Goal: Task Accomplishment & Management: Complete application form

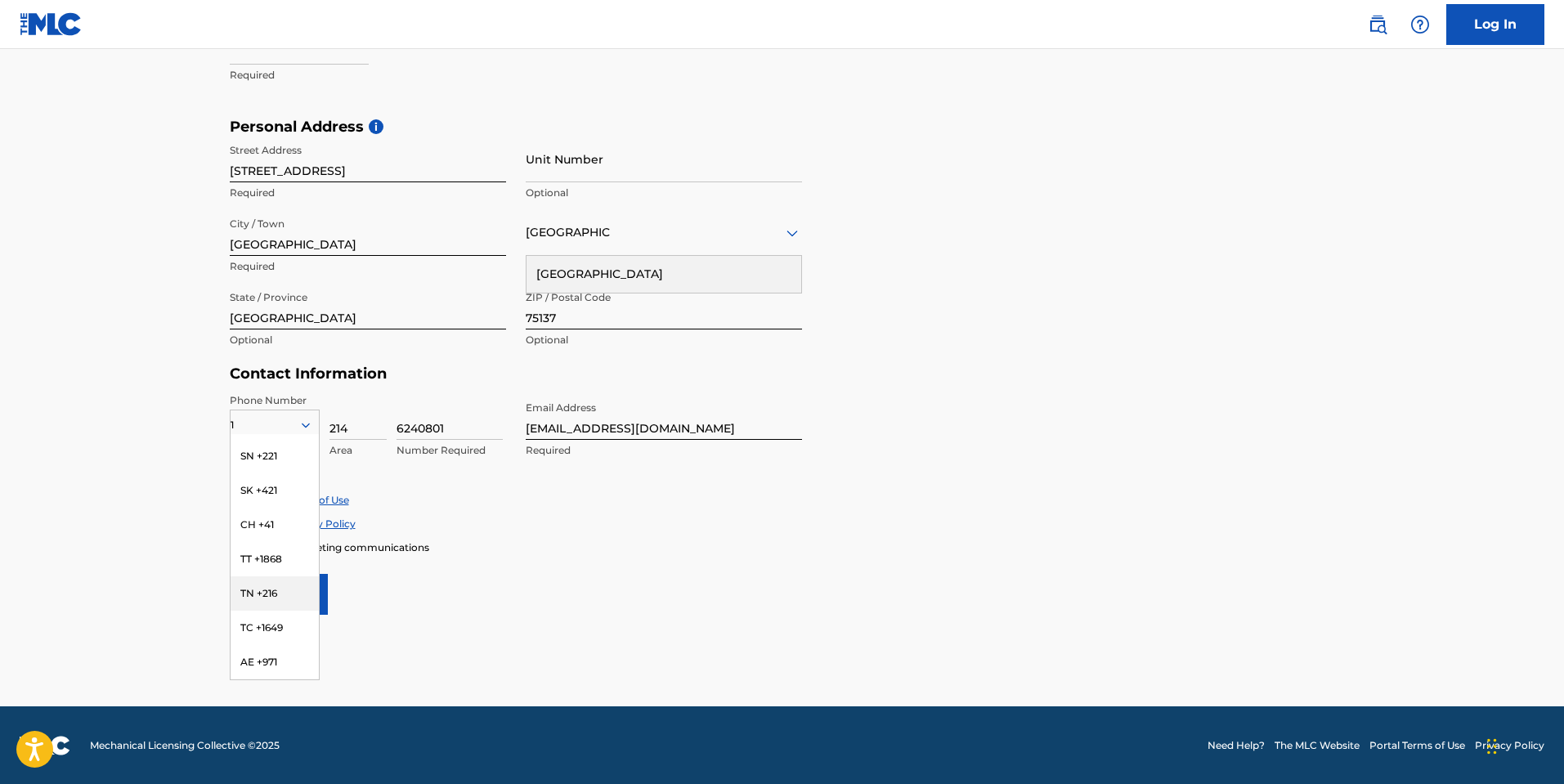
scroll to position [1294, 0]
click at [576, 643] on main "The MLC uses identity verification before a user is registered to comply with K…" at bounding box center [782, 131] width 1564 height 1151
click at [575, 643] on main "The MLC uses identity verification before a user is registered to comply with K…" at bounding box center [782, 131] width 1564 height 1151
click at [416, 330] on div "State / Province [GEOGRAPHIC_DATA] Optional" at bounding box center [367, 320] width 276 height 74
click at [414, 324] on input "[GEOGRAPHIC_DATA]" at bounding box center [367, 306] width 276 height 47
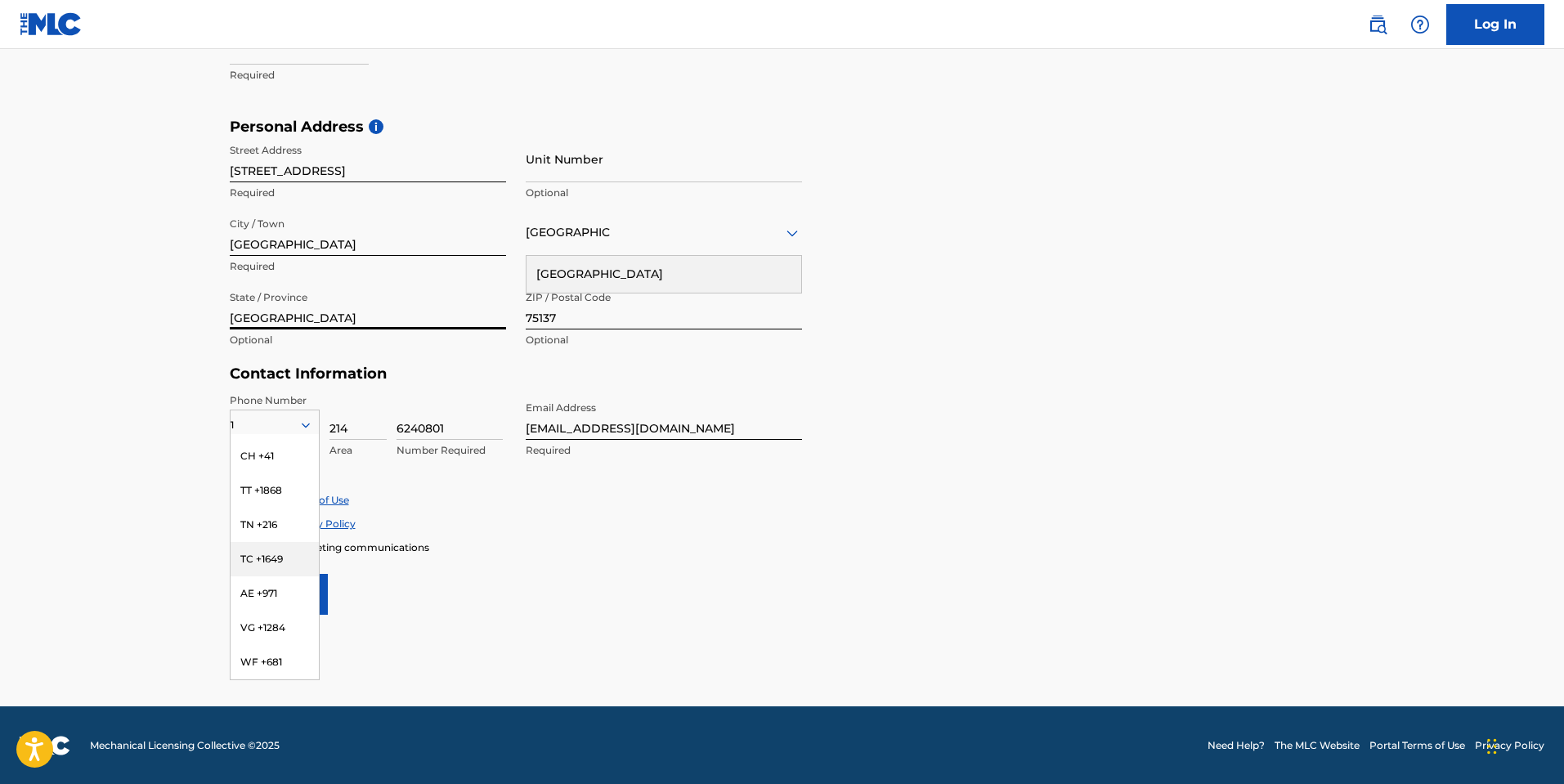
click at [410, 300] on input "[GEOGRAPHIC_DATA]" at bounding box center [367, 306] width 276 height 47
click at [399, 252] on input "[GEOGRAPHIC_DATA]" at bounding box center [367, 232] width 276 height 47
click at [465, 625] on main "The MLC uses identity verification before a user is registered to comply with K…" at bounding box center [782, 131] width 1564 height 1151
click at [284, 419] on div "1" at bounding box center [274, 424] width 89 height 18
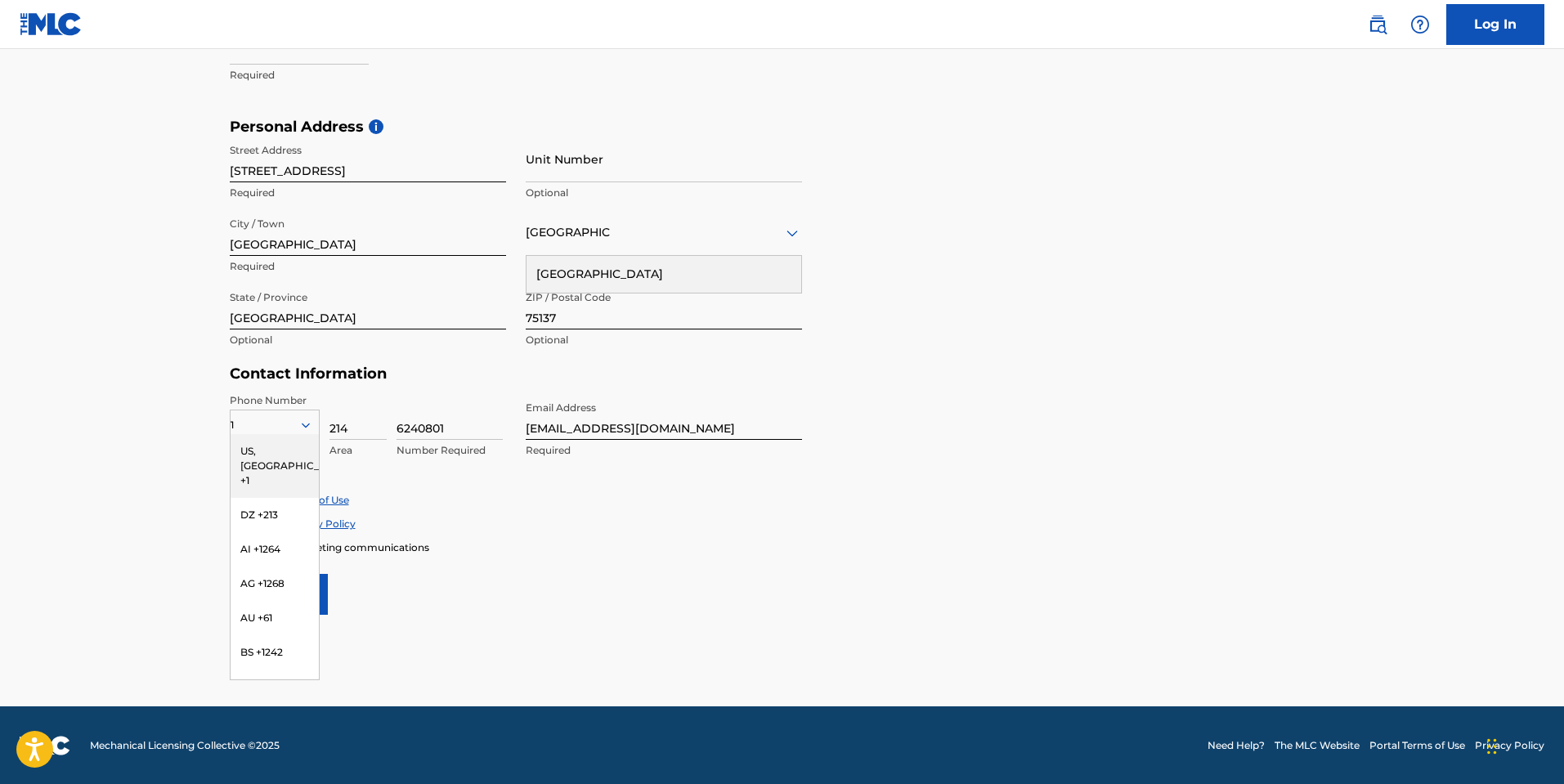
click at [265, 418] on div "1" at bounding box center [274, 424] width 89 height 18
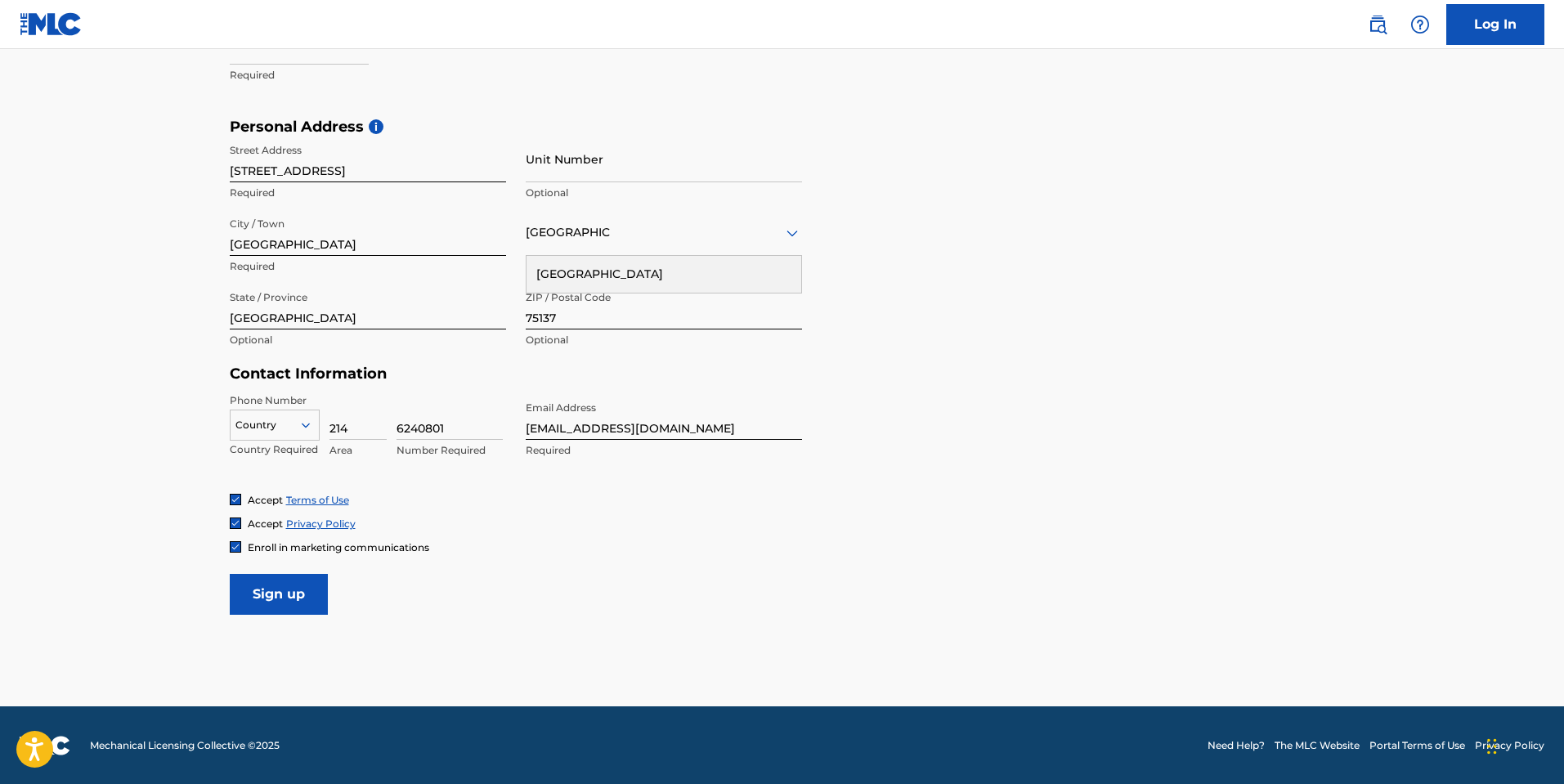
click at [265, 418] on div "1" at bounding box center [274, 424] width 89 height 18
click at [302, 426] on icon at bounding box center [305, 424] width 15 height 15
click at [277, 452] on div "US, [GEOGRAPHIC_DATA] +1" at bounding box center [274, 466] width 89 height 64
click at [697, 551] on div "Enroll in marketing communications" at bounding box center [782, 547] width 1105 height 14
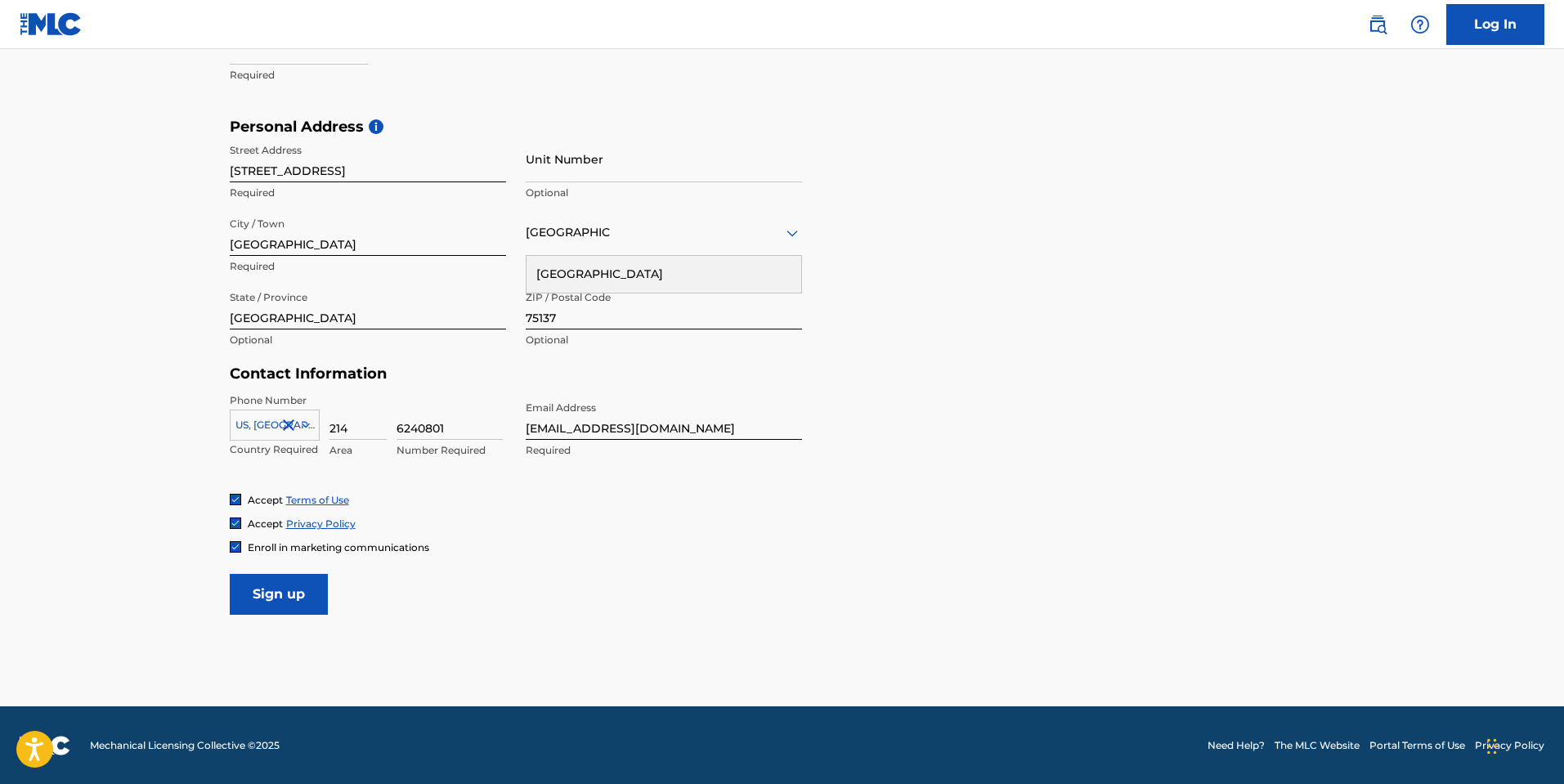
click at [286, 585] on input "Sign up" at bounding box center [278, 594] width 98 height 41
click at [860, 479] on form "User Information First Name Montrail Required Last Name [PERSON_NAME] Required …" at bounding box center [782, 252] width 1105 height 725
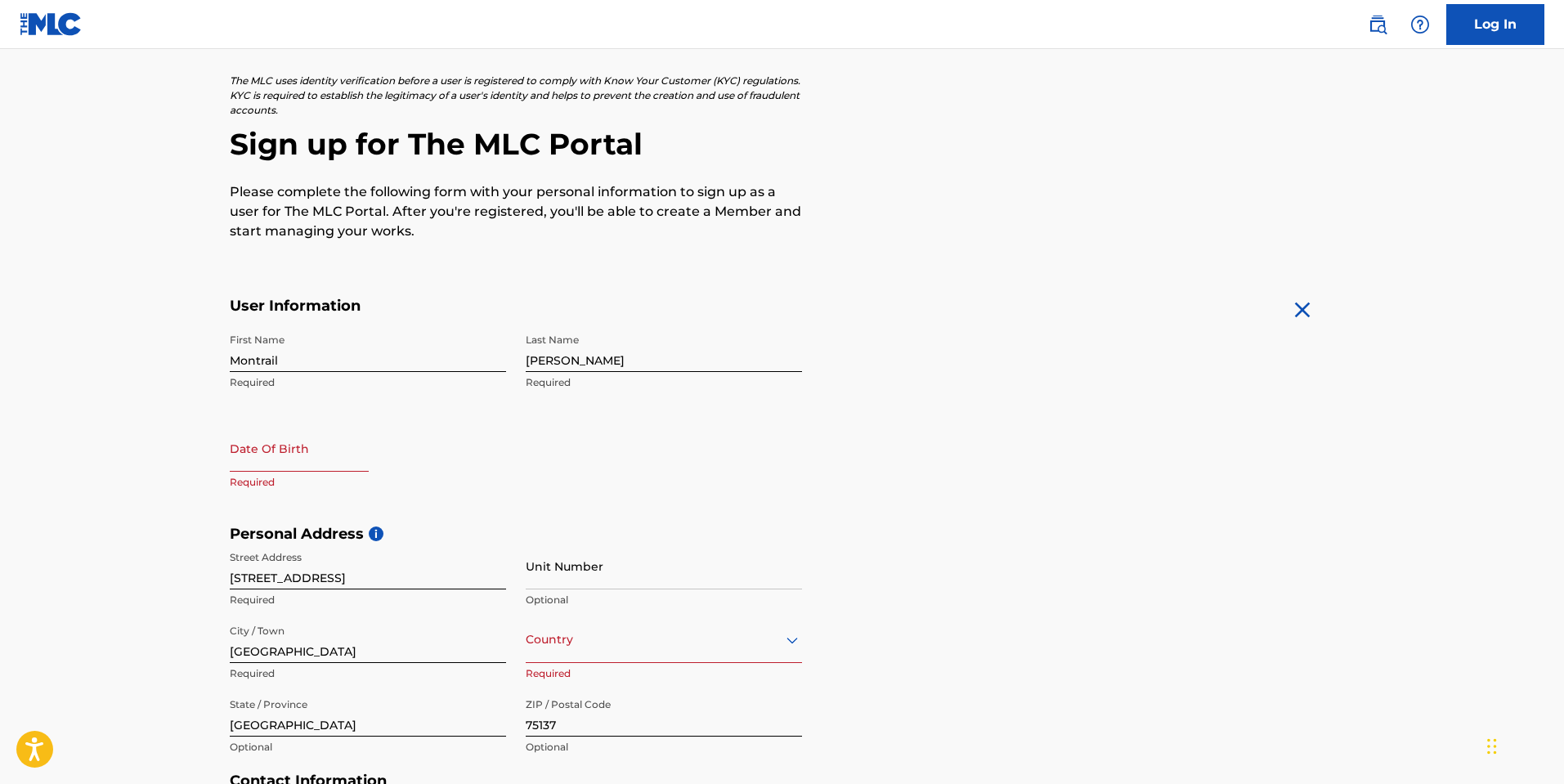
scroll to position [3, 0]
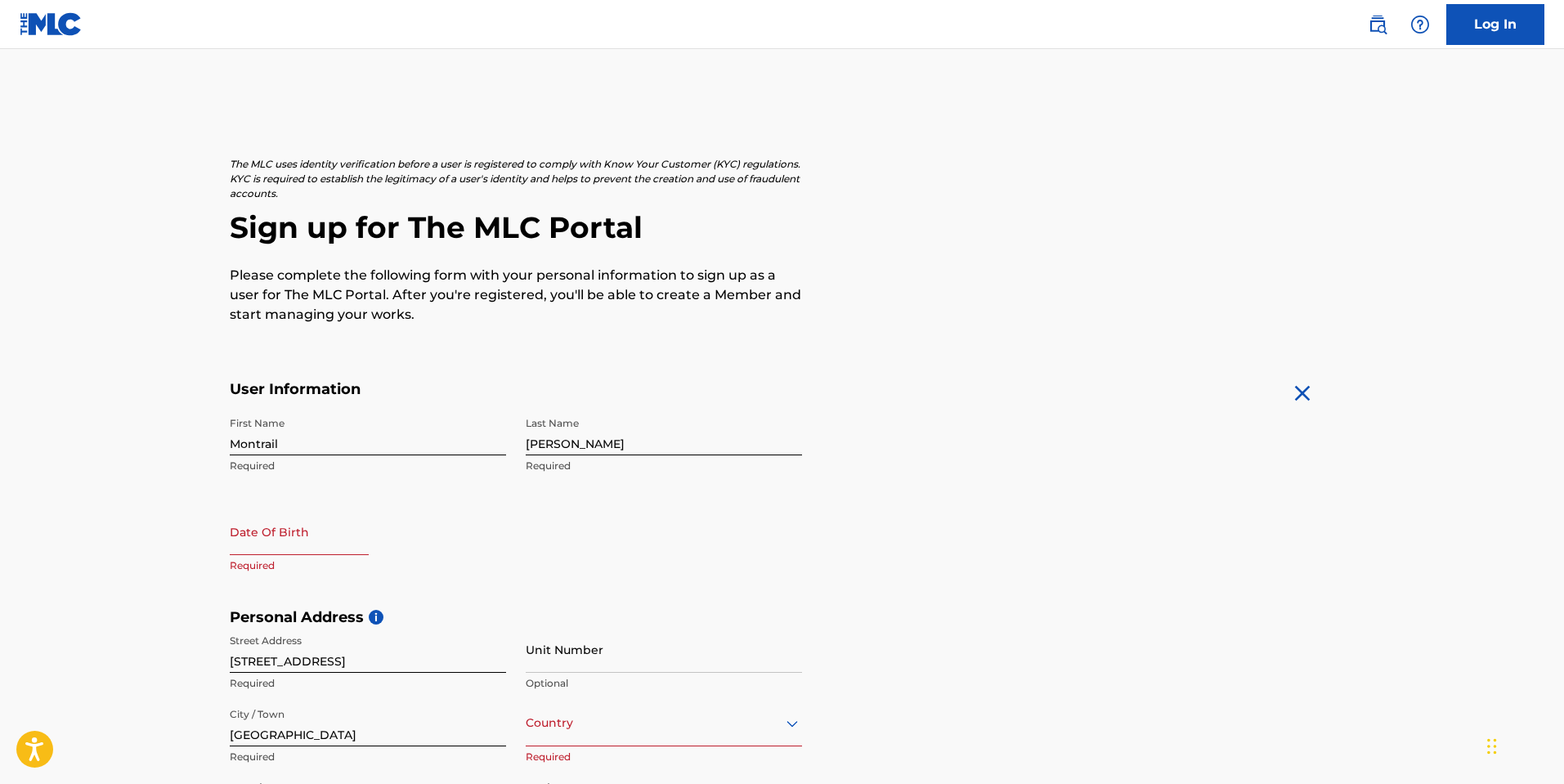
select select "7"
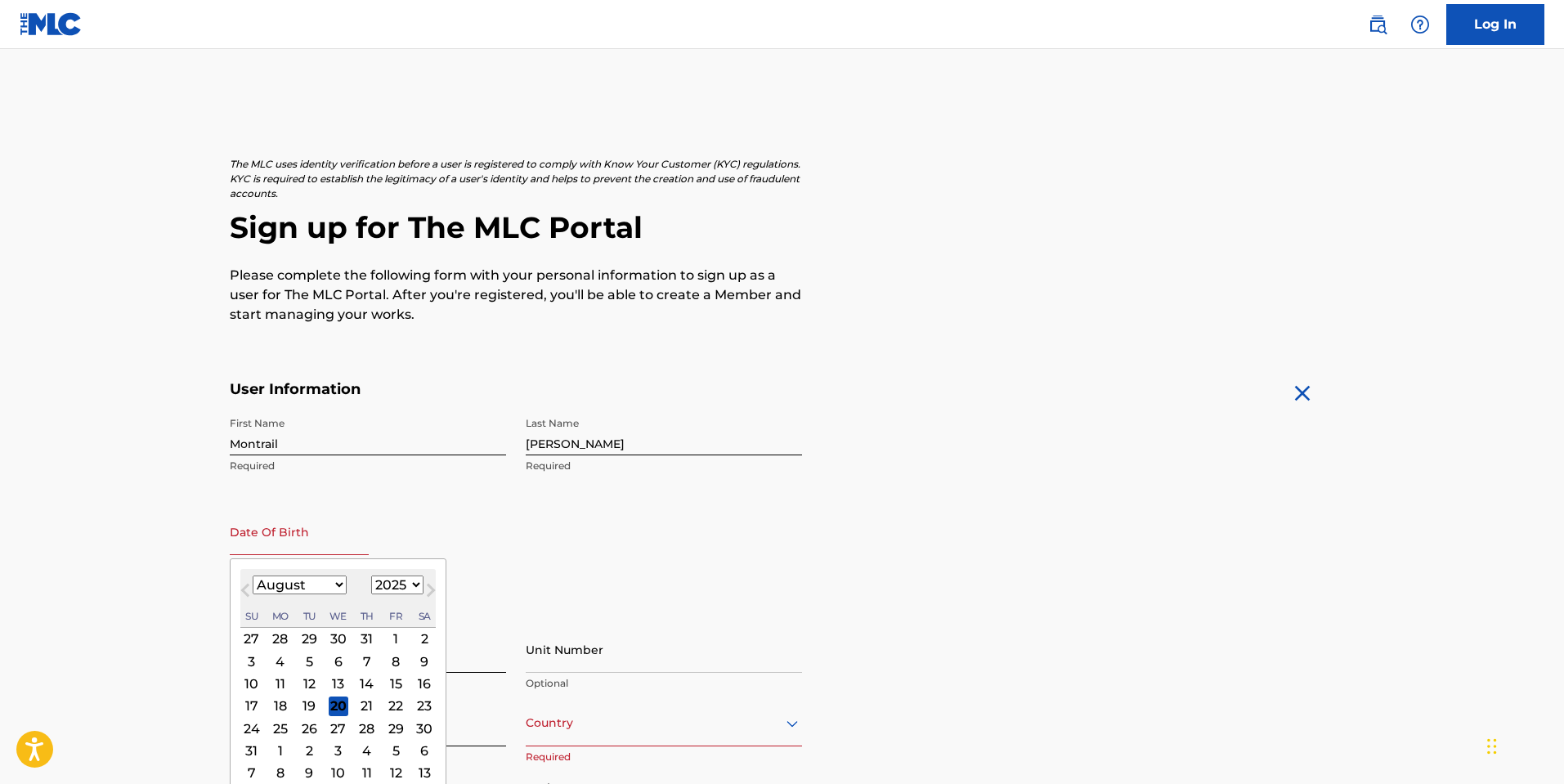
click at [293, 543] on input "text" at bounding box center [298, 531] width 139 height 47
click at [412, 582] on select "1899 1900 1901 1902 1903 1904 1905 1906 1907 1908 1909 1910 1911 1912 1913 1914…" at bounding box center [397, 584] width 52 height 19
select select "1992"
click at [371, 575] on select "1899 1900 1901 1902 1903 1904 1905 1906 1907 1908 1909 1910 1911 1912 1913 1914…" at bounding box center [397, 584] width 52 height 19
click at [338, 583] on select "January February March April May June July August September October November De…" at bounding box center [299, 584] width 94 height 19
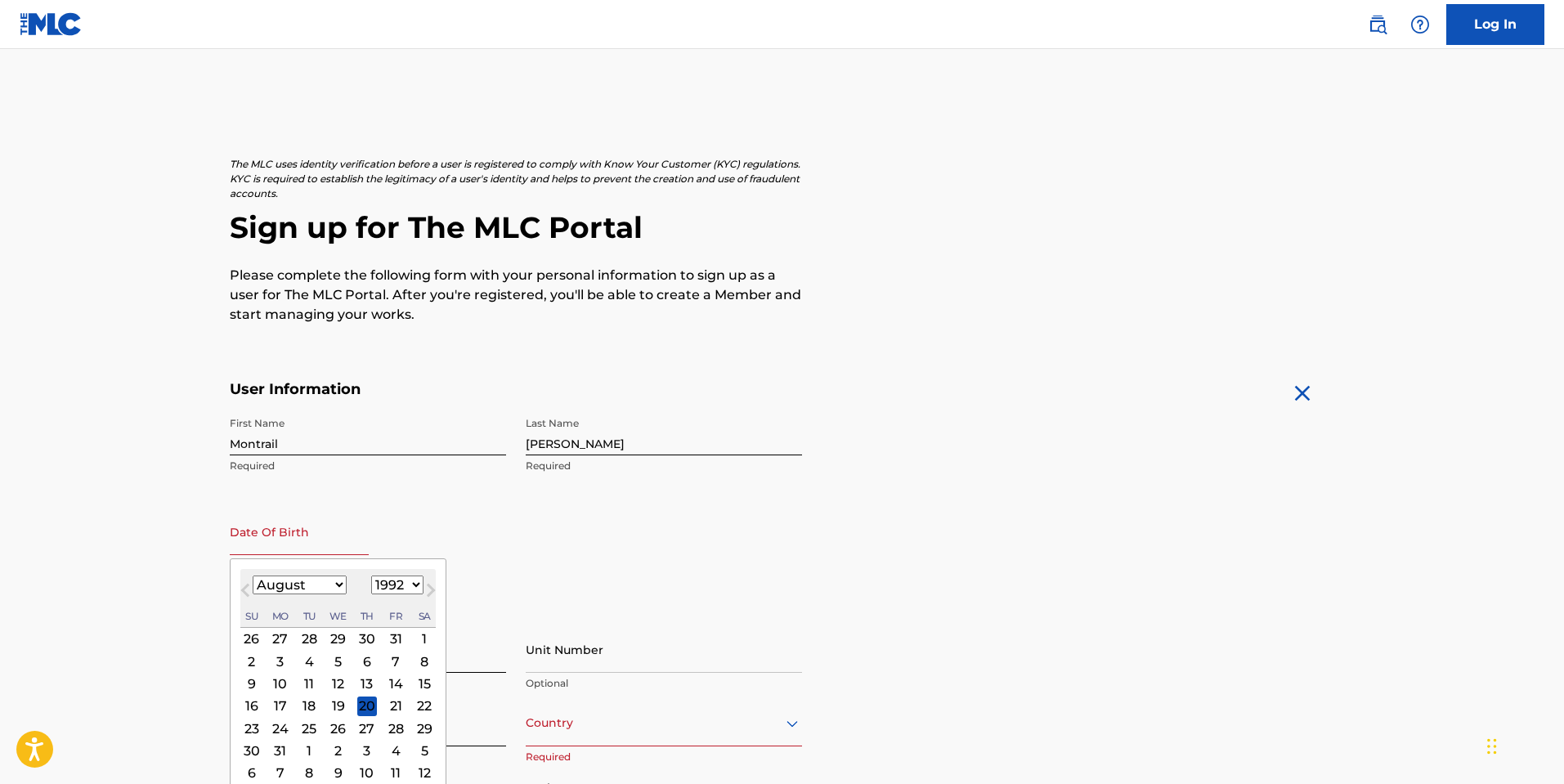
select select "6"
click at [252, 575] on select "January February March April May June July August September October November De…" at bounding box center [299, 584] width 94 height 19
click at [424, 640] on div "4" at bounding box center [425, 639] width 20 height 20
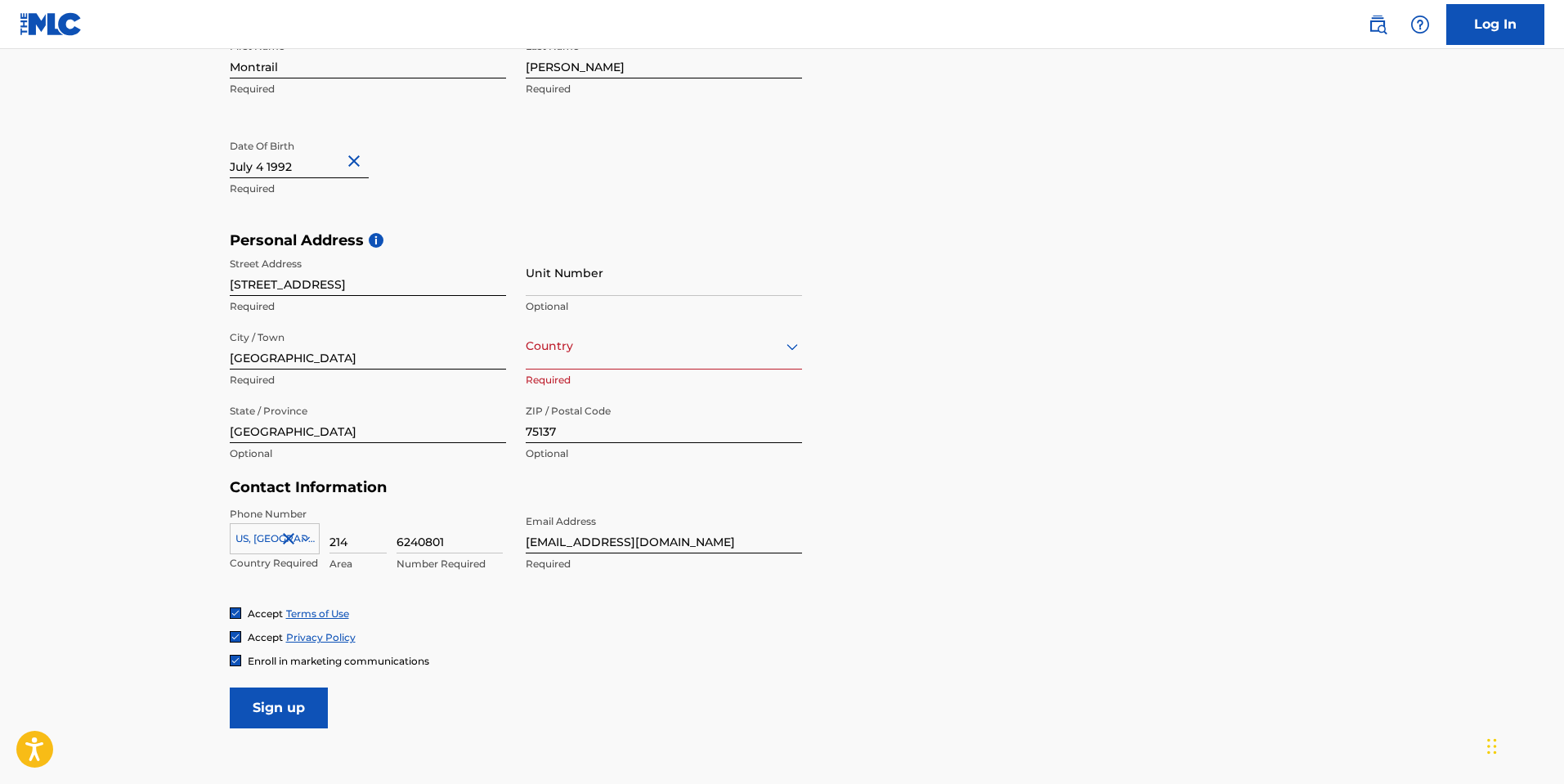
scroll to position [411, 0]
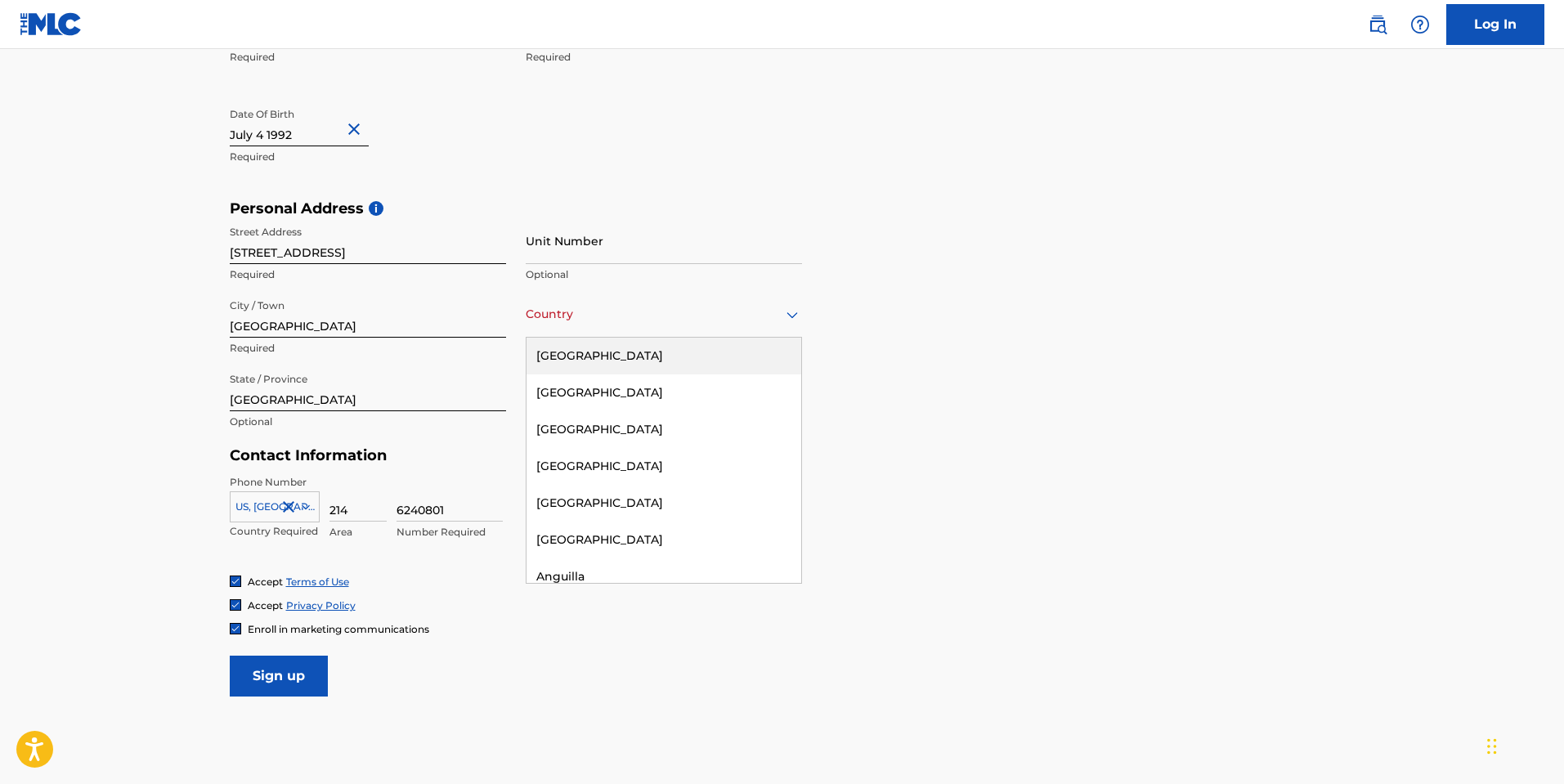
click at [715, 324] on div "Country [GEOGRAPHIC_DATA]" at bounding box center [663, 314] width 276 height 47
click at [639, 364] on div "[GEOGRAPHIC_DATA]" at bounding box center [664, 356] width 275 height 37
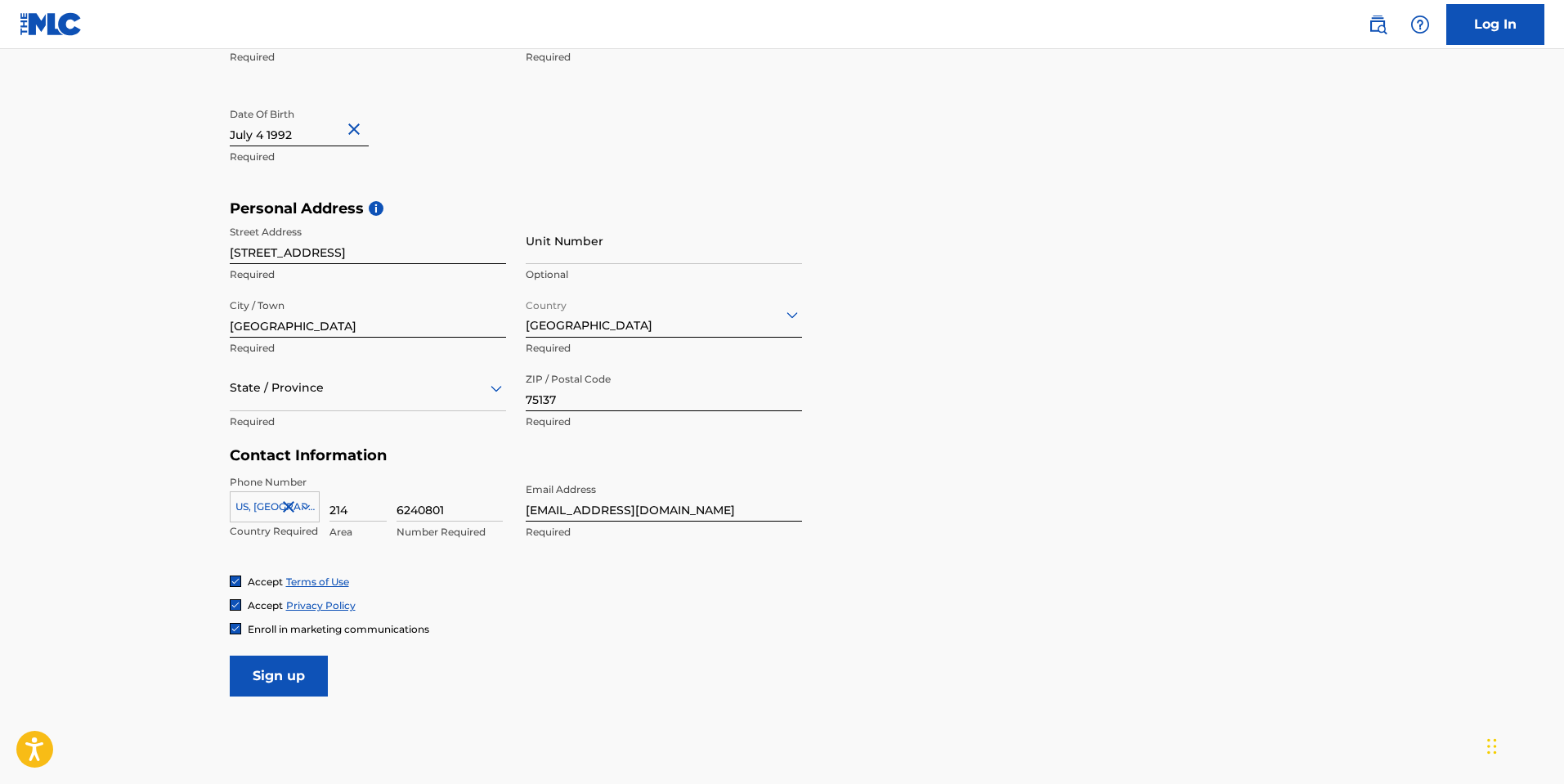
click at [295, 648] on form "User Information First Name Montrail Required Last Name [PERSON_NAME] Required …" at bounding box center [782, 334] width 1105 height 725
click at [292, 665] on input "Sign up" at bounding box center [278, 675] width 98 height 41
click at [344, 390] on div at bounding box center [367, 388] width 276 height 21
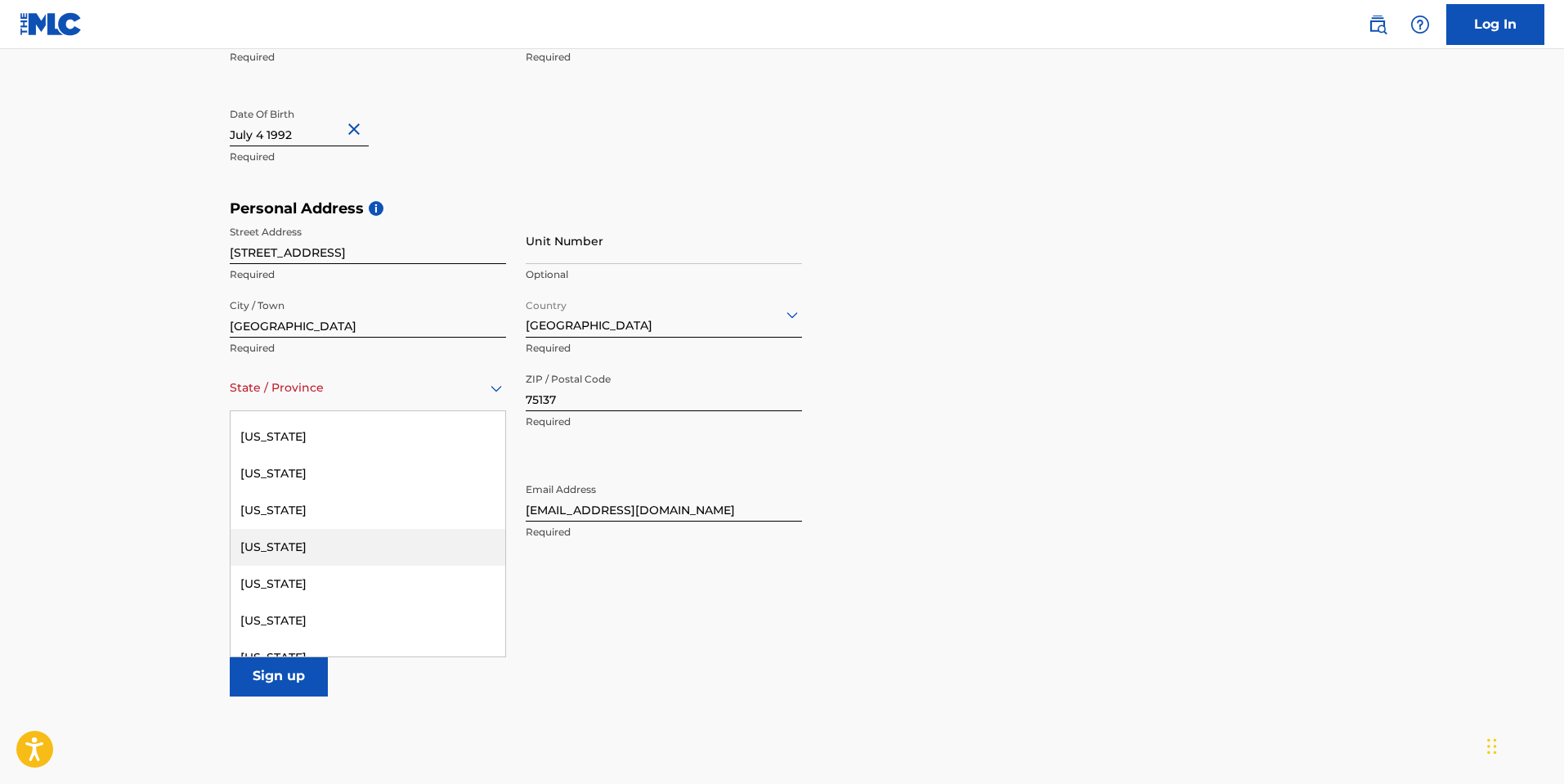
scroll to position [1606, 0]
click at [289, 591] on div "[US_STATE]" at bounding box center [368, 589] width 275 height 37
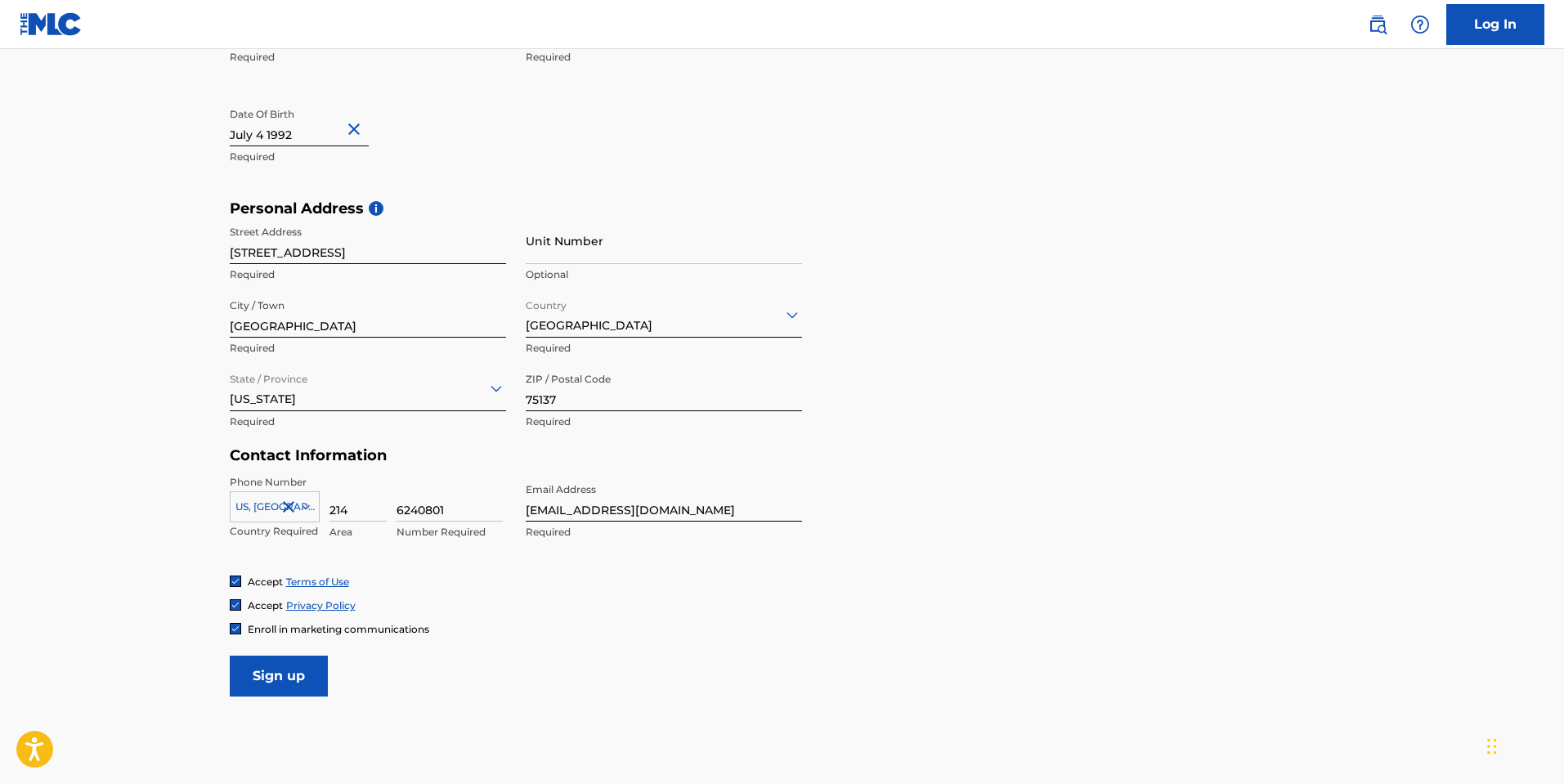
click at [284, 670] on input "Sign up" at bounding box center [278, 675] width 98 height 41
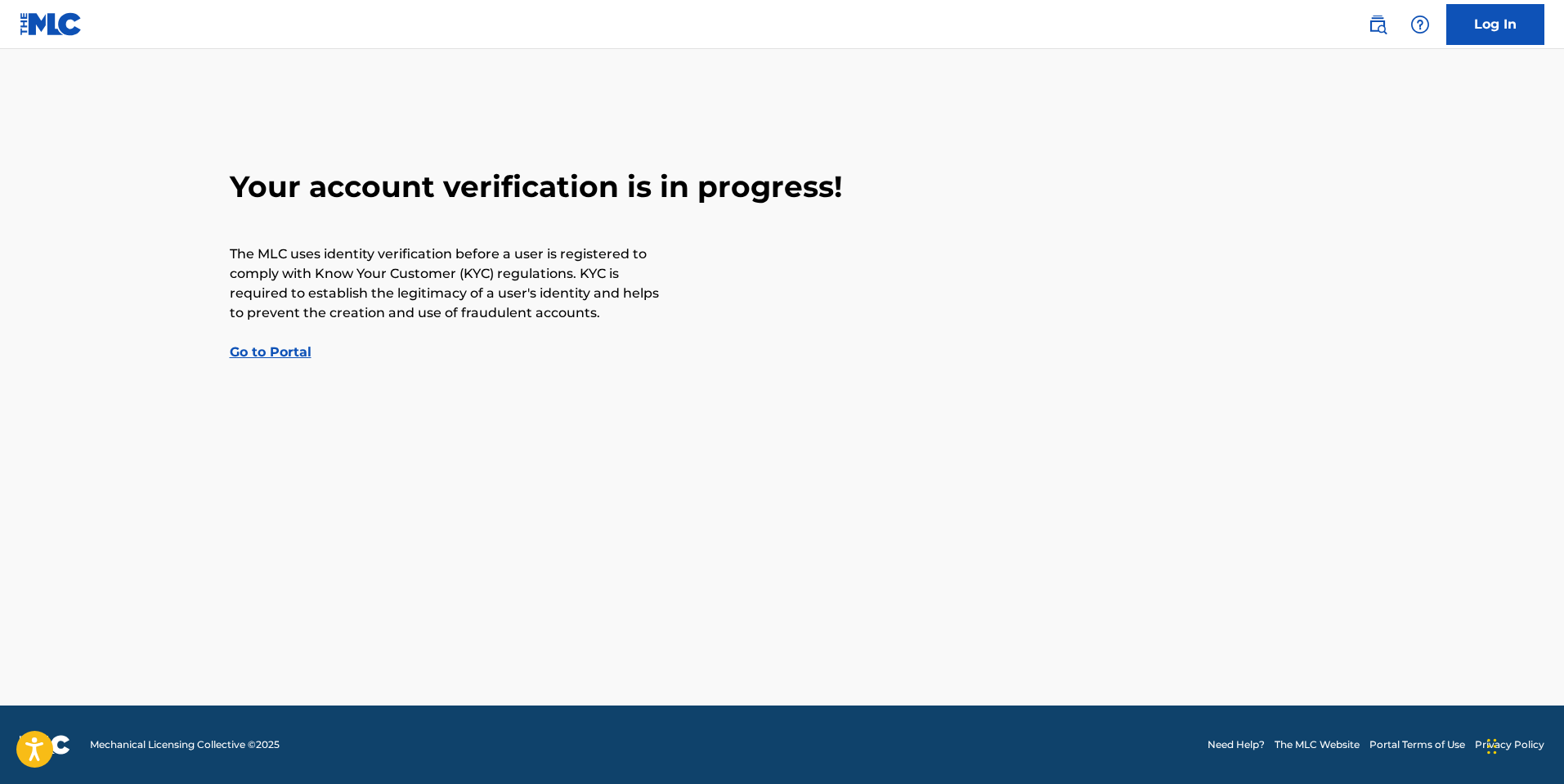
click at [280, 359] on link "Go to Portal" at bounding box center [270, 352] width 82 height 16
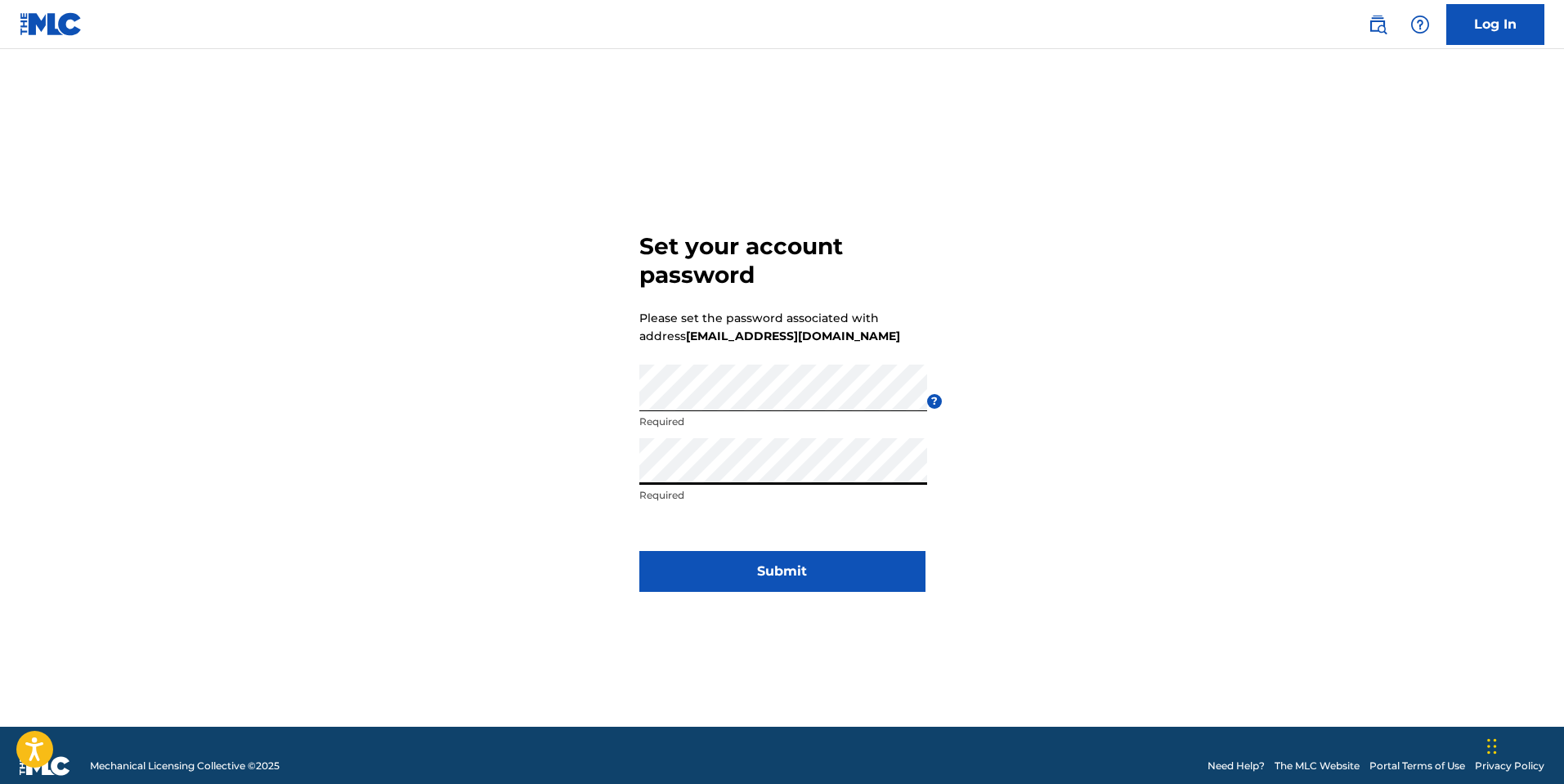
click at [813, 561] on button "Submit" at bounding box center [782, 571] width 286 height 41
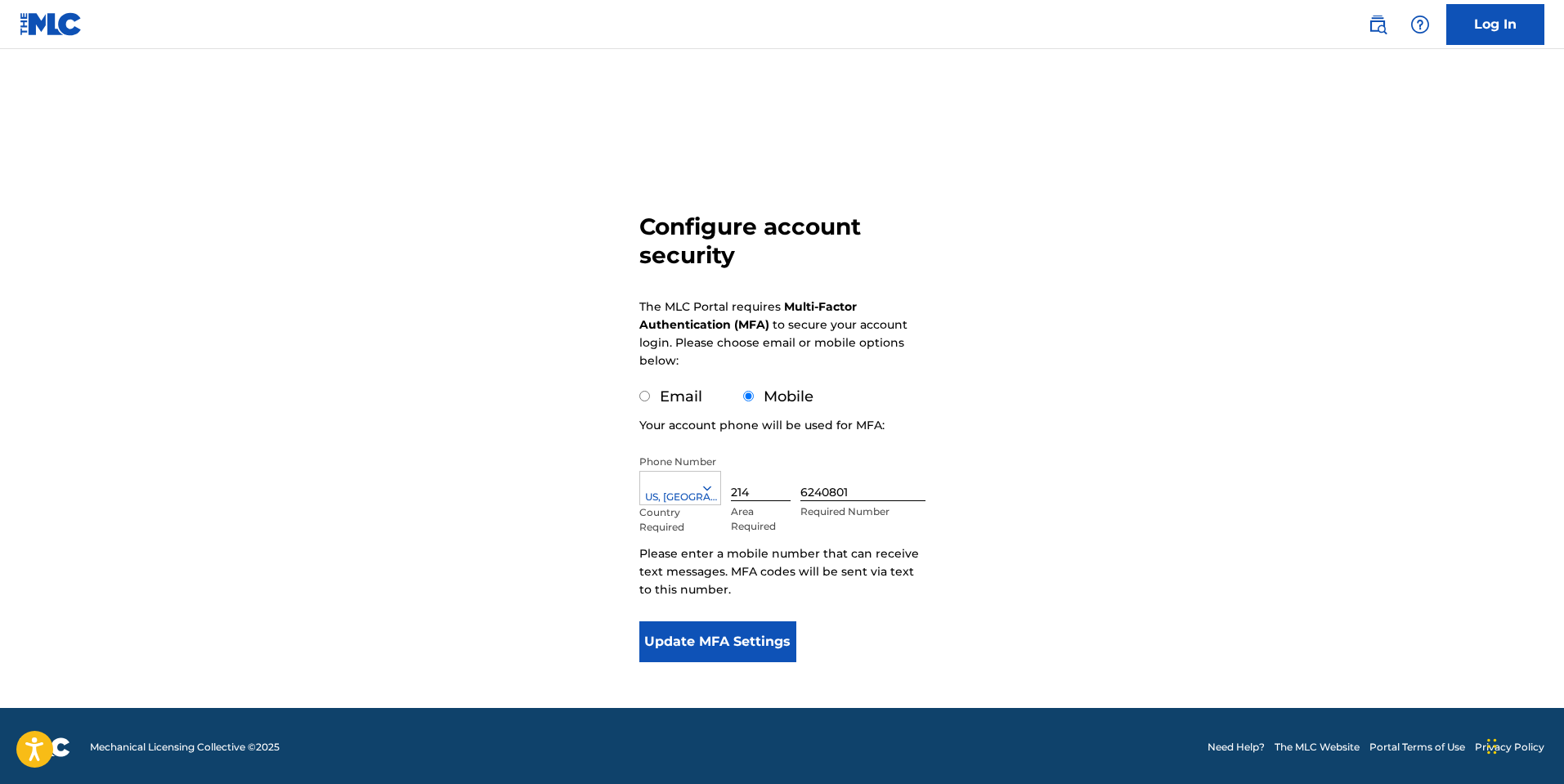
click at [648, 395] on input "Email" at bounding box center [644, 395] width 11 height 11
radio input "true"
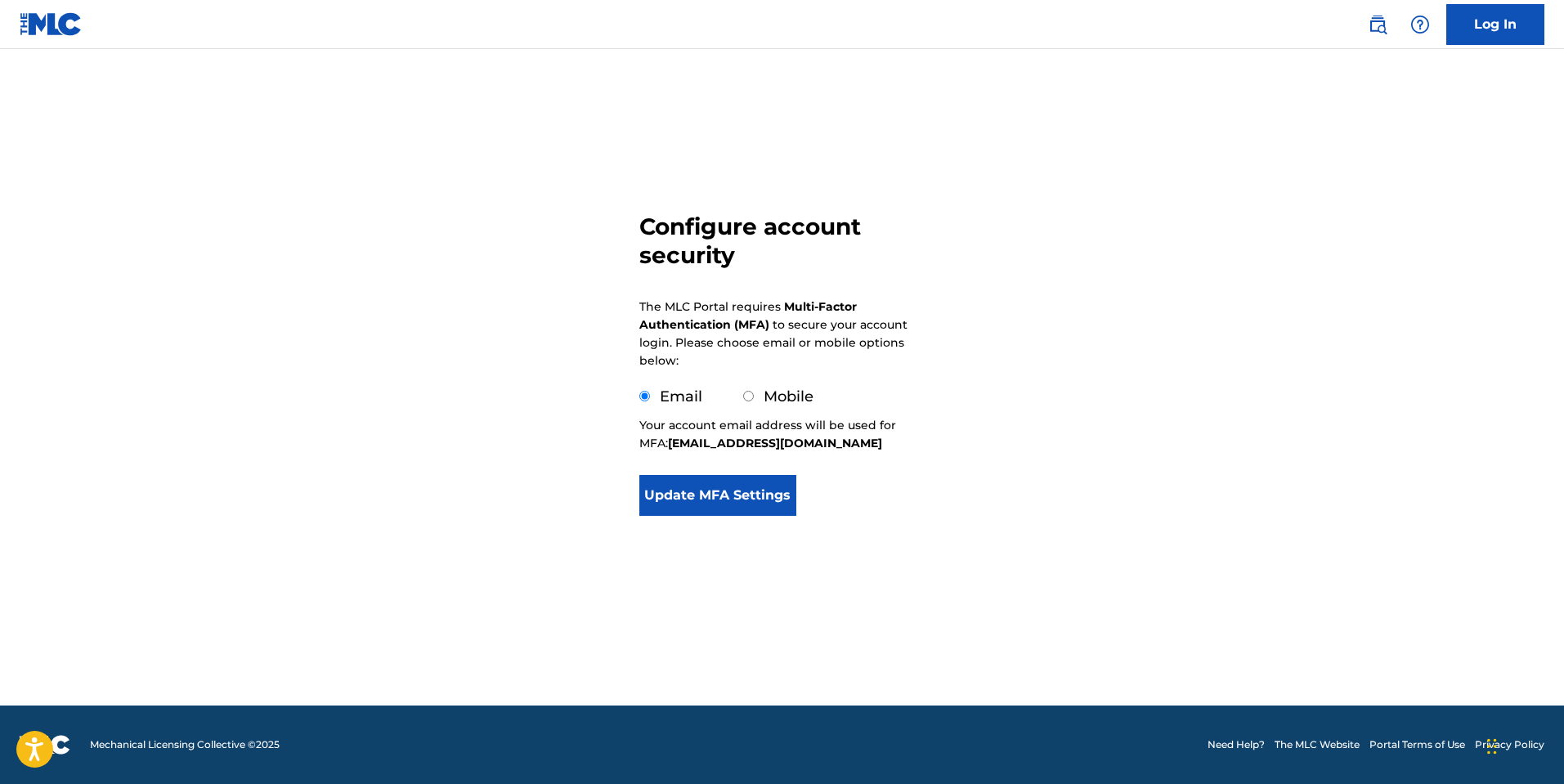
click at [726, 505] on button "Update MFA Settings" at bounding box center [718, 495] width 157 height 41
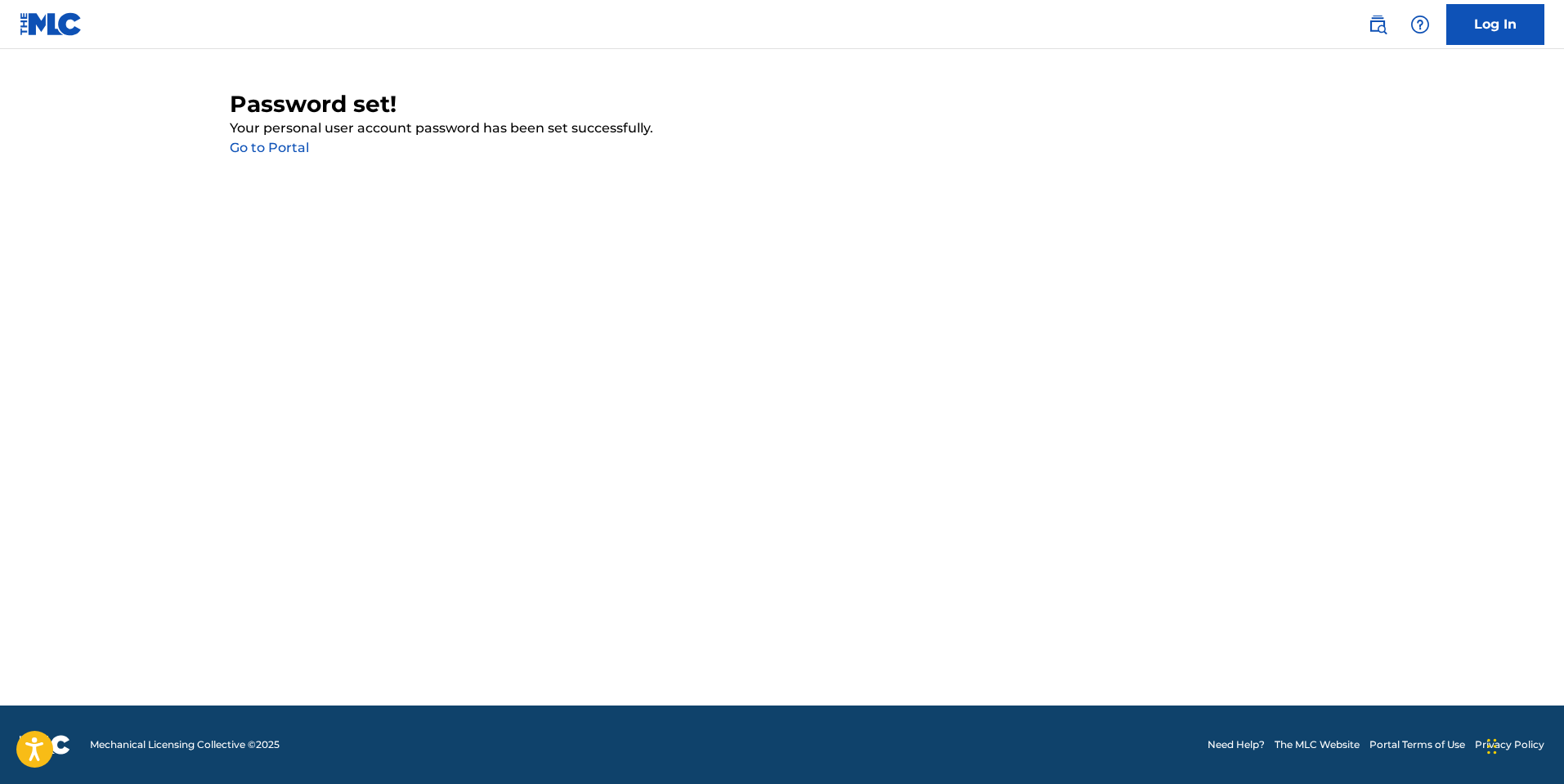
click at [275, 153] on link "Go to Portal" at bounding box center [269, 147] width 80 height 16
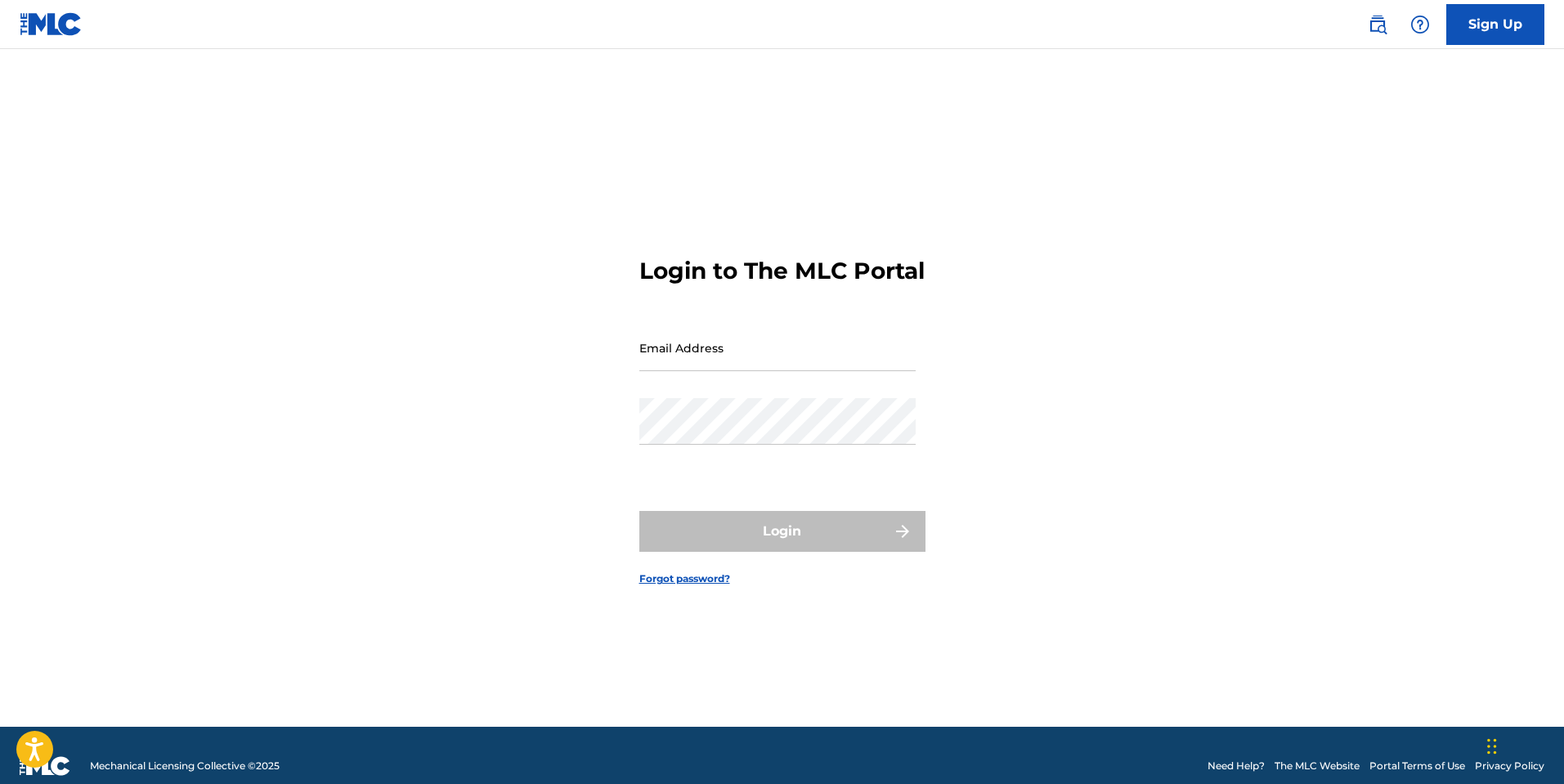
click at [754, 353] on input "Email Address" at bounding box center [777, 348] width 276 height 47
type input "[EMAIL_ADDRESS][DOMAIN_NAME]"
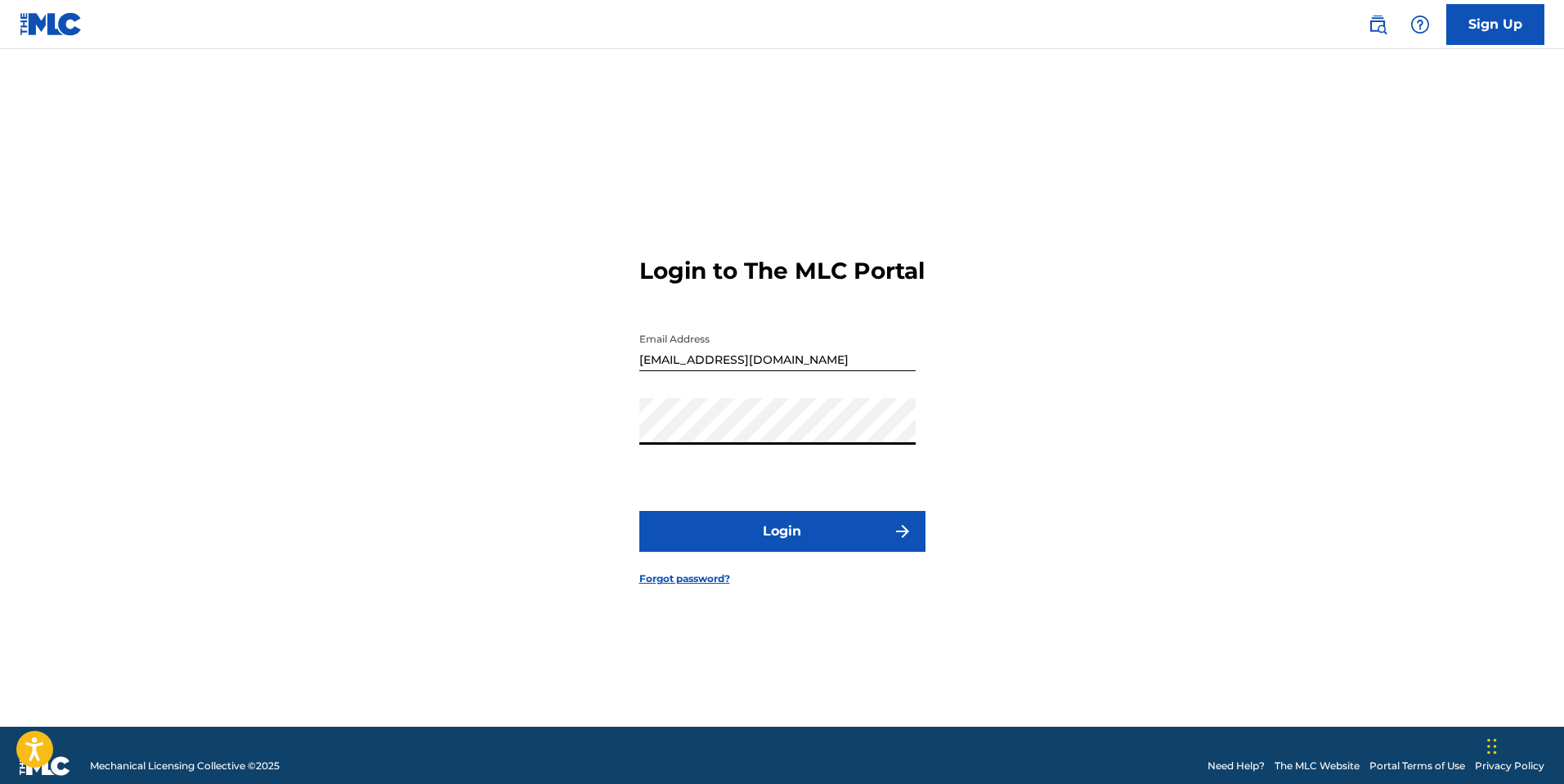
click at [739, 552] on button "Login" at bounding box center [782, 531] width 286 height 41
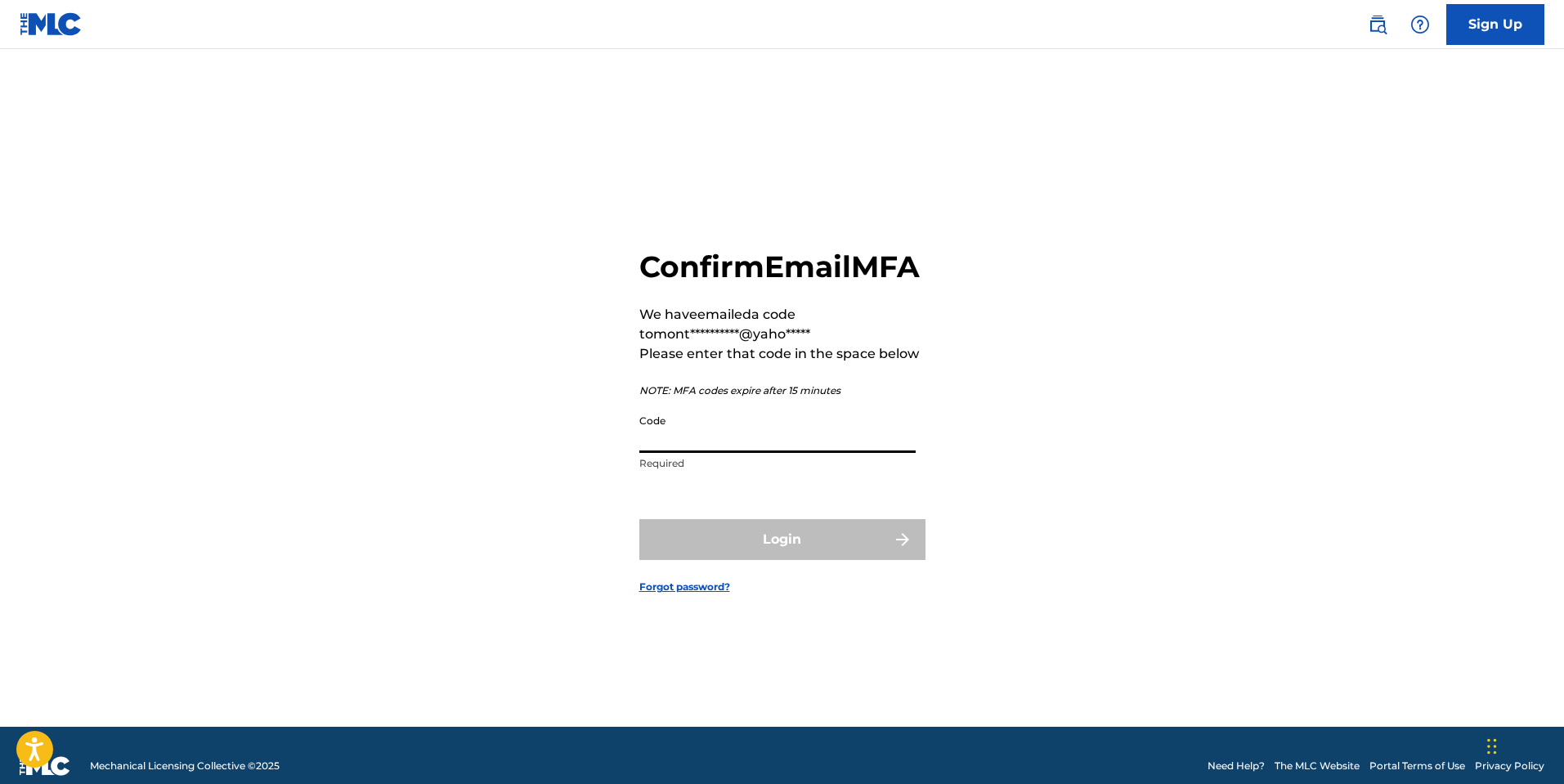
paste input "891046"
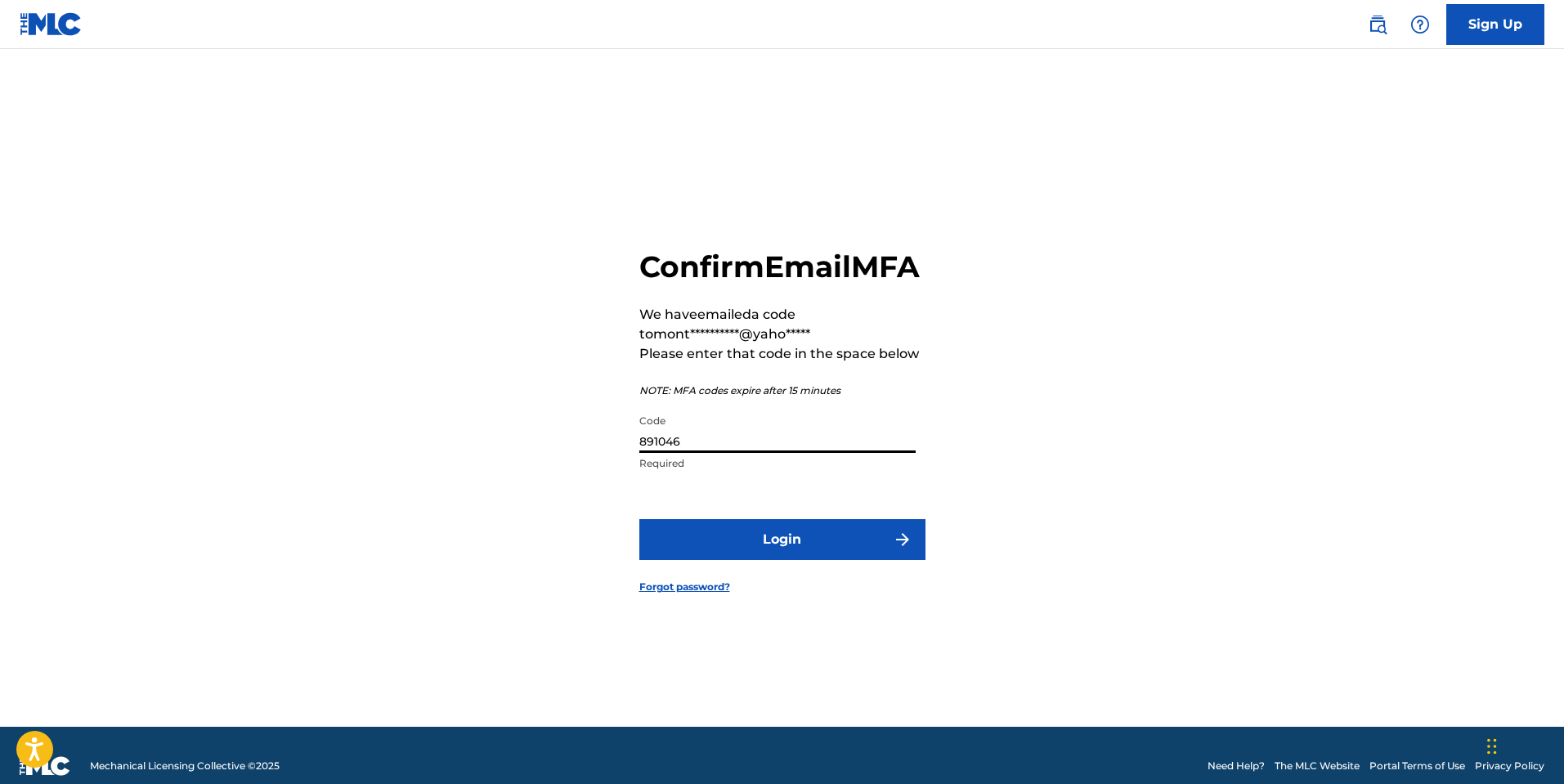
type input "891046"
click at [808, 541] on button "Login" at bounding box center [782, 539] width 286 height 41
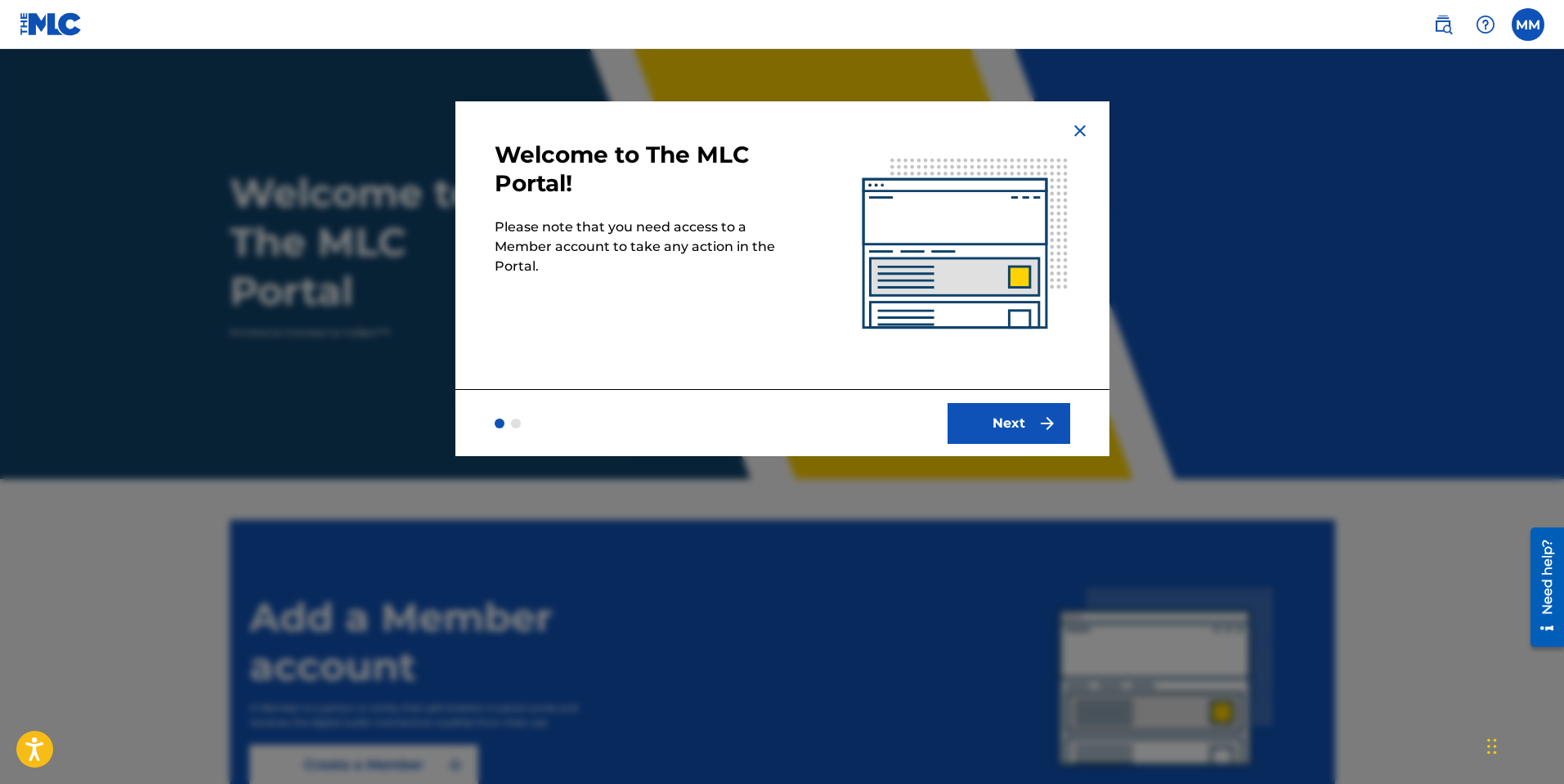
click at [1026, 417] on button "Next" at bounding box center [1009, 422] width 123 height 41
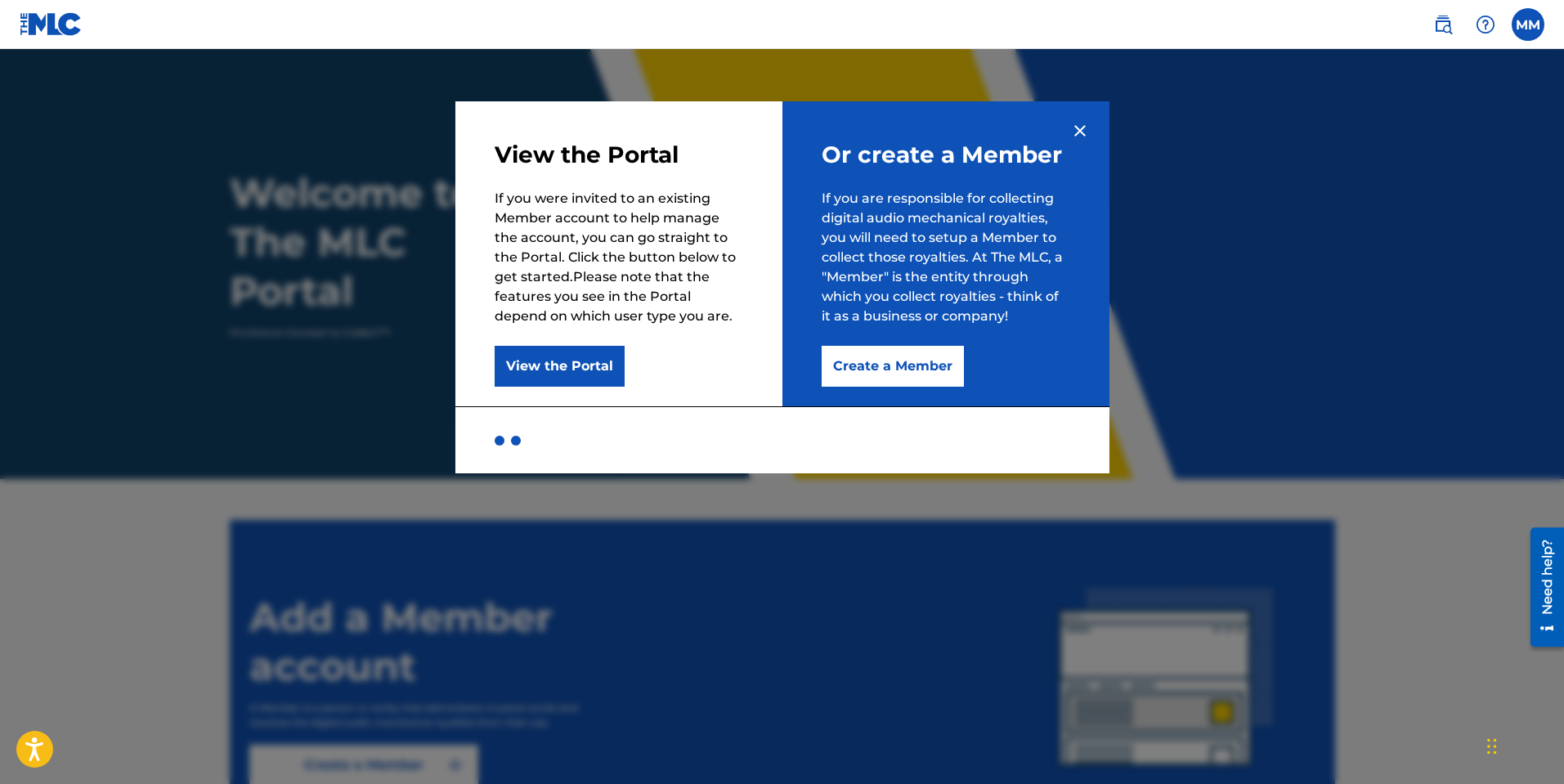
click at [930, 375] on button "Create a Member" at bounding box center [892, 366] width 143 height 41
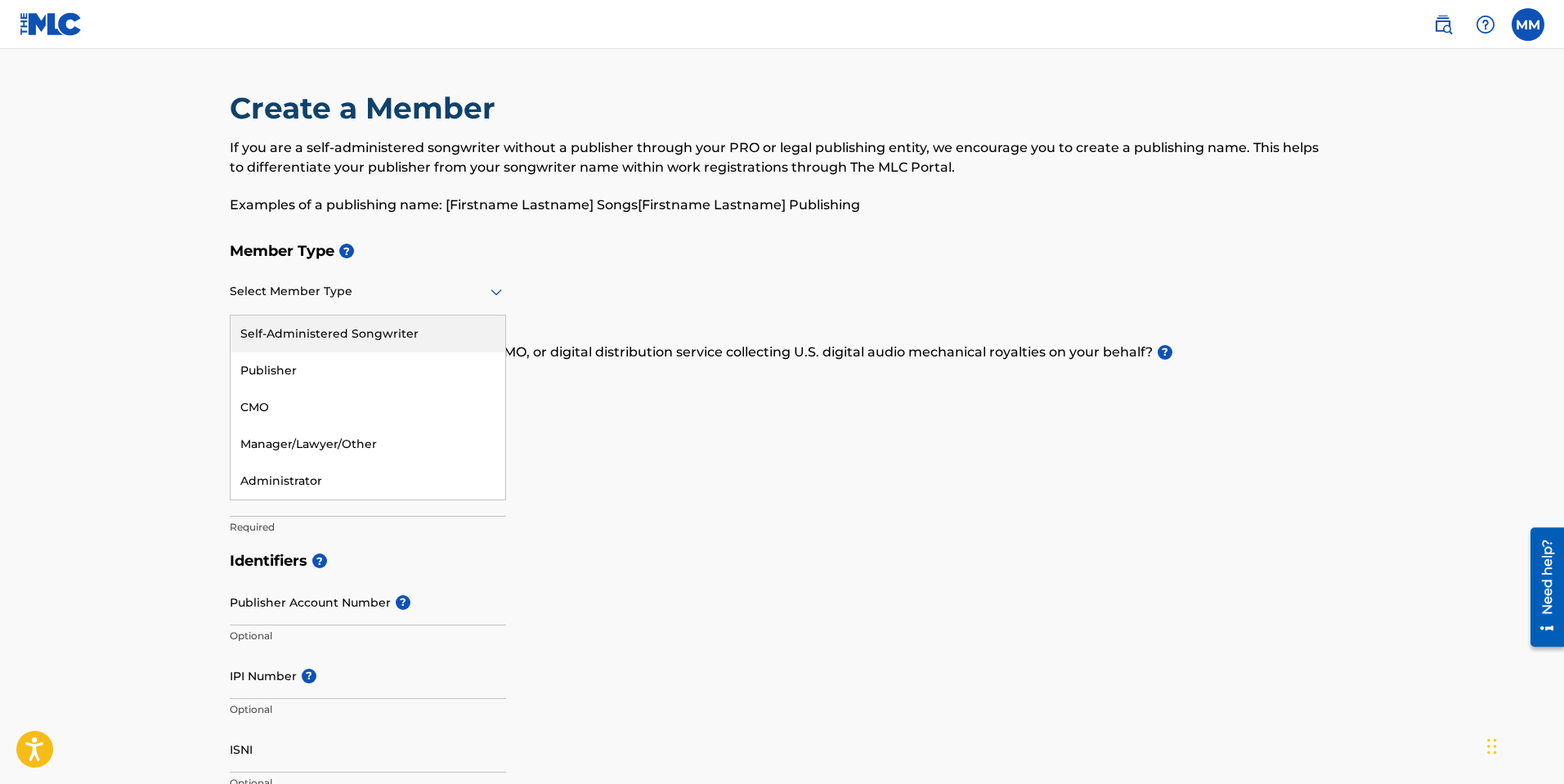
click at [352, 302] on div "Select Member Type" at bounding box center [367, 292] width 276 height 47
click at [297, 332] on div "Self-Administered Songwriter" at bounding box center [368, 334] width 275 height 37
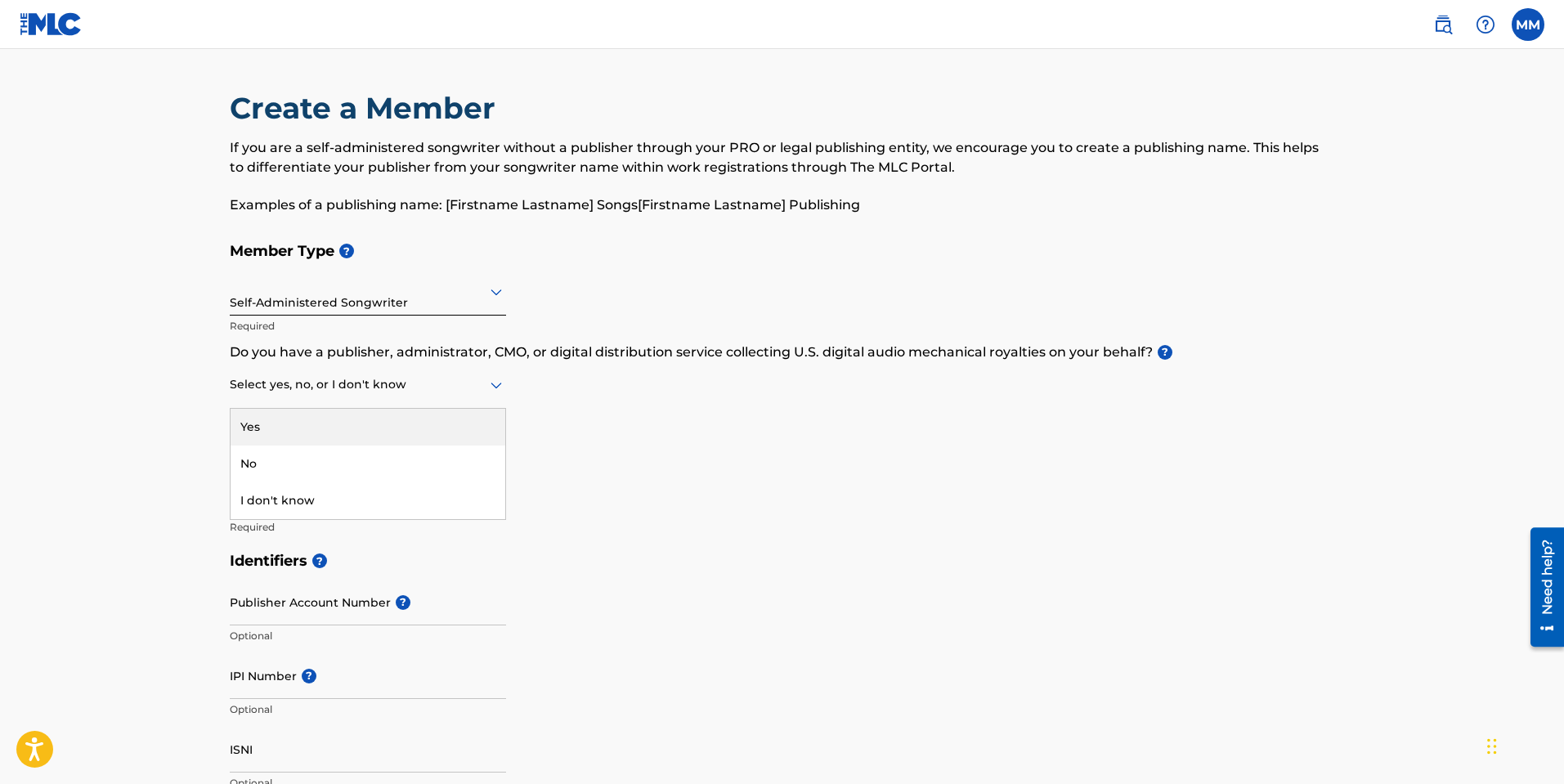
click at [489, 390] on icon at bounding box center [496, 385] width 20 height 20
click at [379, 459] on div "No" at bounding box center [368, 463] width 275 height 37
click at [299, 510] on input "Member name" at bounding box center [367, 493] width 276 height 47
type input "Montrail Dramon Murphy"
type input "[STREET_ADDRESS]"
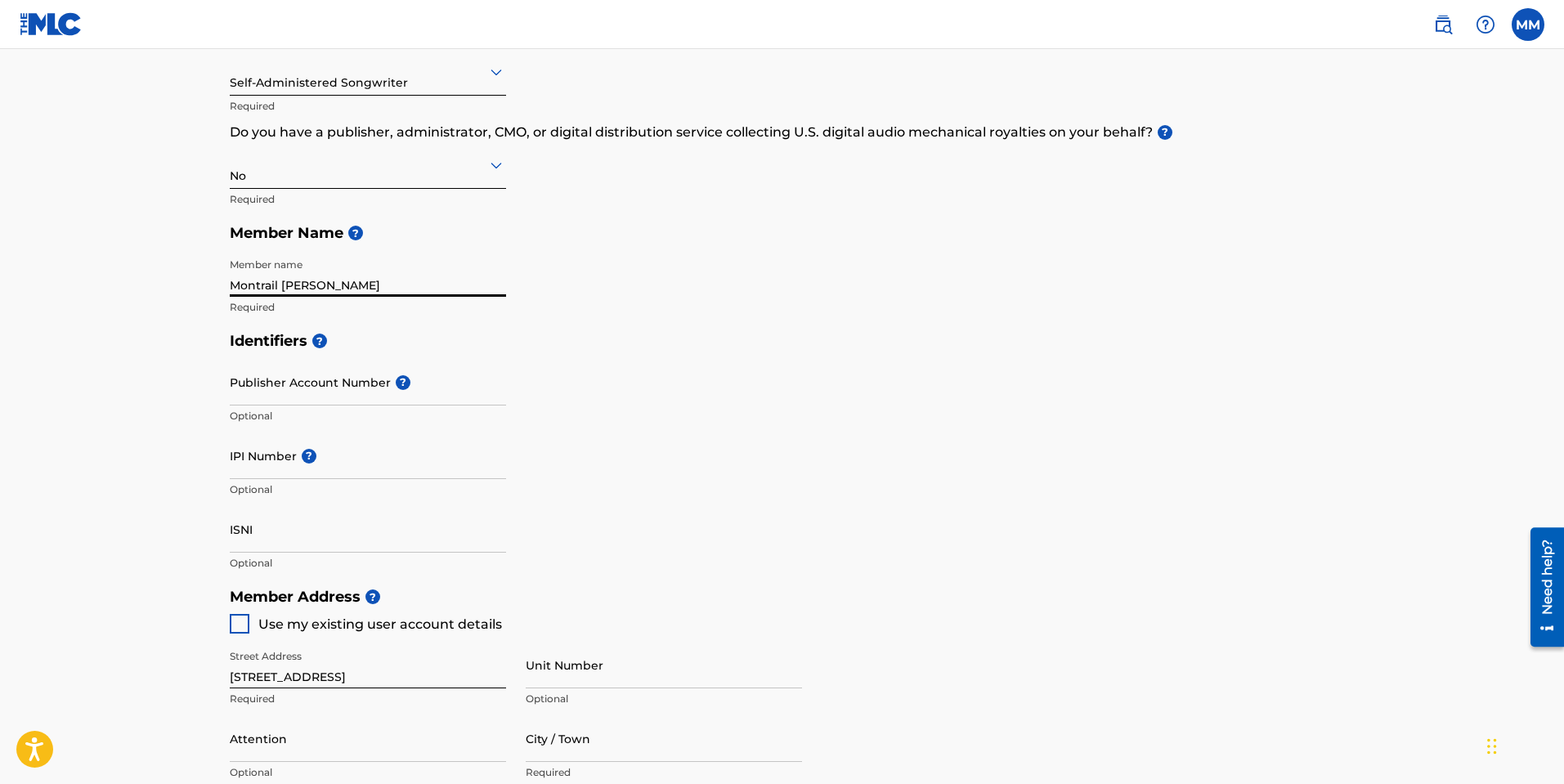
scroll to position [245, 0]
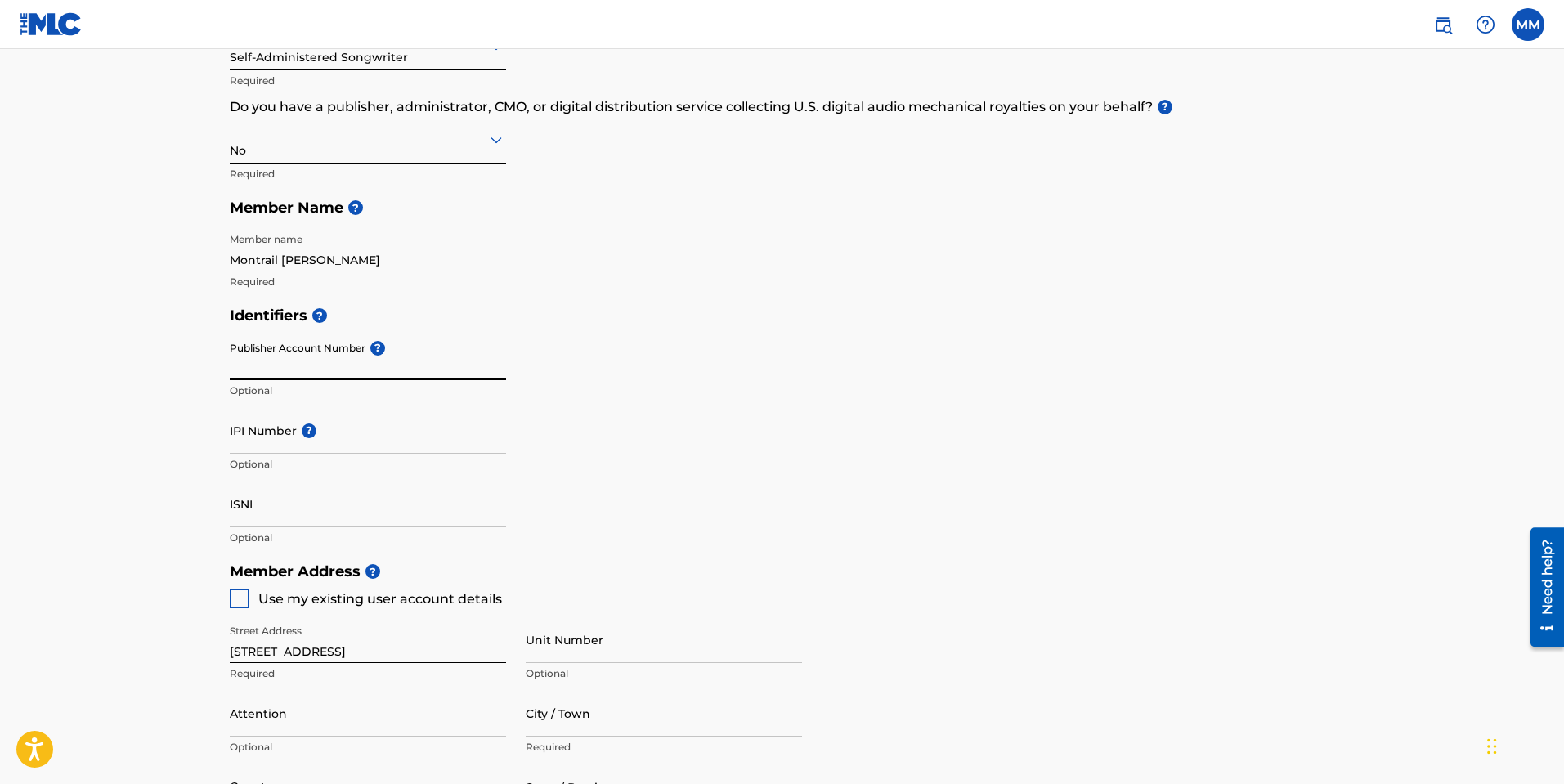
click at [332, 366] on input "Publisher Account Number ?" at bounding box center [367, 357] width 276 height 47
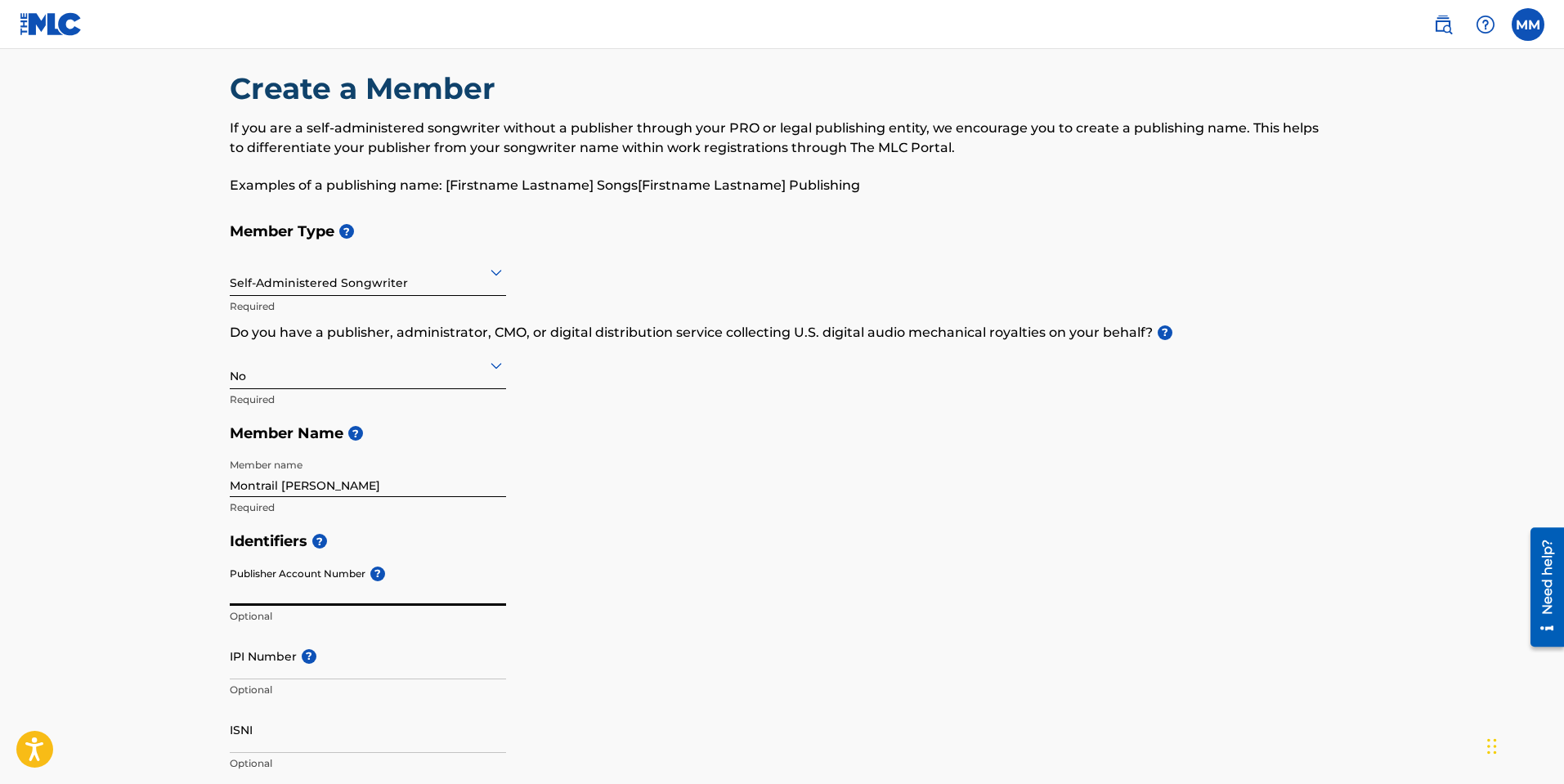
scroll to position [0, 0]
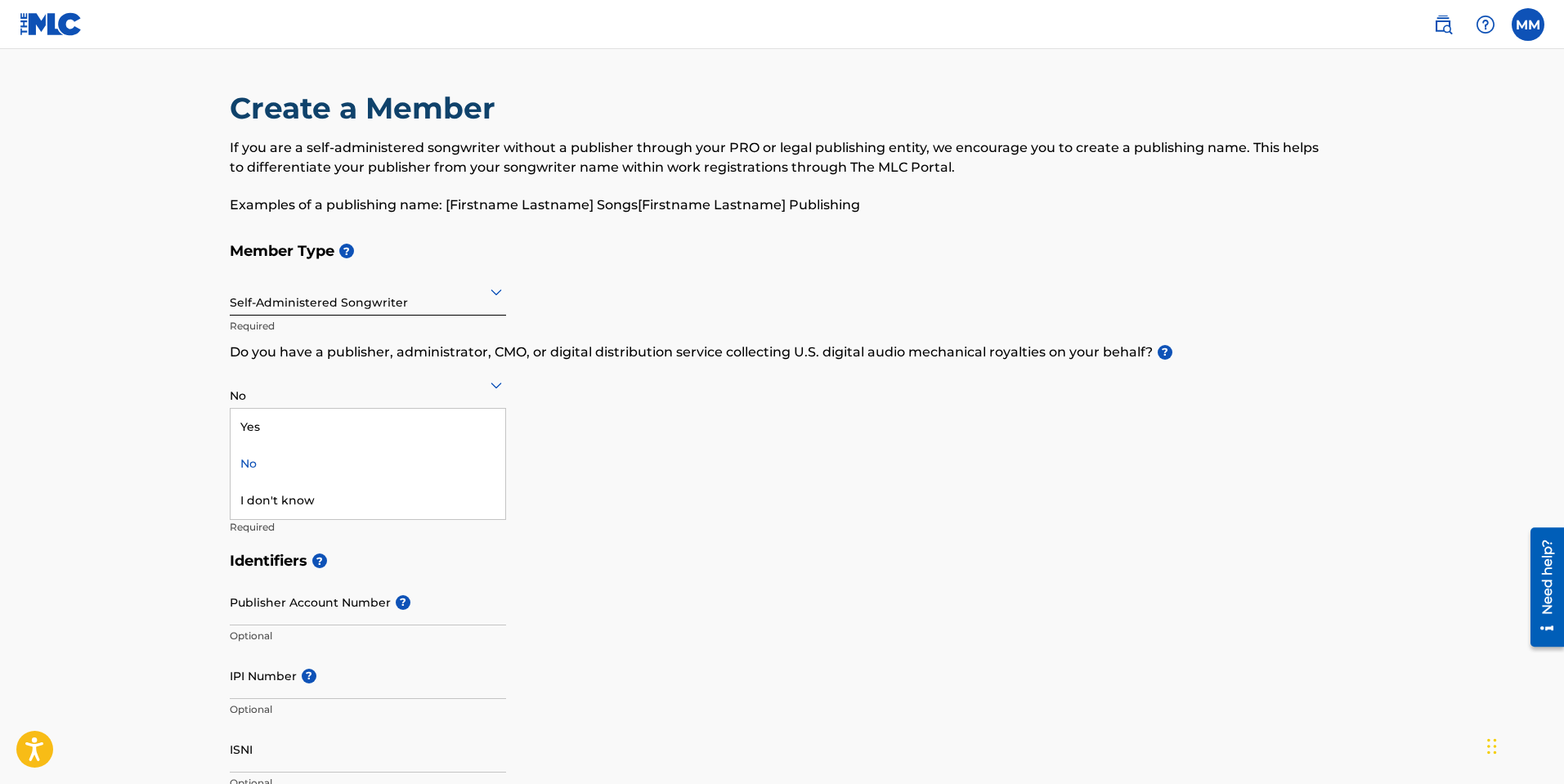
click at [475, 389] on div at bounding box center [367, 385] width 276 height 21
click at [448, 430] on div "Yes" at bounding box center [368, 426] width 275 height 37
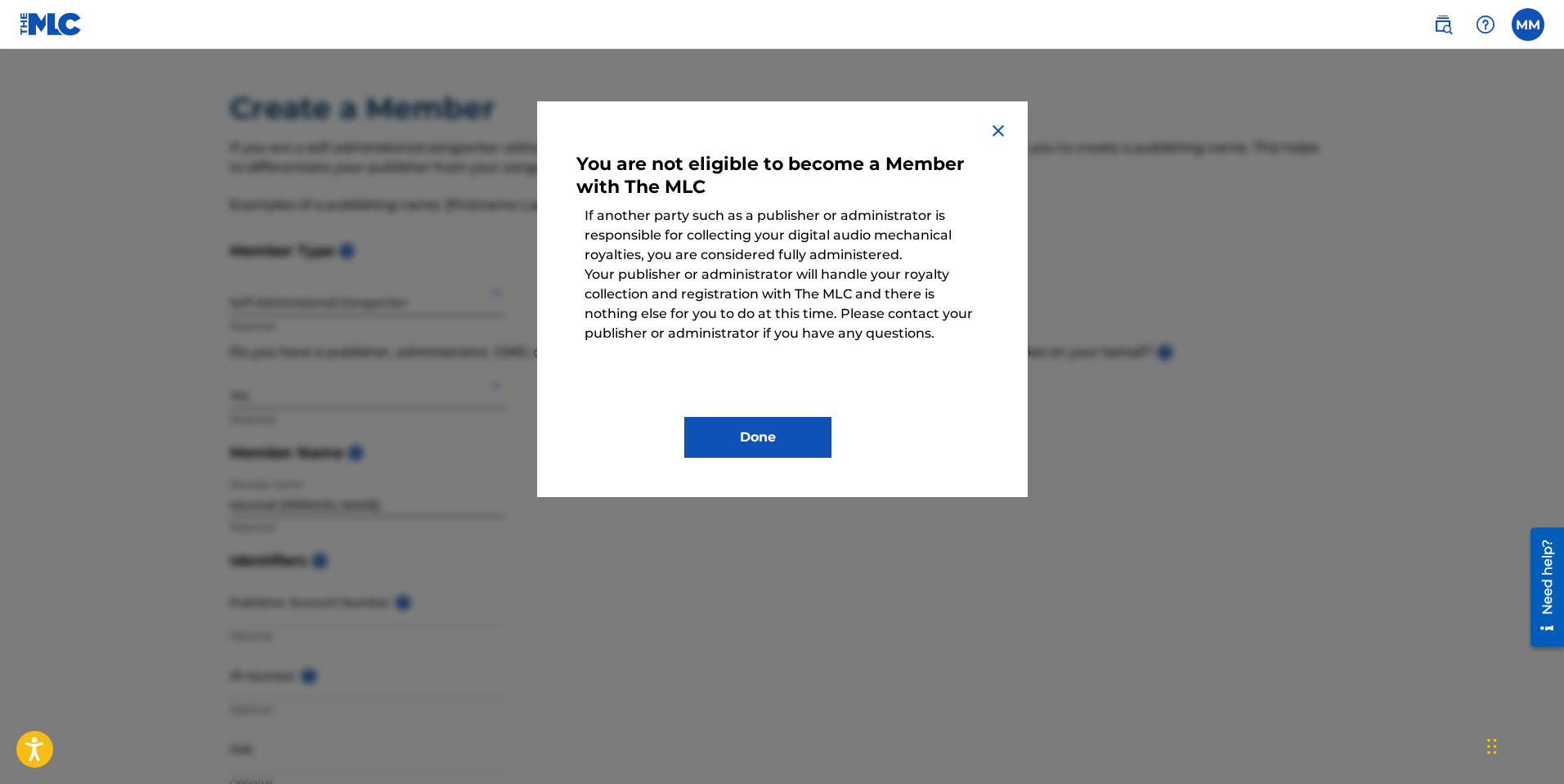
click at [788, 415] on div "Done" at bounding box center [782, 425] width 412 height 66
click at [757, 431] on button "Done" at bounding box center [759, 436] width 148 height 41
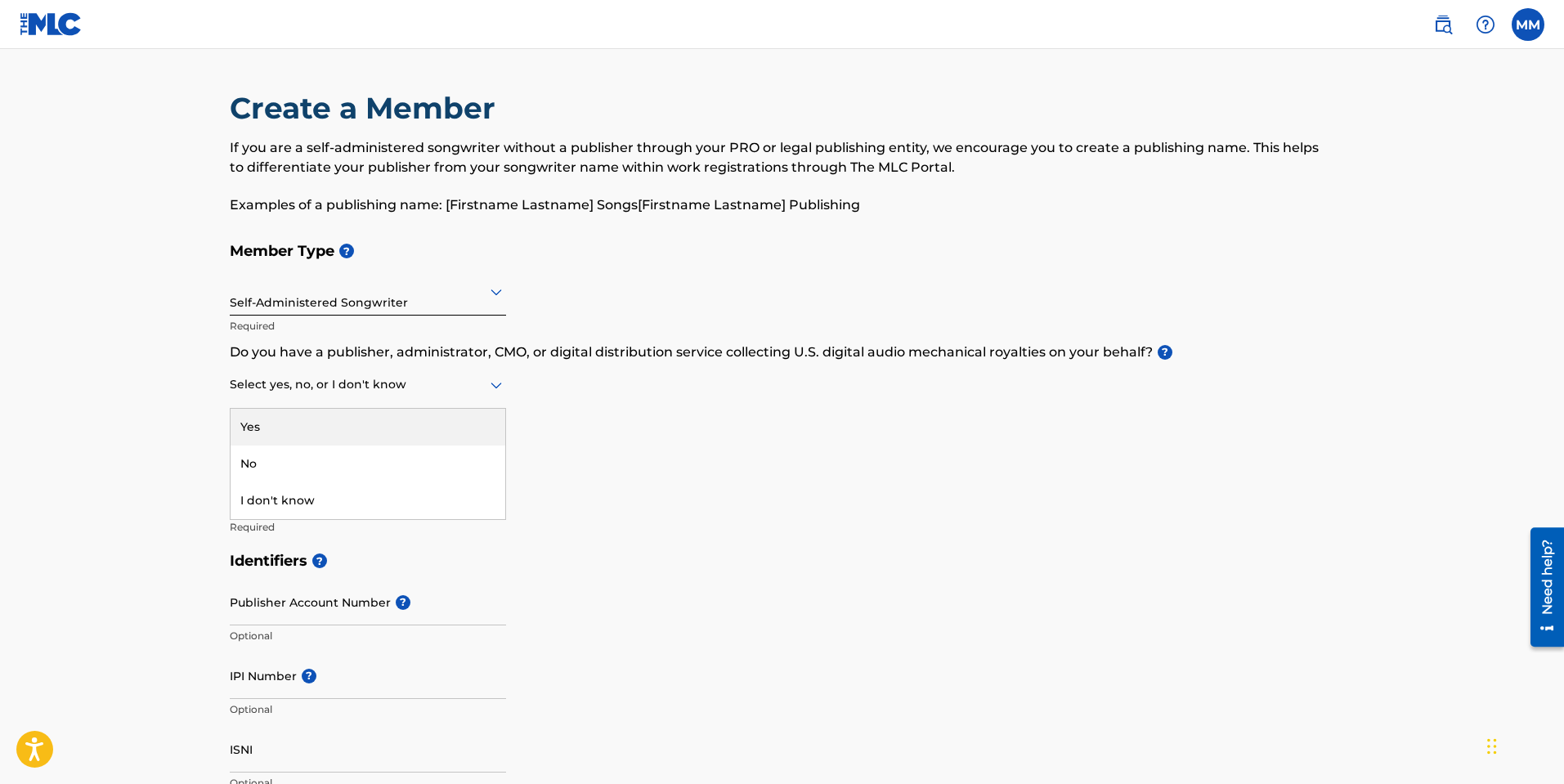
click at [495, 390] on icon at bounding box center [496, 385] width 20 height 20
click at [384, 463] on div "No" at bounding box center [368, 463] width 275 height 37
drag, startPoint x: 394, startPoint y: 507, endPoint x: 69, endPoint y: 509, distance: 325.0
click at [69, 509] on main "Create a Member If you are a self-administered songwriter without a publisher t…" at bounding box center [782, 782] width 1564 height 1467
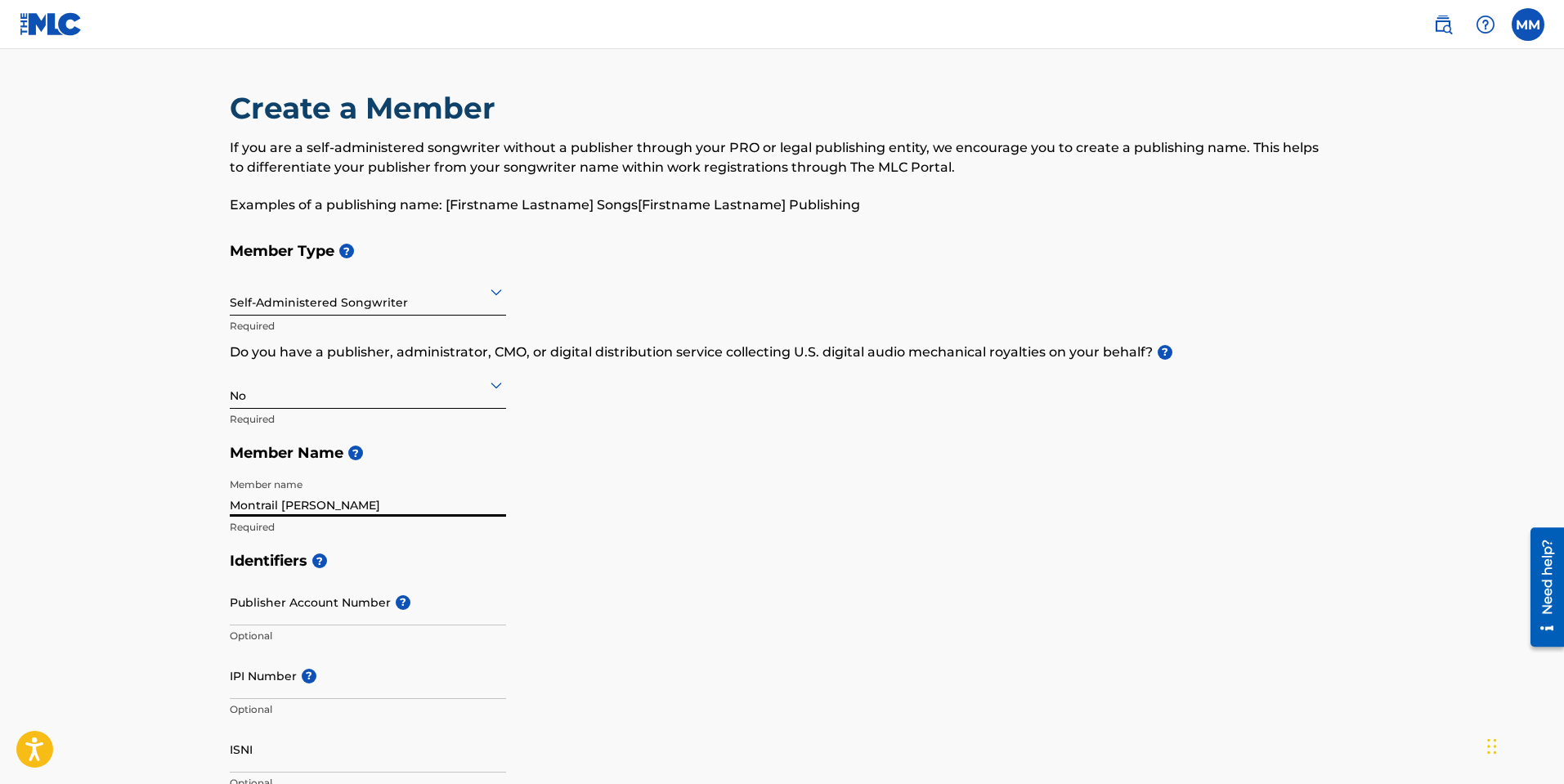
drag, startPoint x: 327, startPoint y: 510, endPoint x: 292, endPoint y: 502, distance: 35.9
click at [284, 505] on input "Montrail Dramon Murphy" at bounding box center [367, 493] width 276 height 47
type input "Montrail Dramon Murphy"
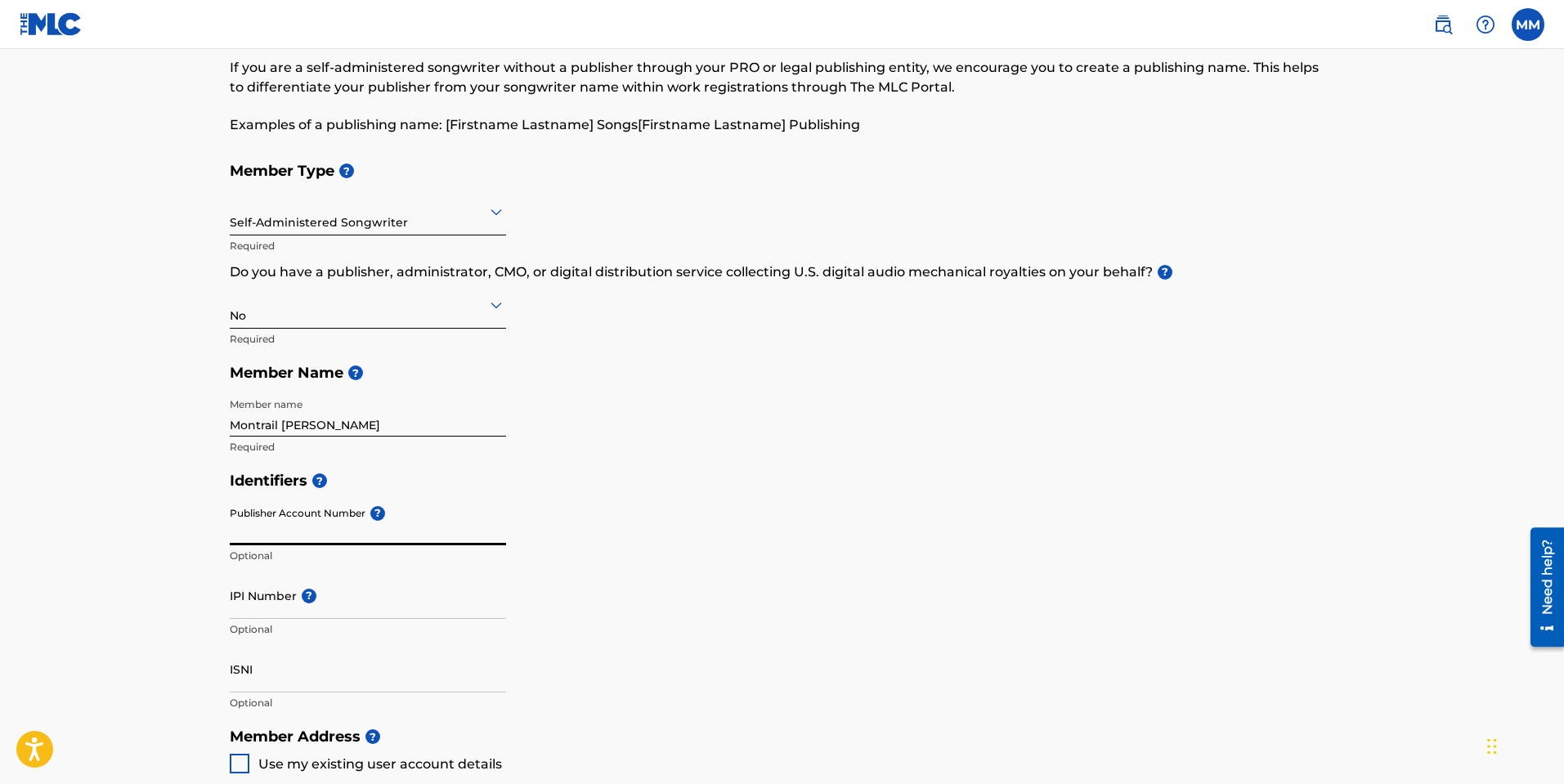
scroll to position [163, 0]
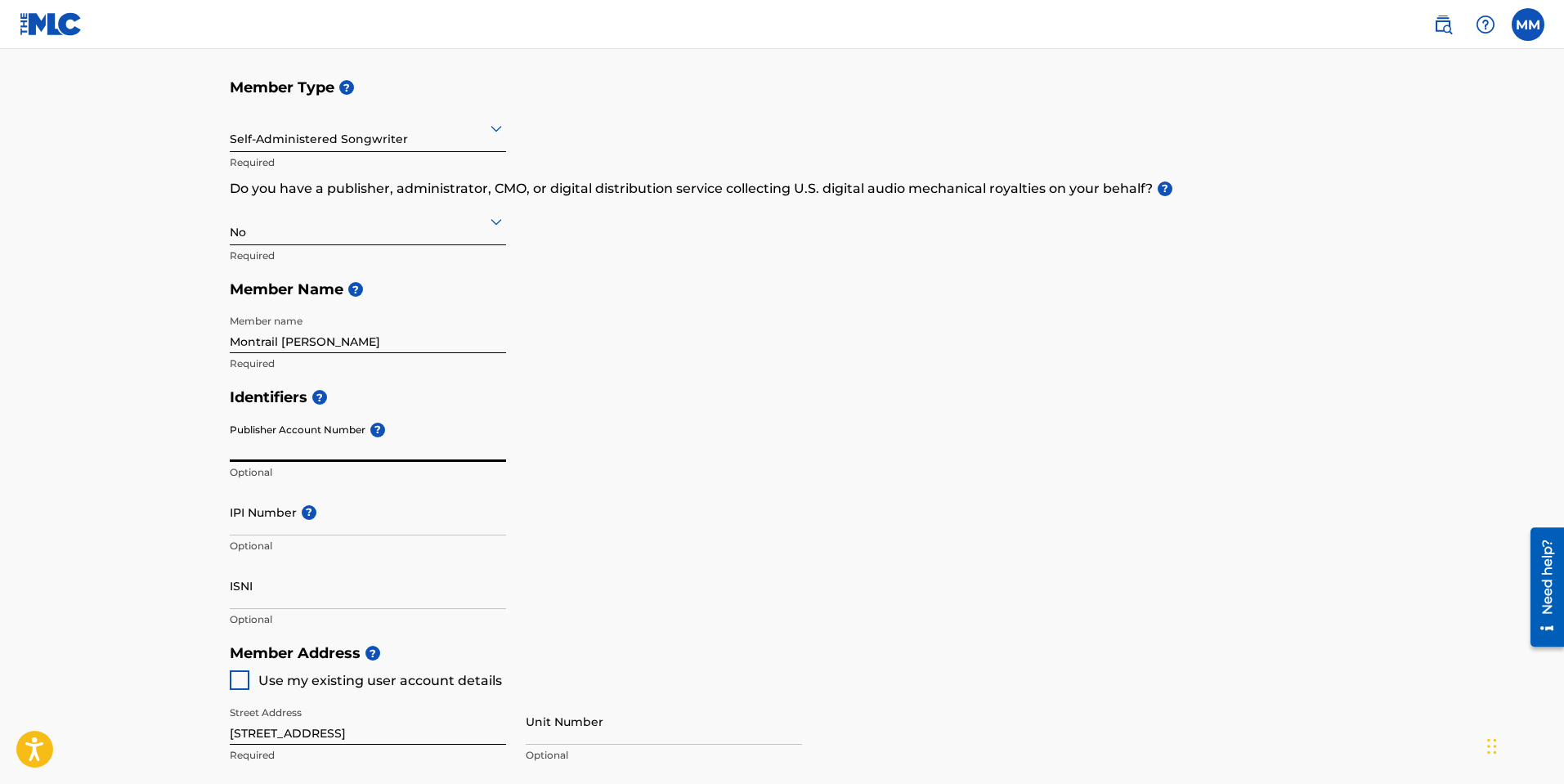
click at [289, 522] on input "IPI Number ?" at bounding box center [367, 511] width 276 height 47
paste input "1277947889"
type input "1277947889"
click at [283, 447] on input "Publisher Account Number ?" at bounding box center [367, 438] width 276 height 47
click at [335, 444] on input "Publisher Account Number ?" at bounding box center [367, 438] width 276 height 47
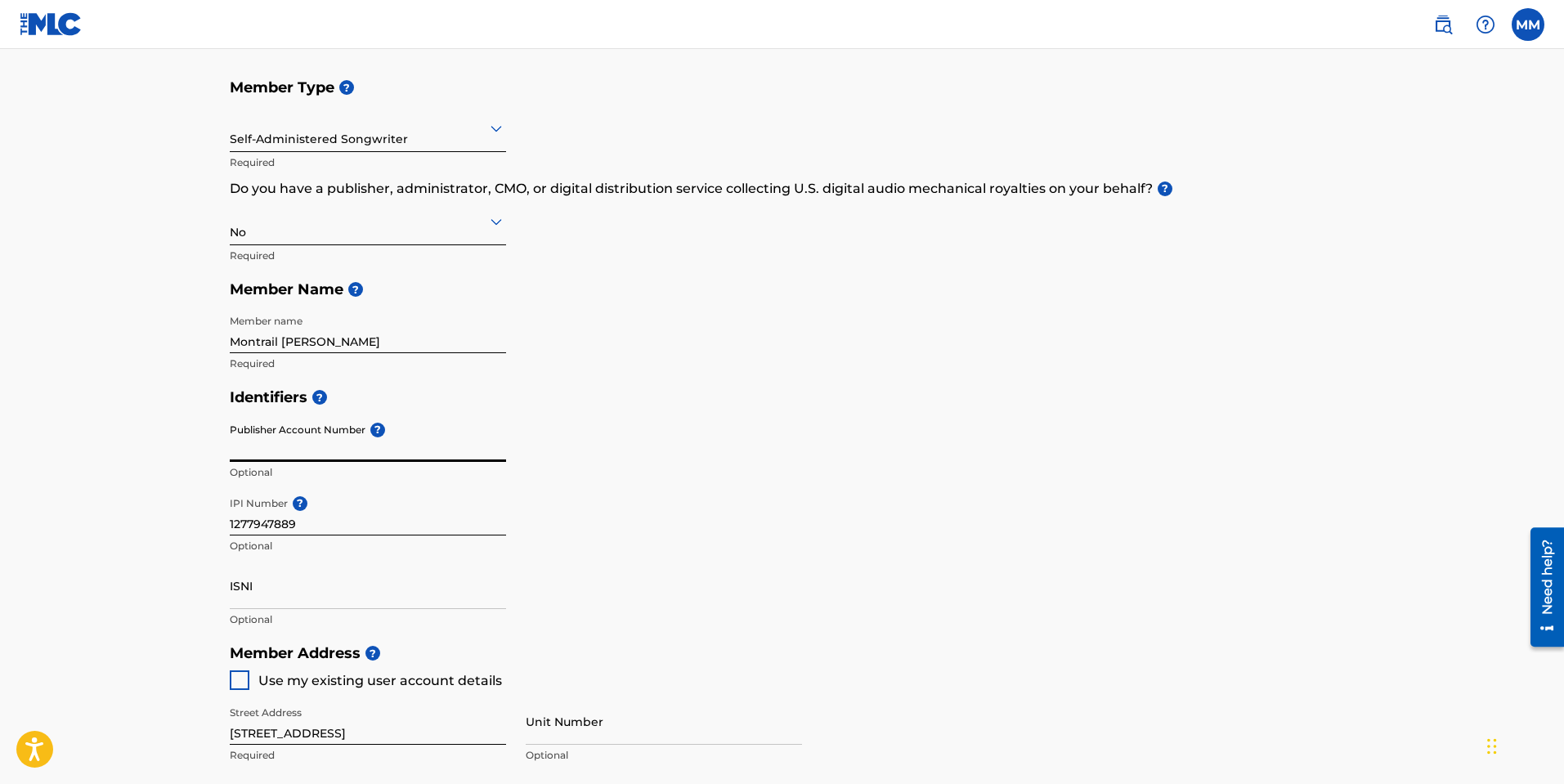
paste input "7723745"
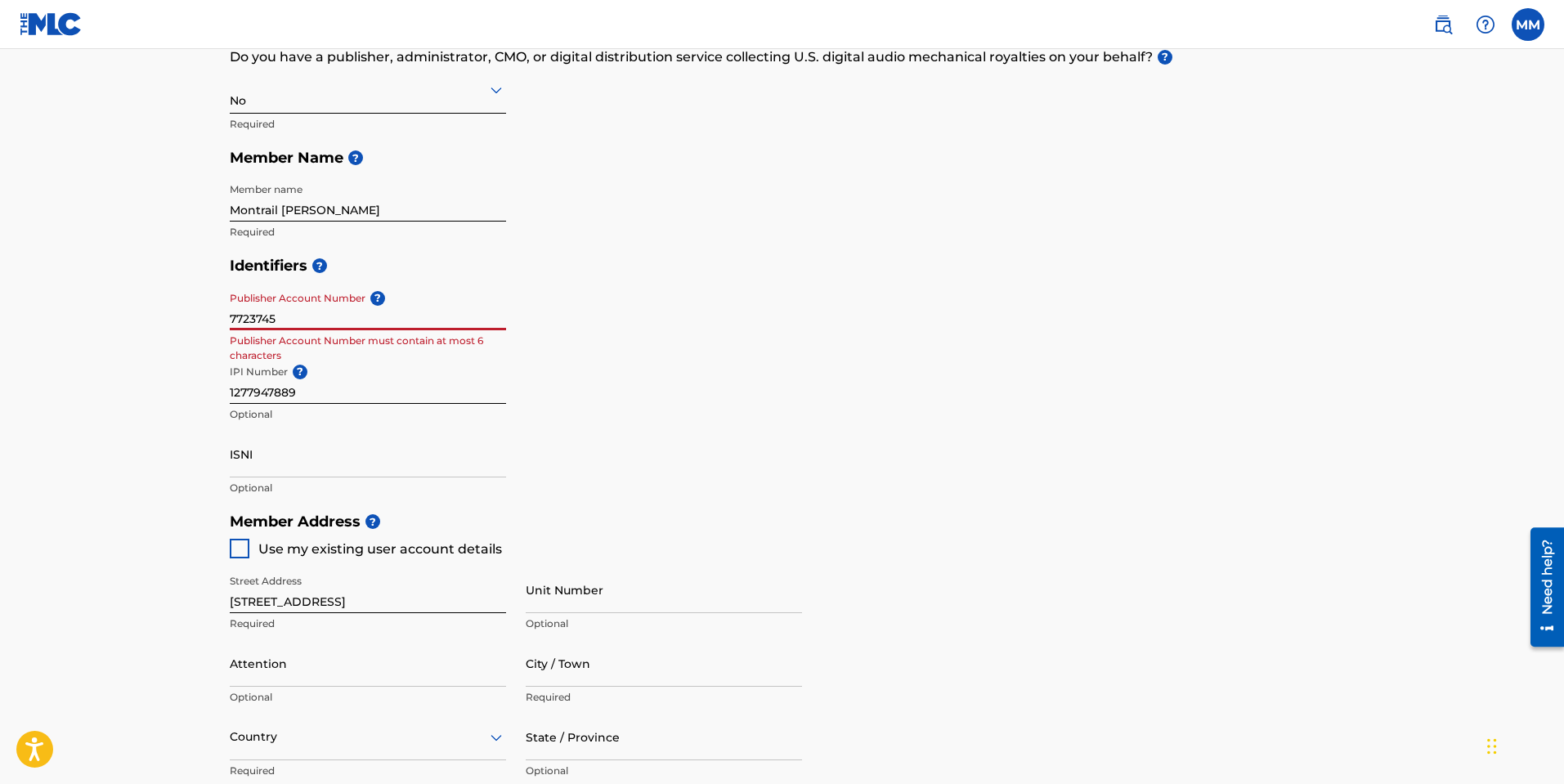
scroll to position [408, 0]
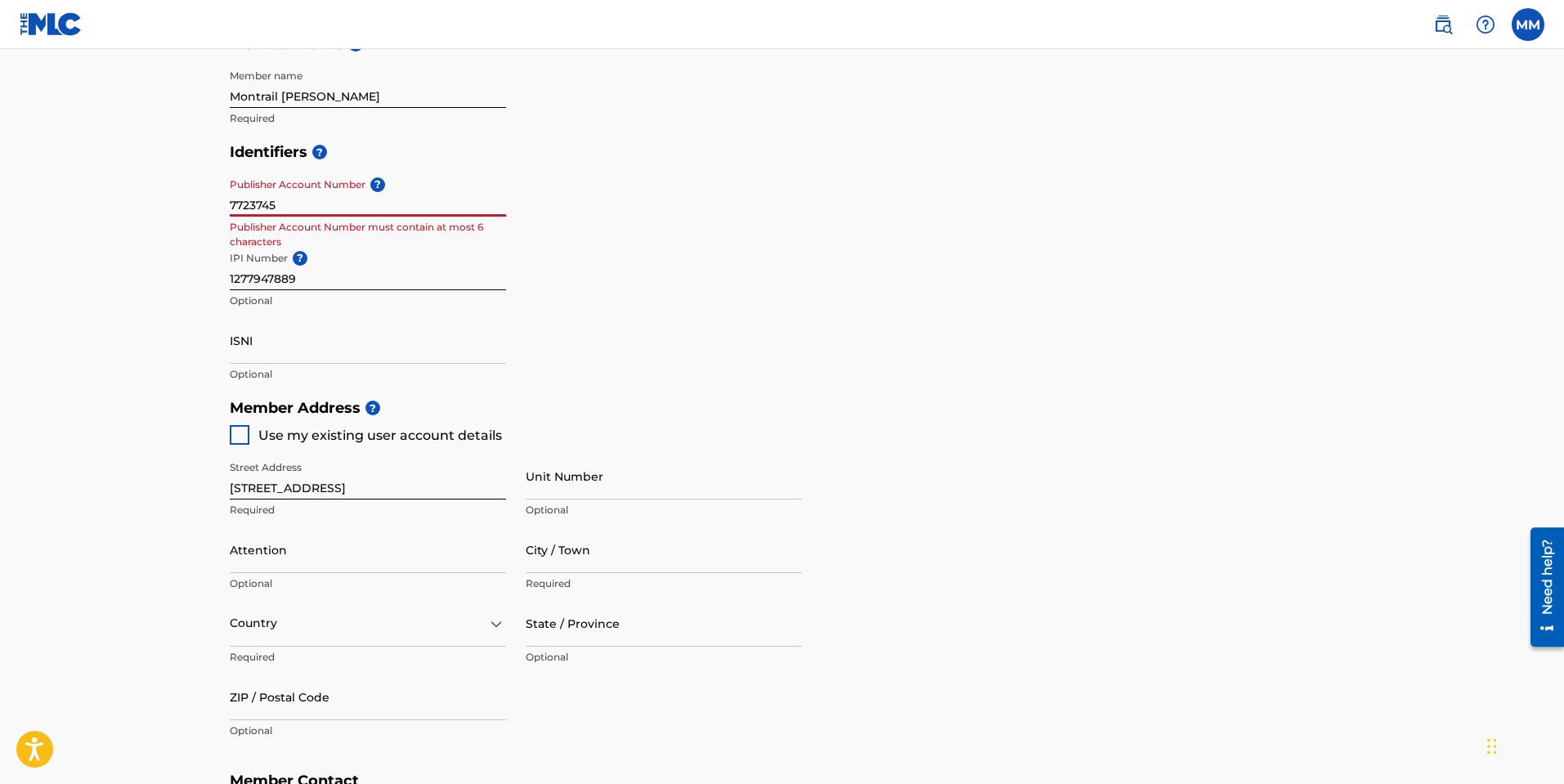
type input "7723745"
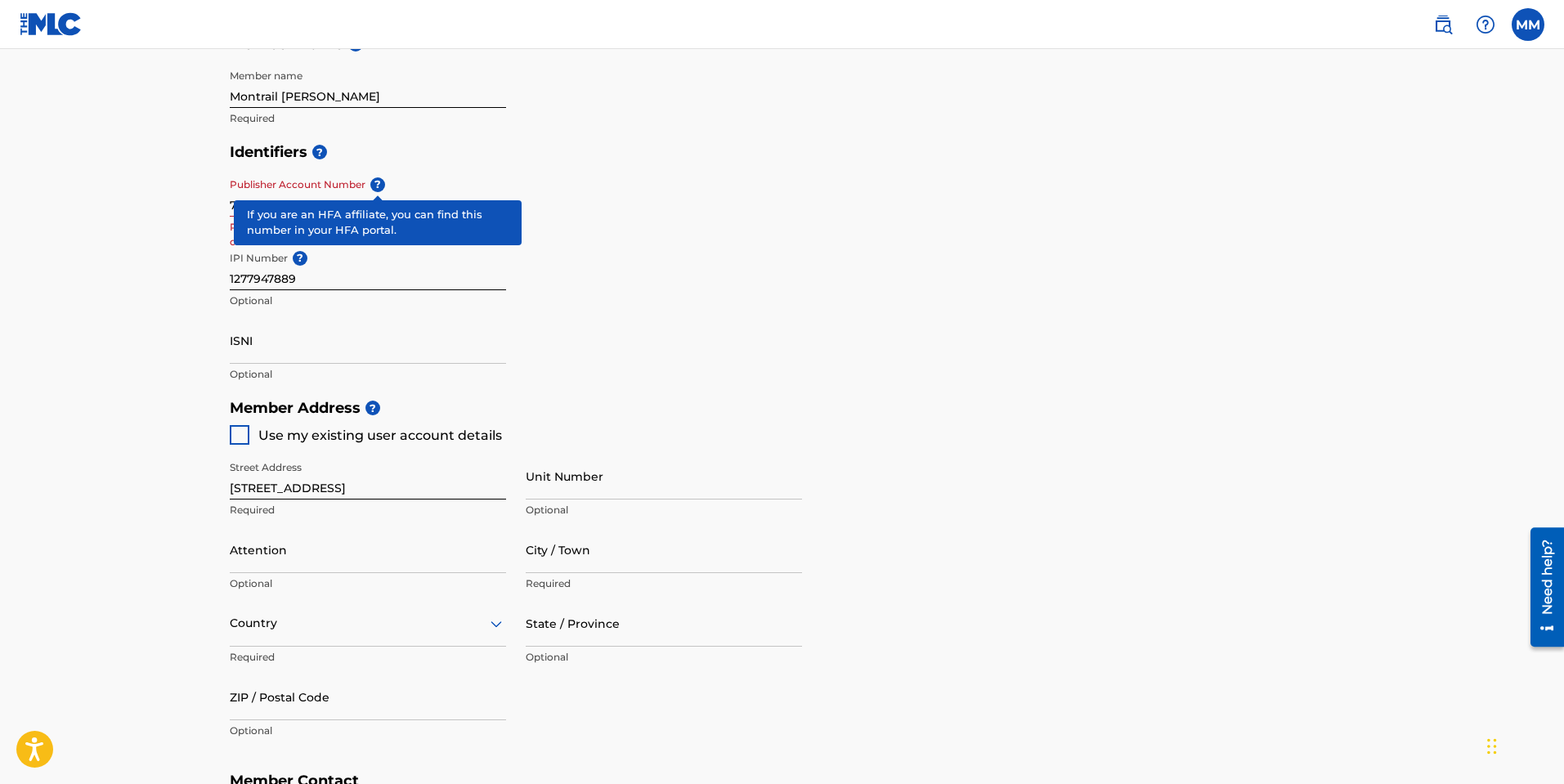
click at [384, 179] on span "?" at bounding box center [378, 184] width 15 height 15
click at [384, 179] on input "7723745" at bounding box center [367, 193] width 276 height 47
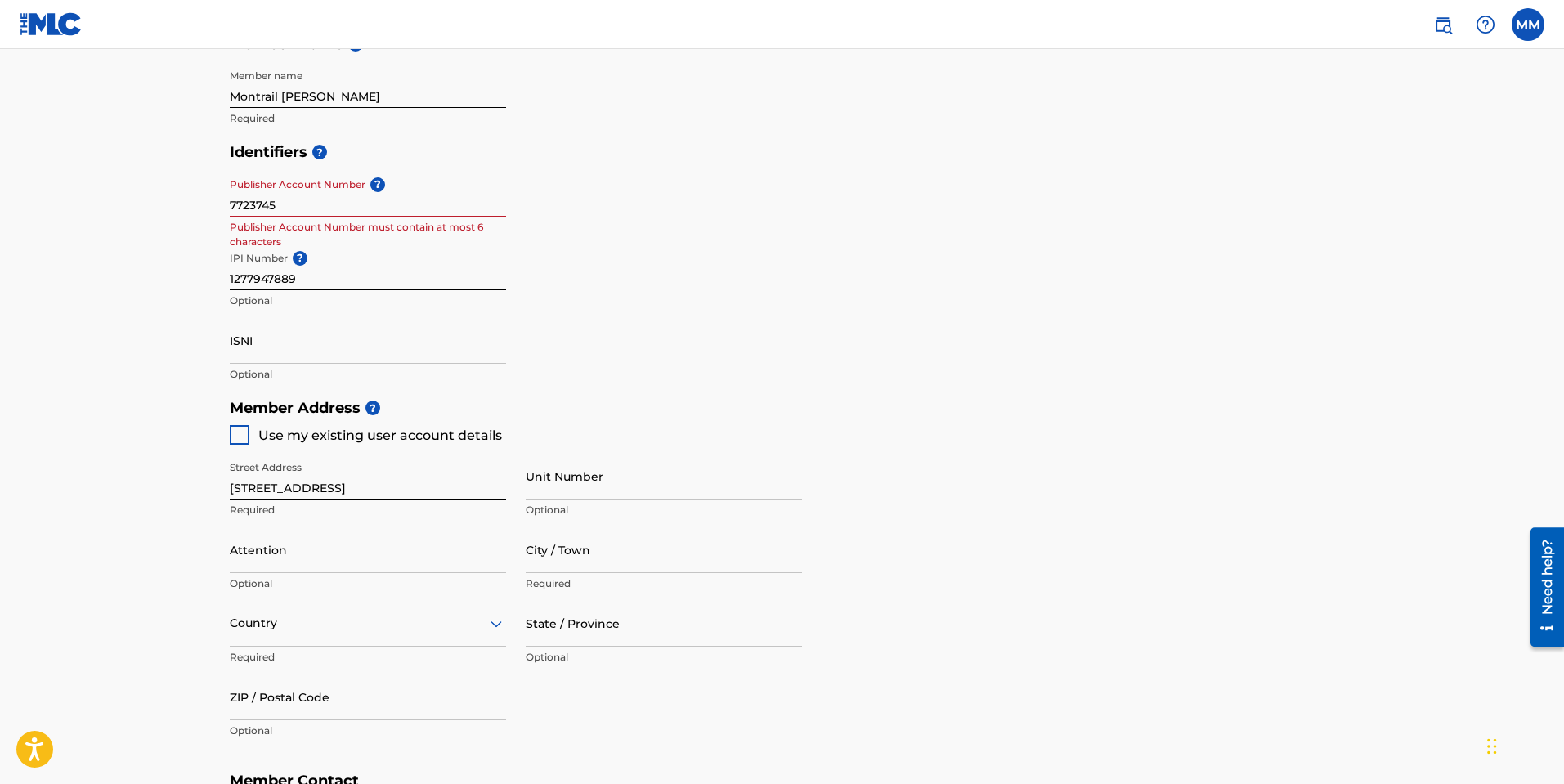
click at [125, 285] on main "Create a Member If you are a self-administered songwriter without a publisher t…" at bounding box center [782, 374] width 1564 height 1467
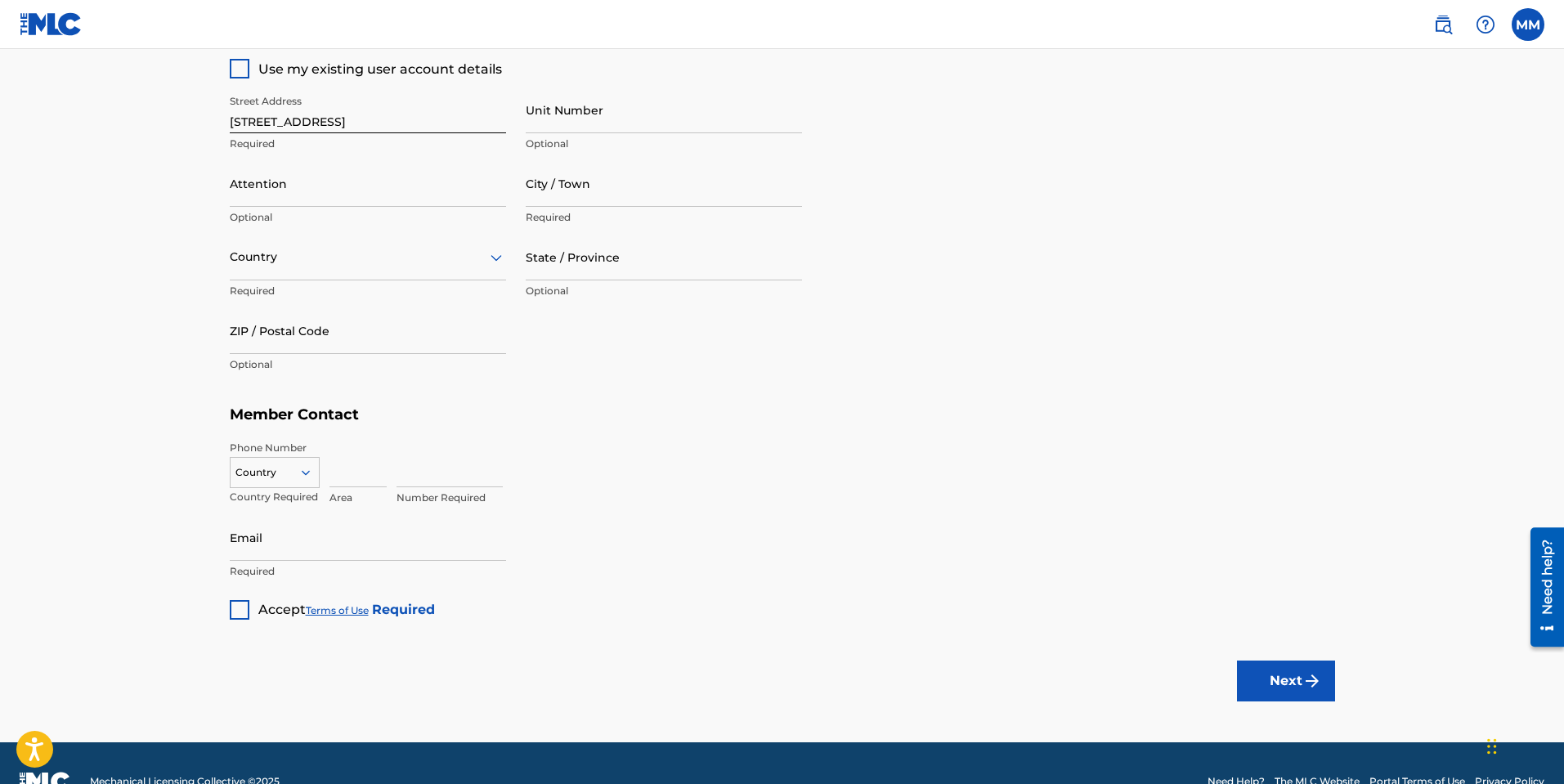
scroll to position [811, 0]
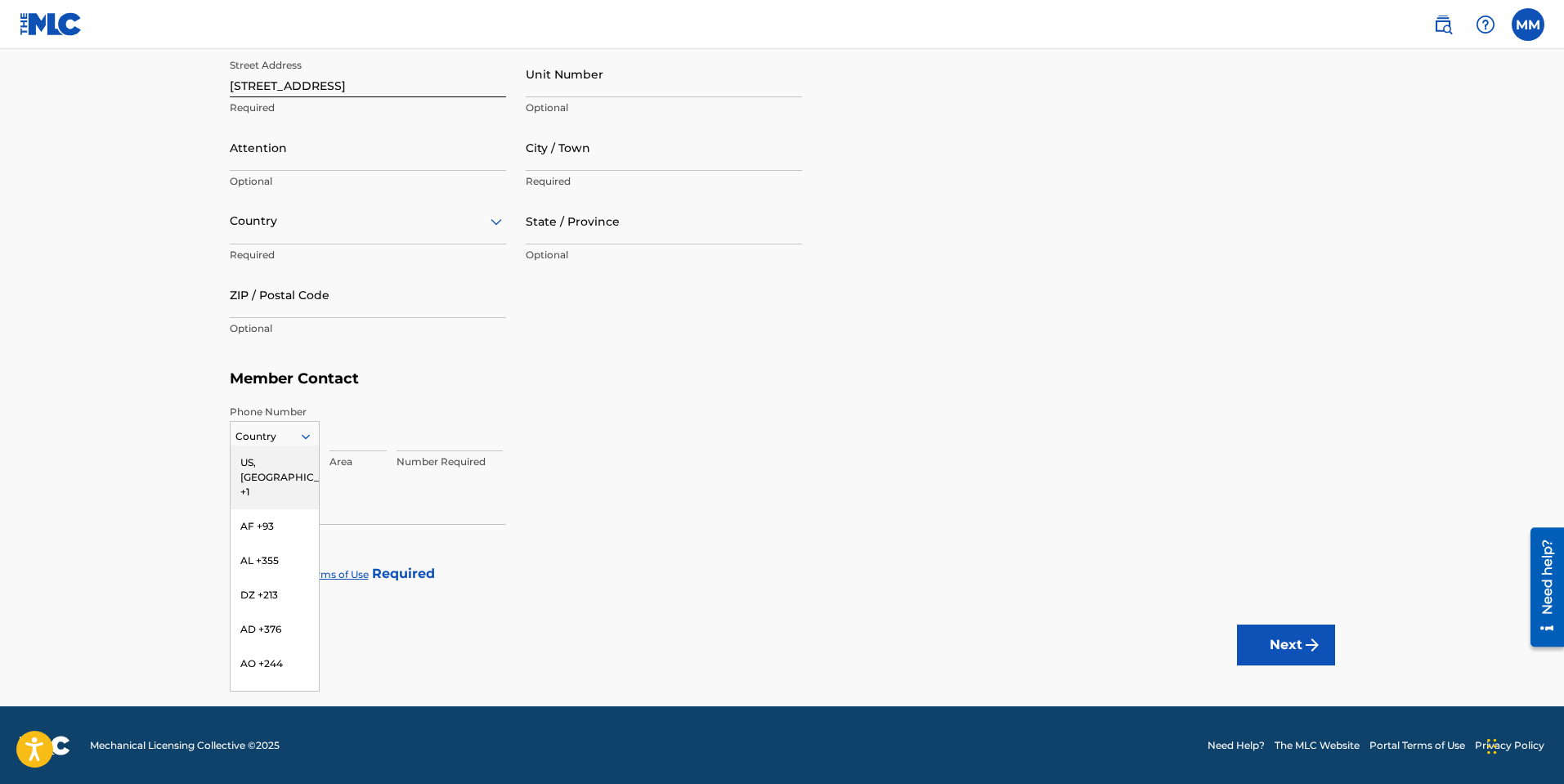
click at [307, 438] on icon at bounding box center [305, 436] width 15 height 15
click at [276, 466] on div "US, [GEOGRAPHIC_DATA] +1" at bounding box center [274, 477] width 89 height 64
click at [352, 443] on input at bounding box center [358, 427] width 57 height 47
type input "214"
type input "Montrail Dramon Murphy"
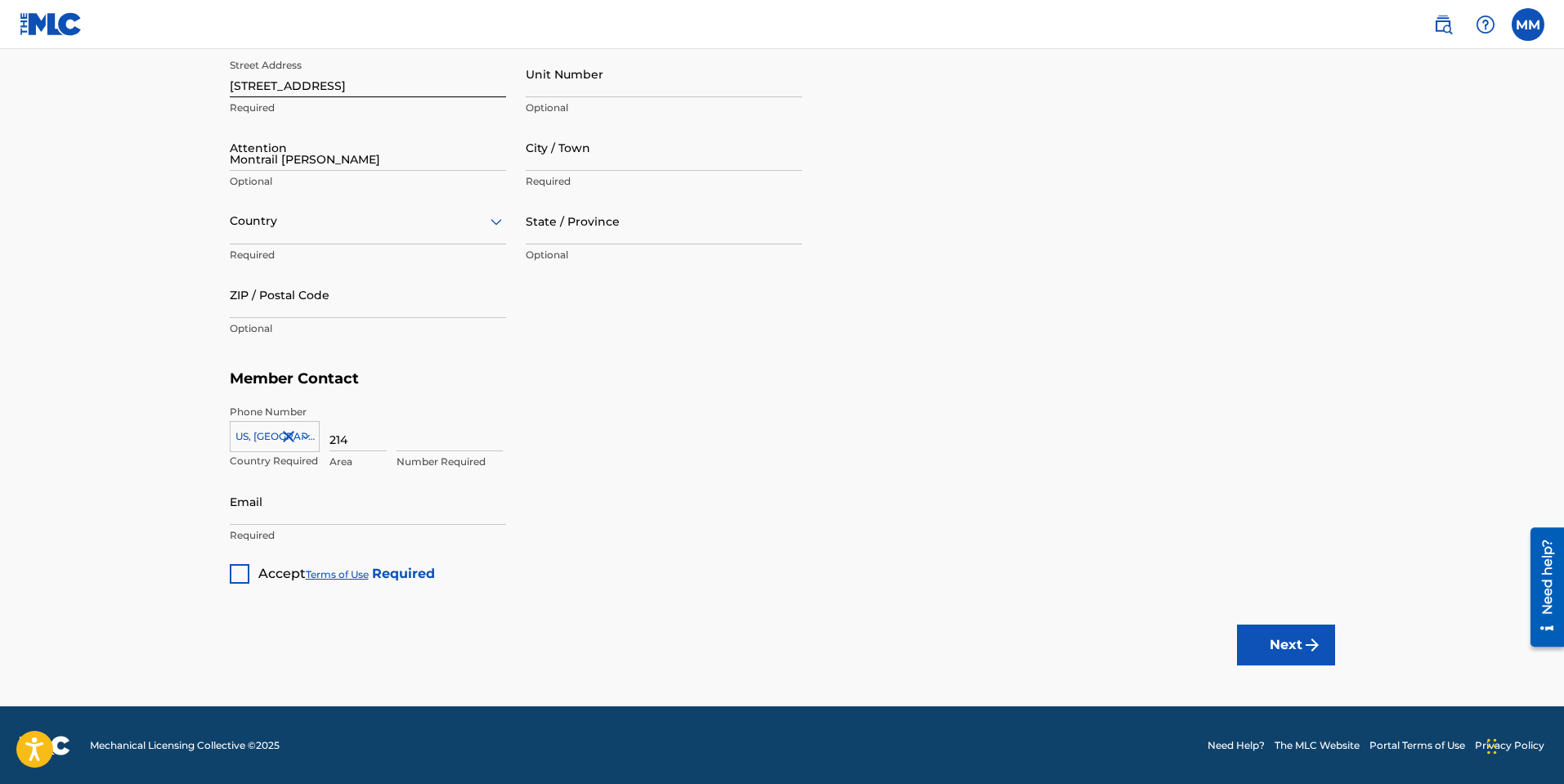
type input "[GEOGRAPHIC_DATA]"
type input "75137"
type input "1"
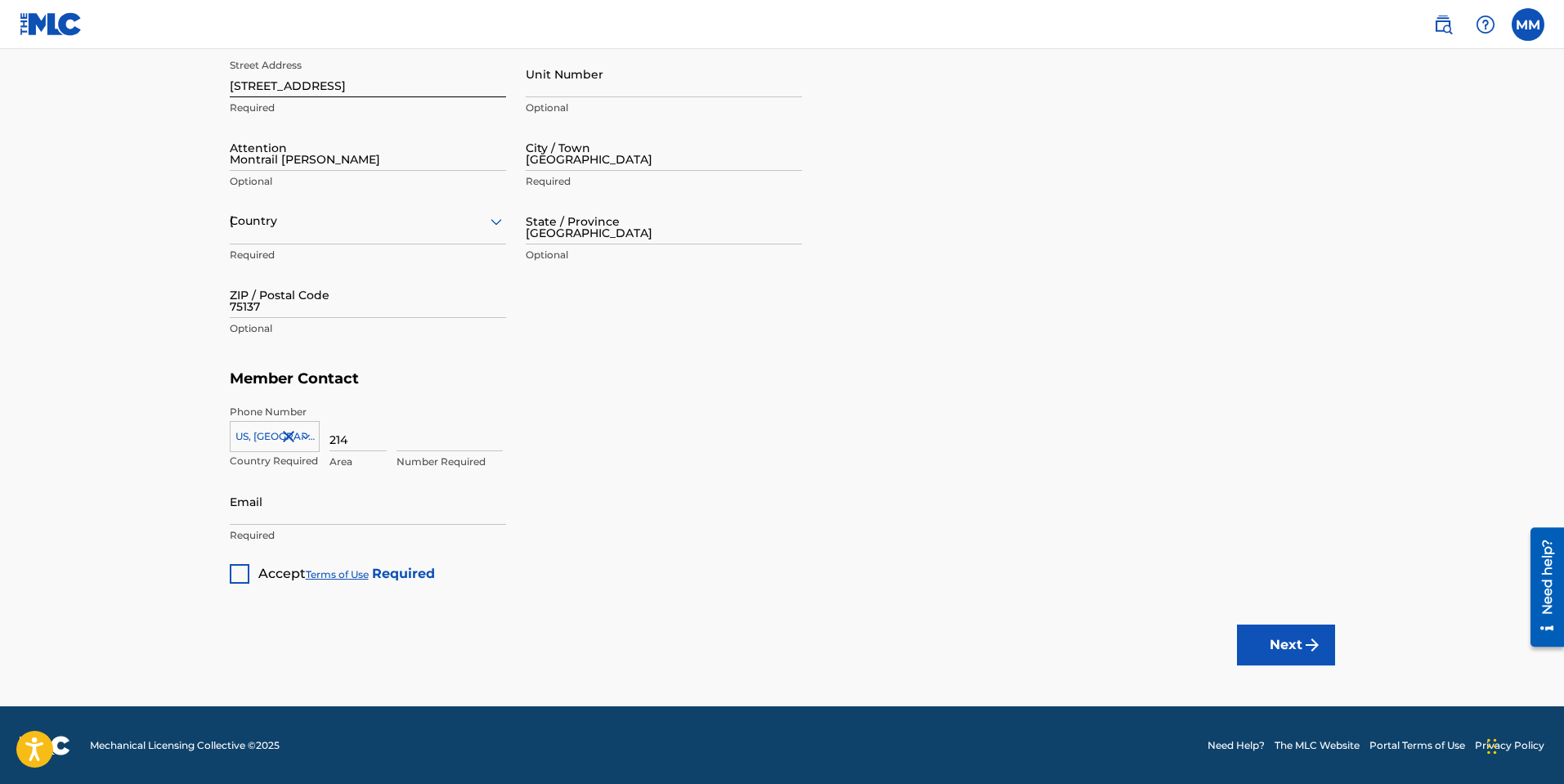
type input "6240801"
type input "[EMAIL_ADDRESS][DOMAIN_NAME]"
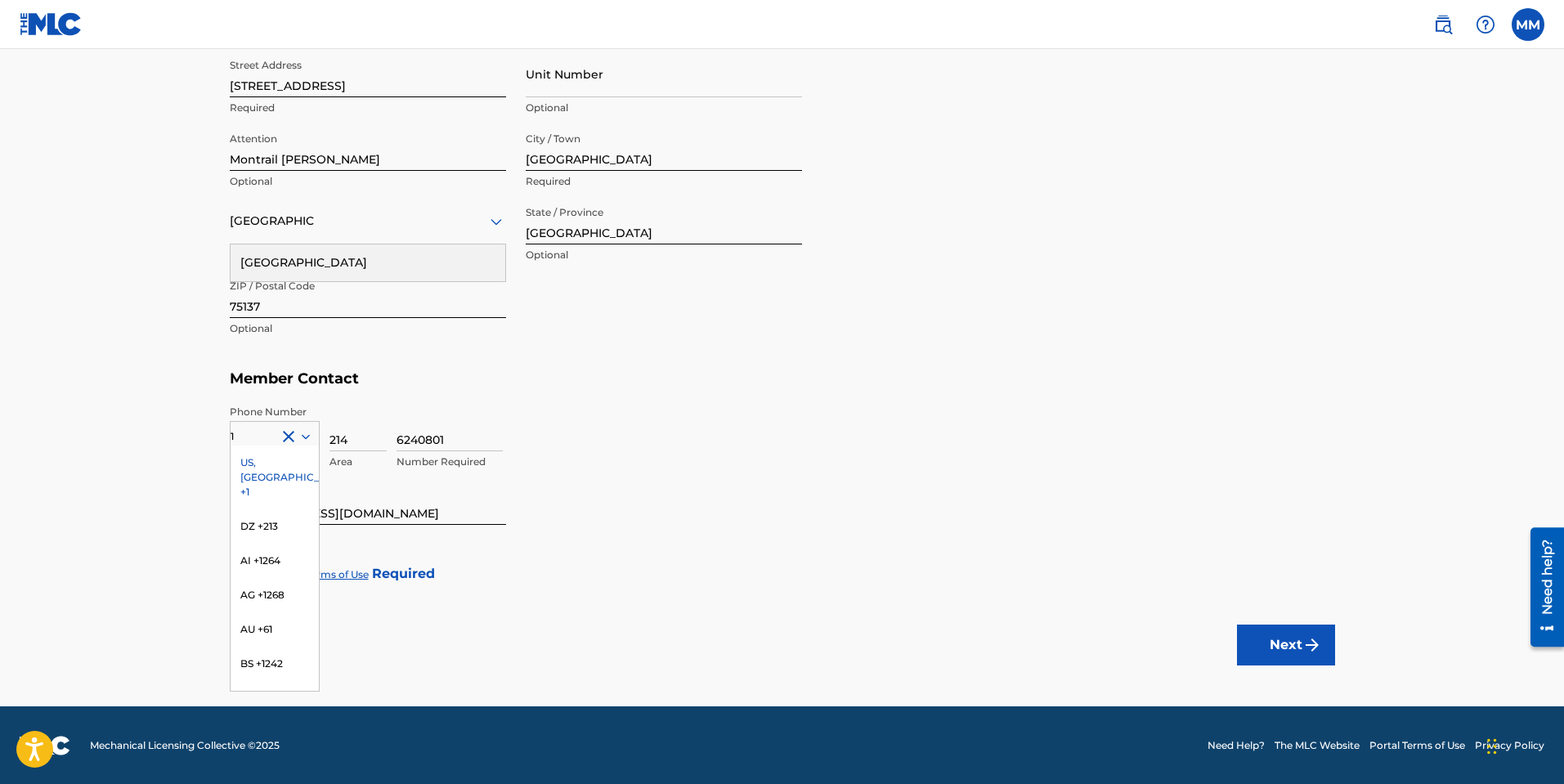
click at [685, 530] on div "Member Type ? Self-Administered Songwriter Required Do you have a publisher, ad…" at bounding box center [782, 3] width 1105 height 1161
click at [271, 445] on div "Country" at bounding box center [274, 432] width 90 height 25
click at [275, 464] on div "US, [GEOGRAPHIC_DATA] +1" at bounding box center [274, 477] width 89 height 64
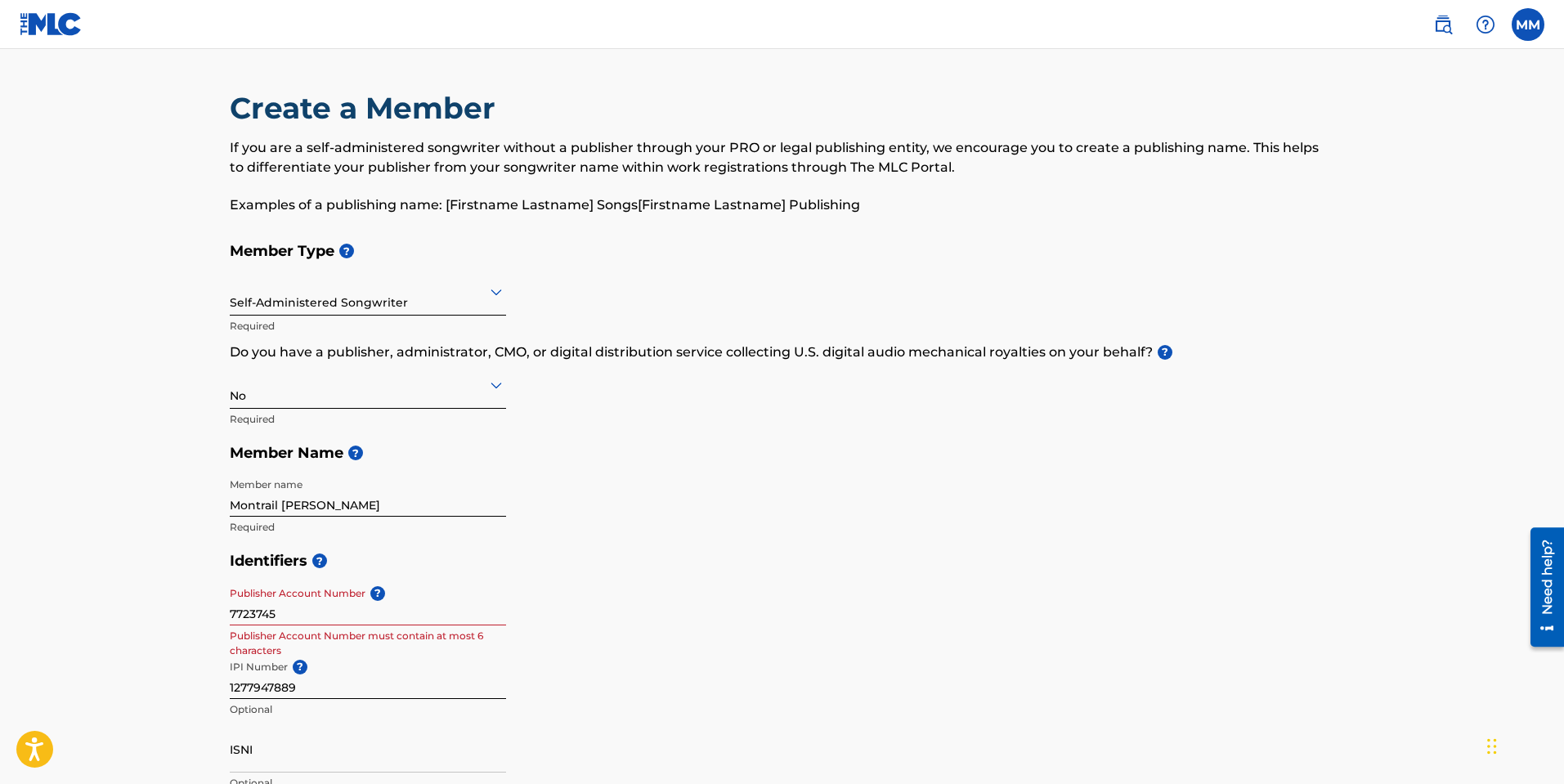
scroll to position [82, 0]
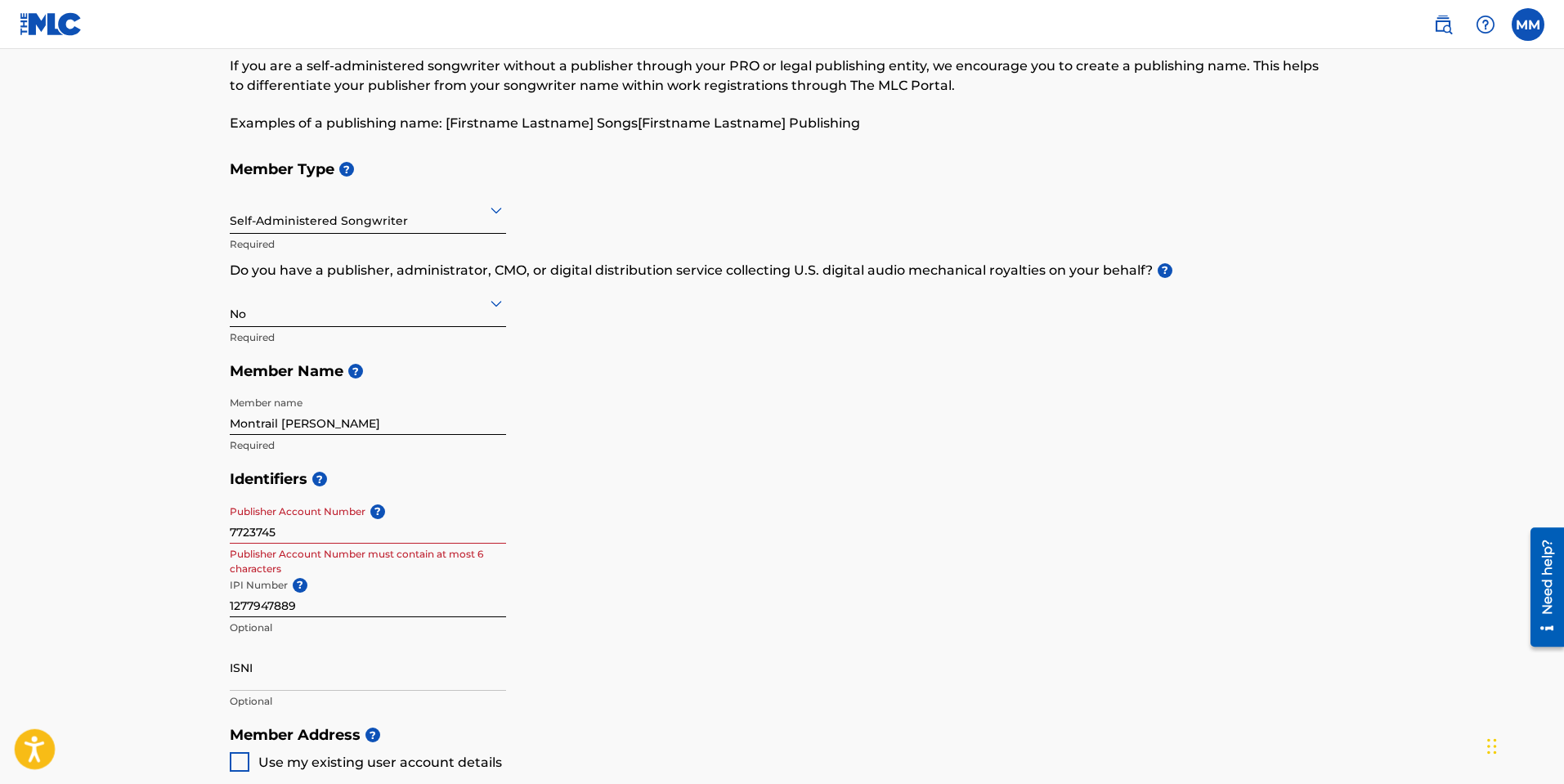
click at [39, 742] on icon "Open accessiBe: accessibility options, statement and help" at bounding box center [35, 748] width 20 height 26
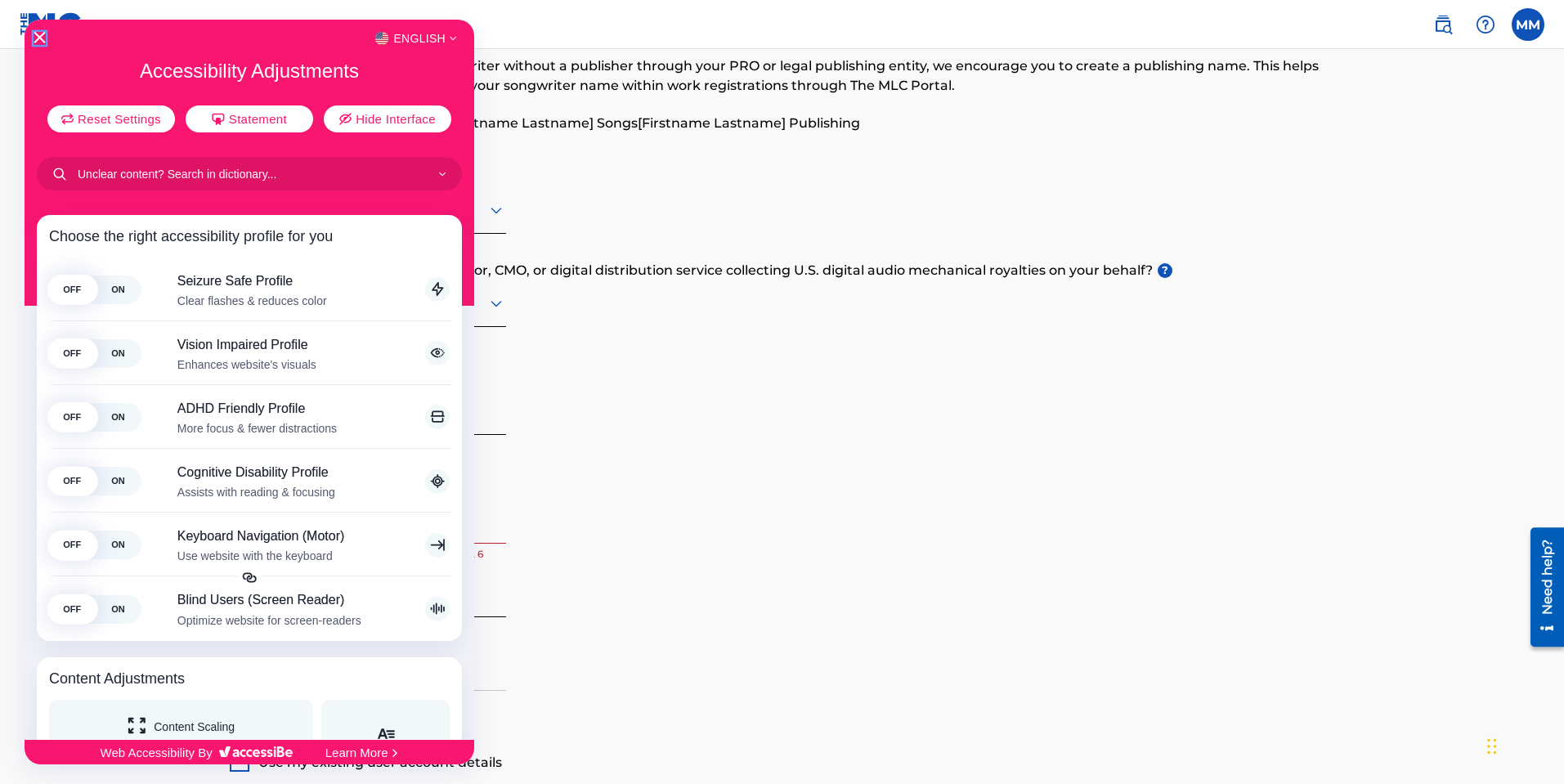
click at [37, 39] on icon "Close Accessibility Interface" at bounding box center [39, 37] width 11 height 11
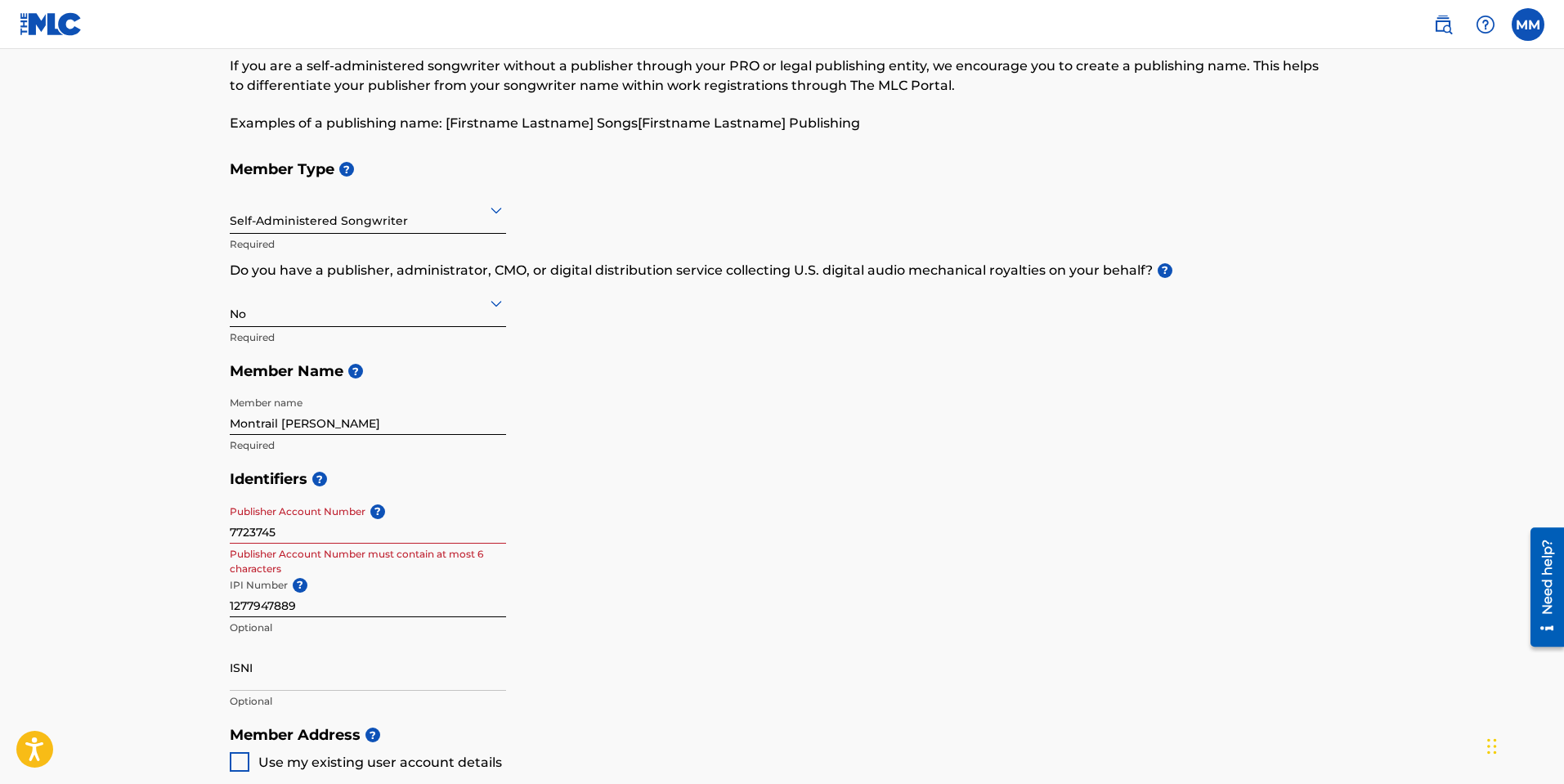
click at [320, 488] on h5 "Identifiers ?" at bounding box center [782, 478] width 1105 height 35
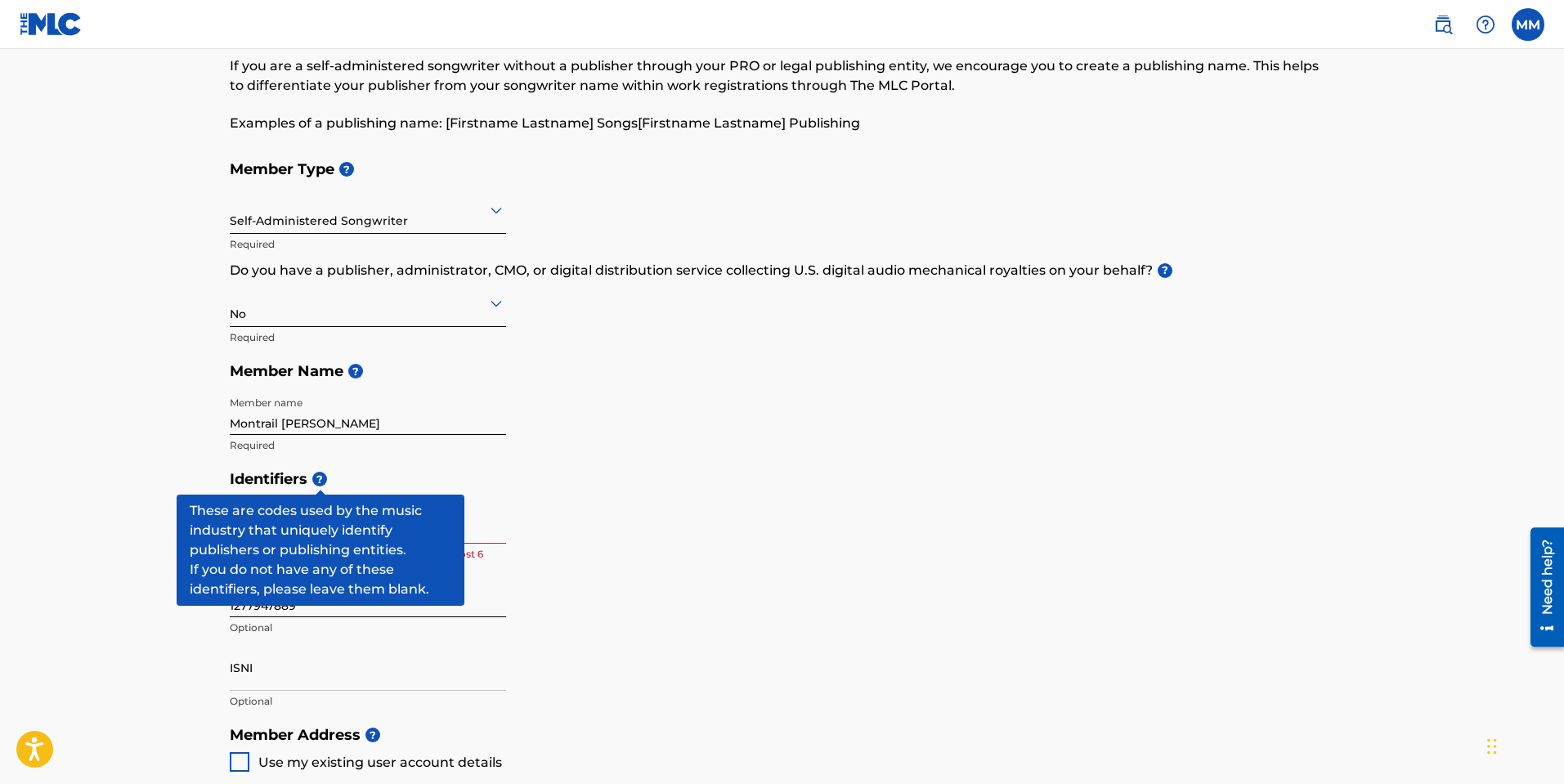
click at [320, 479] on span "?" at bounding box center [319, 478] width 15 height 15
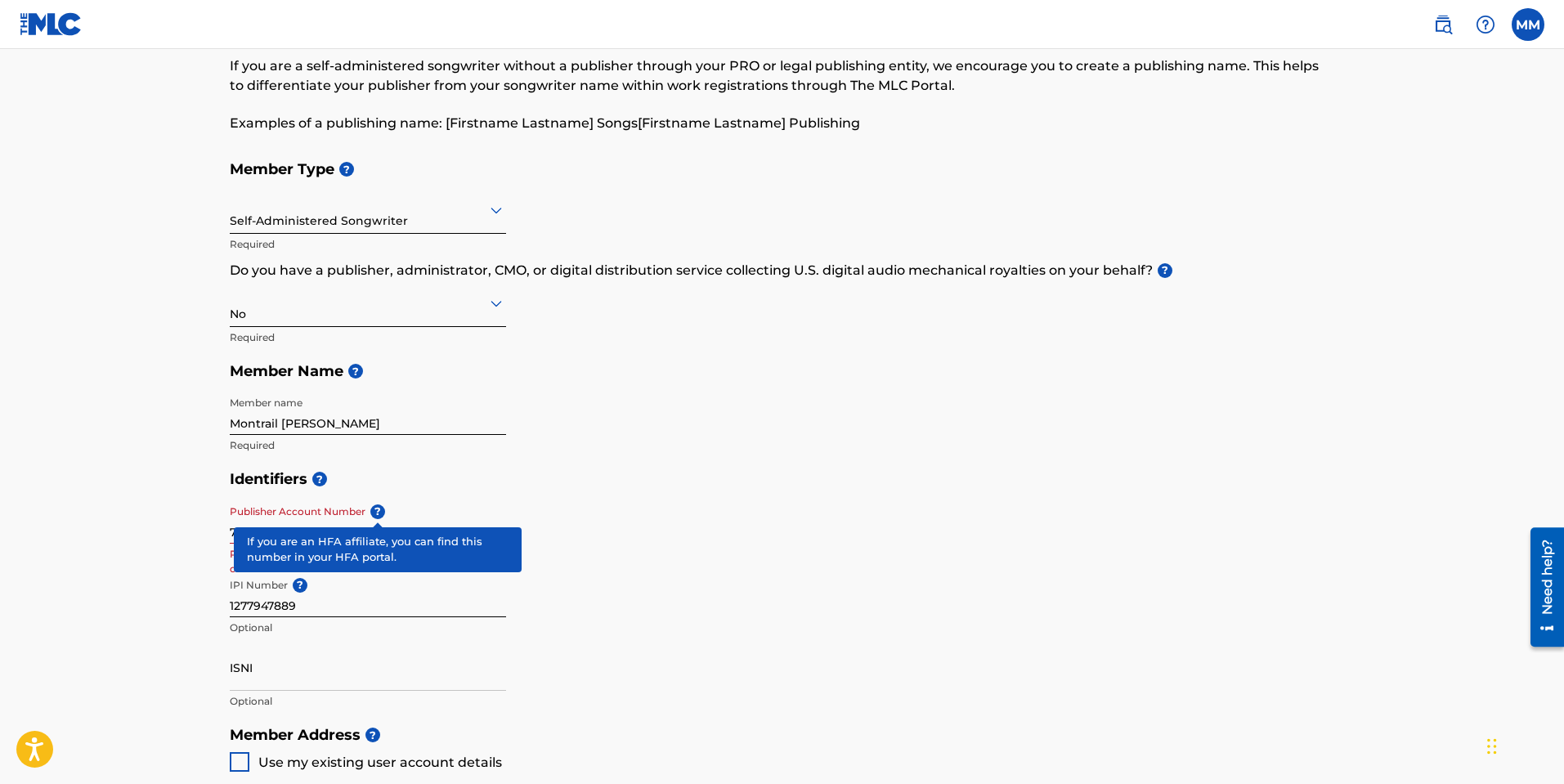
click at [371, 517] on span "?" at bounding box center [378, 511] width 15 height 15
click at [371, 517] on input "7723745" at bounding box center [367, 520] width 276 height 47
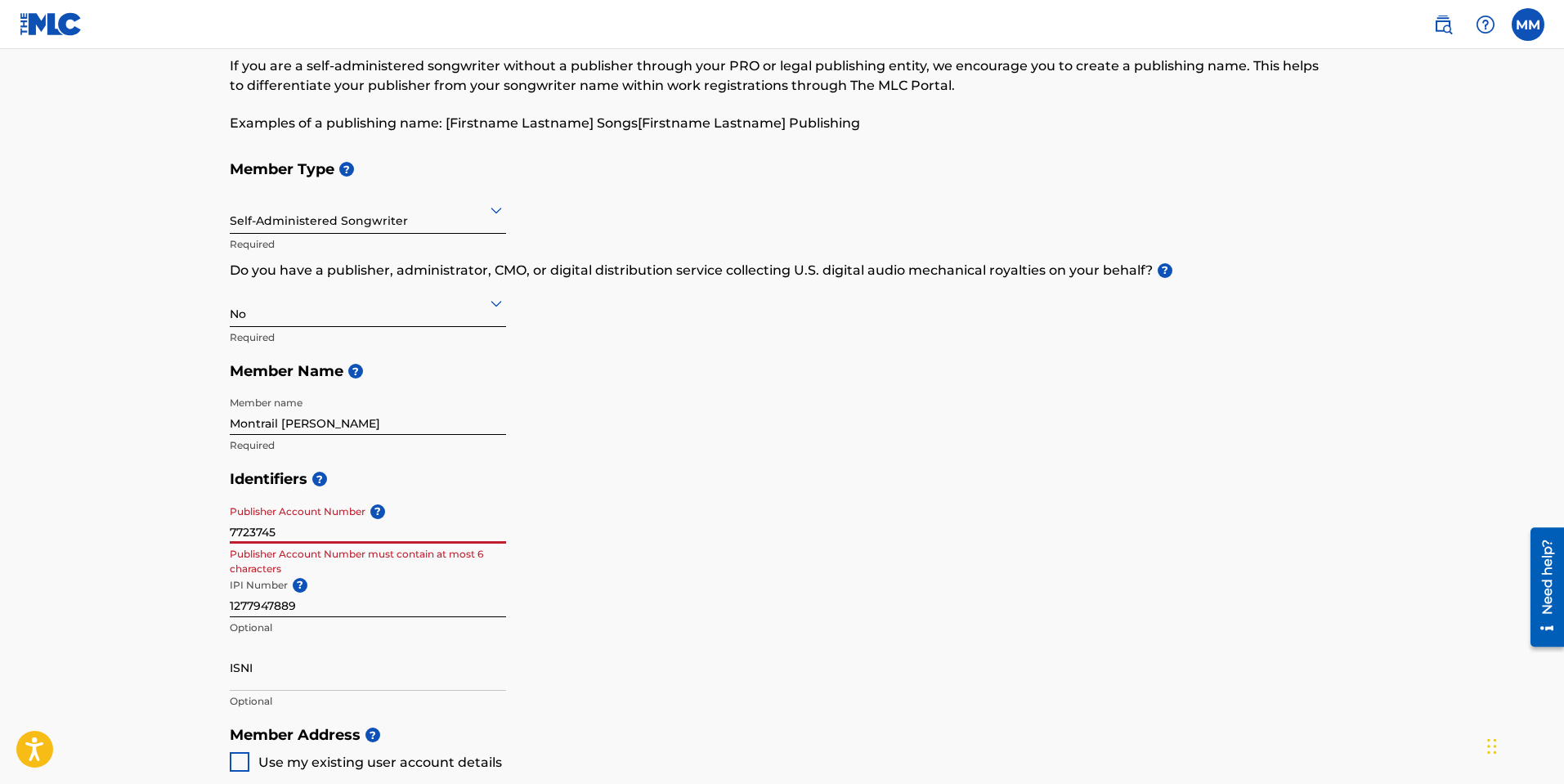
click at [390, 508] on input "7723745" at bounding box center [367, 520] width 276 height 47
click at [1489, 747] on div "Chat Widget" at bounding box center [1523, 744] width 82 height 79
click at [1491, 750] on div "Chat Widget" at bounding box center [1517, 744] width 82 height 79
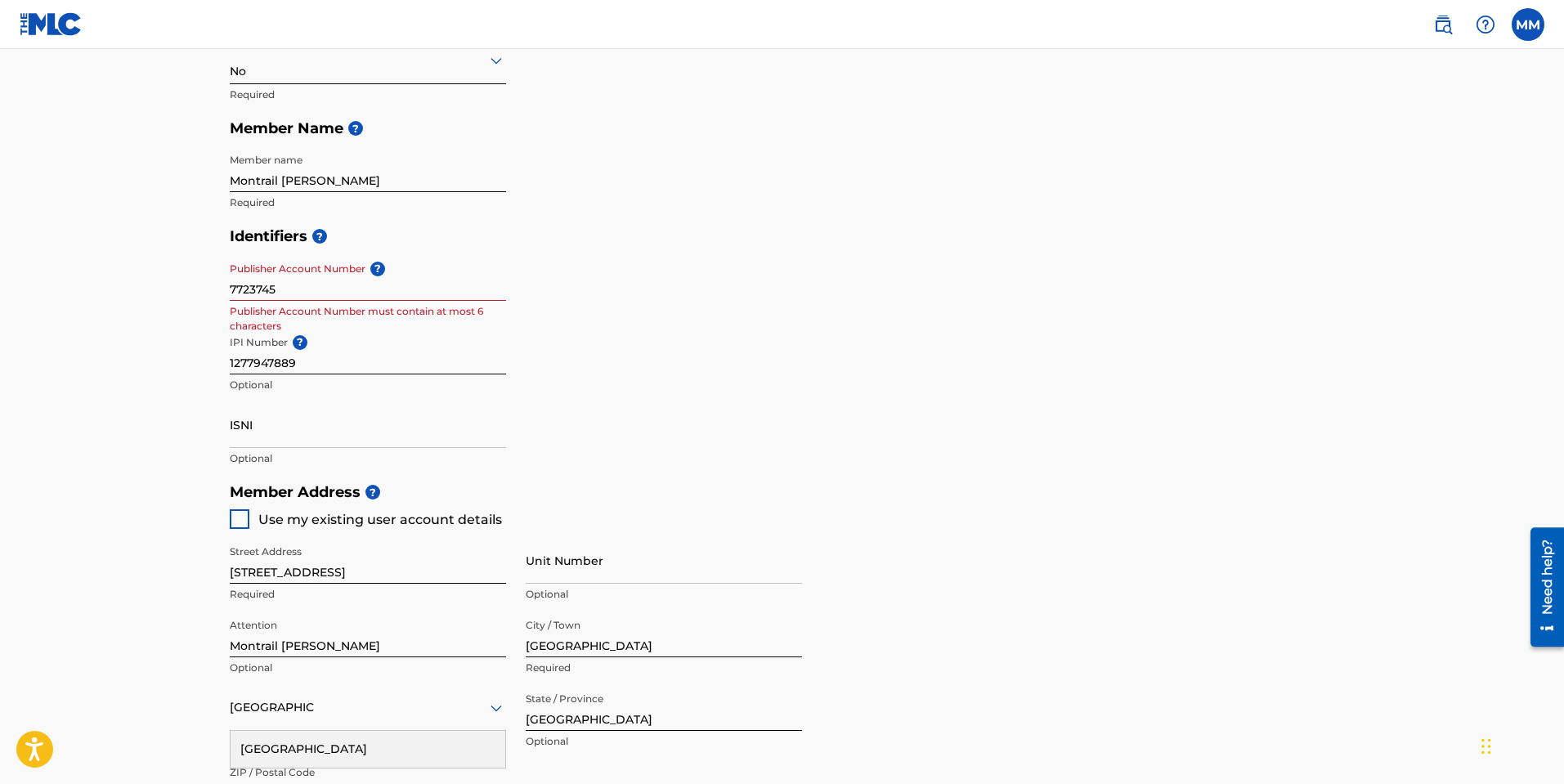
scroll to position [321, 0]
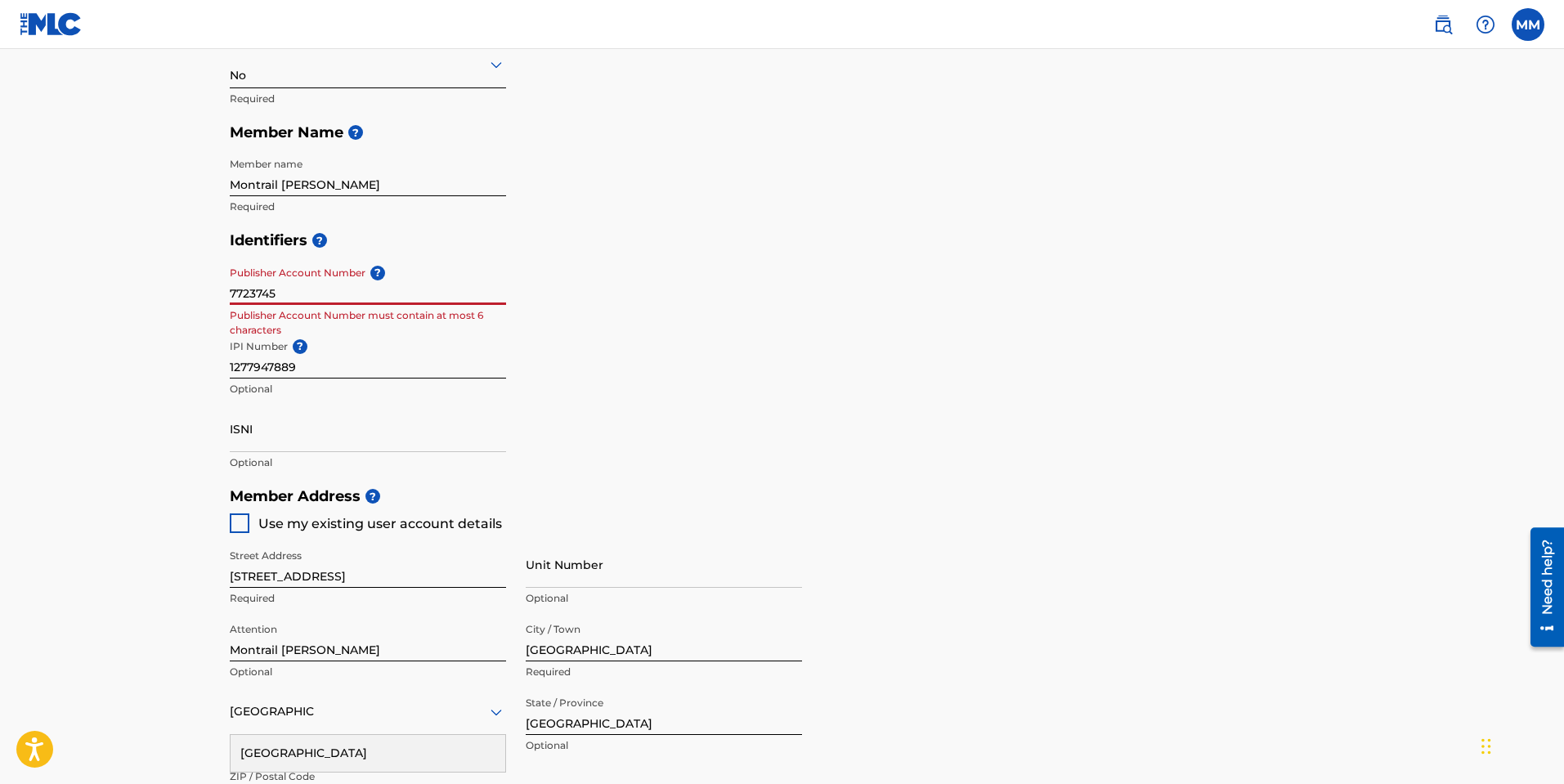
drag, startPoint x: 325, startPoint y: 296, endPoint x: 110, endPoint y: 295, distance: 215.0
click at [110, 295] on main "Create a Member If you are a self-administered songwriter without a publisher t…" at bounding box center [782, 462] width 1564 height 1467
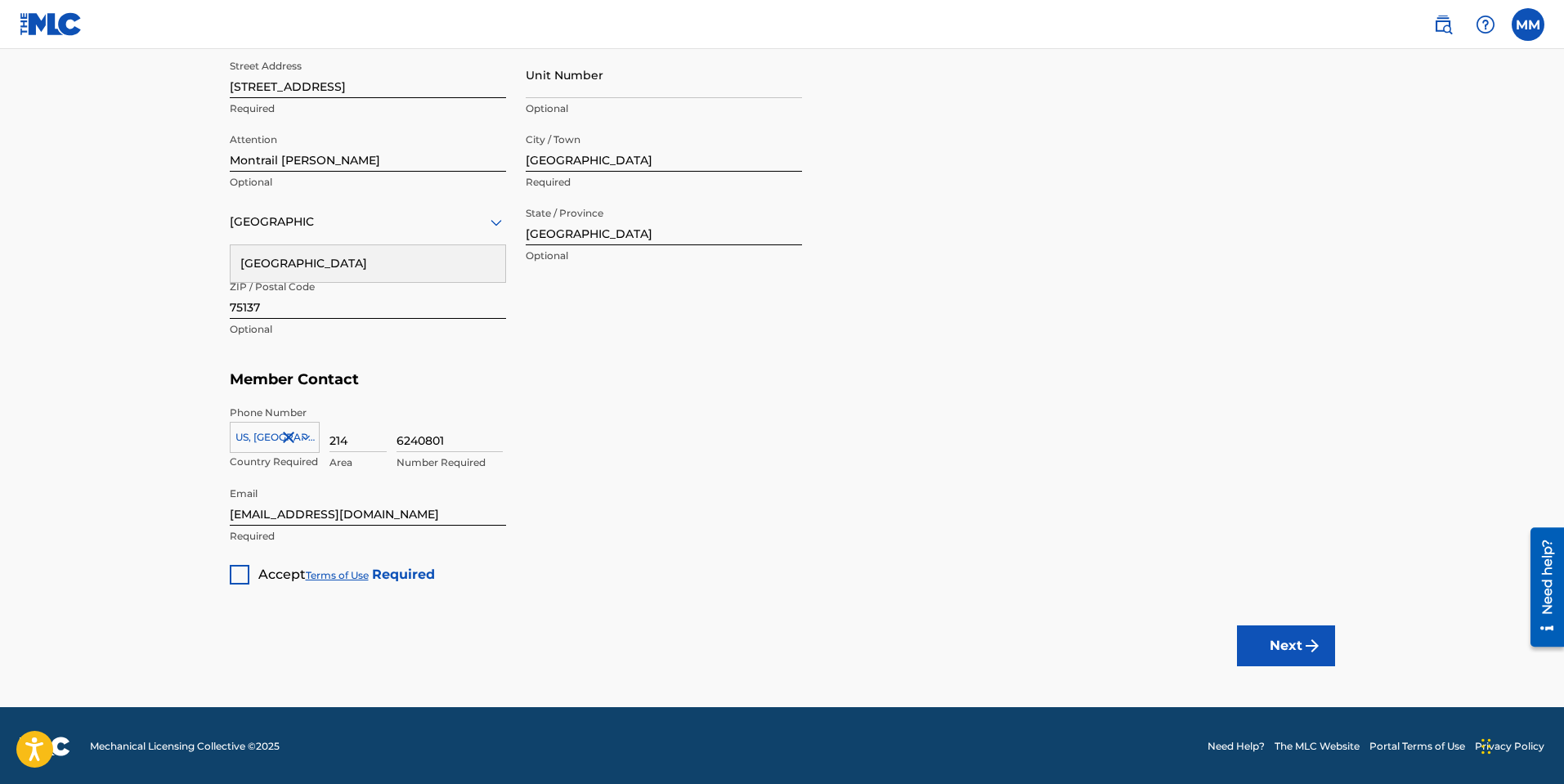
scroll to position [811, 0]
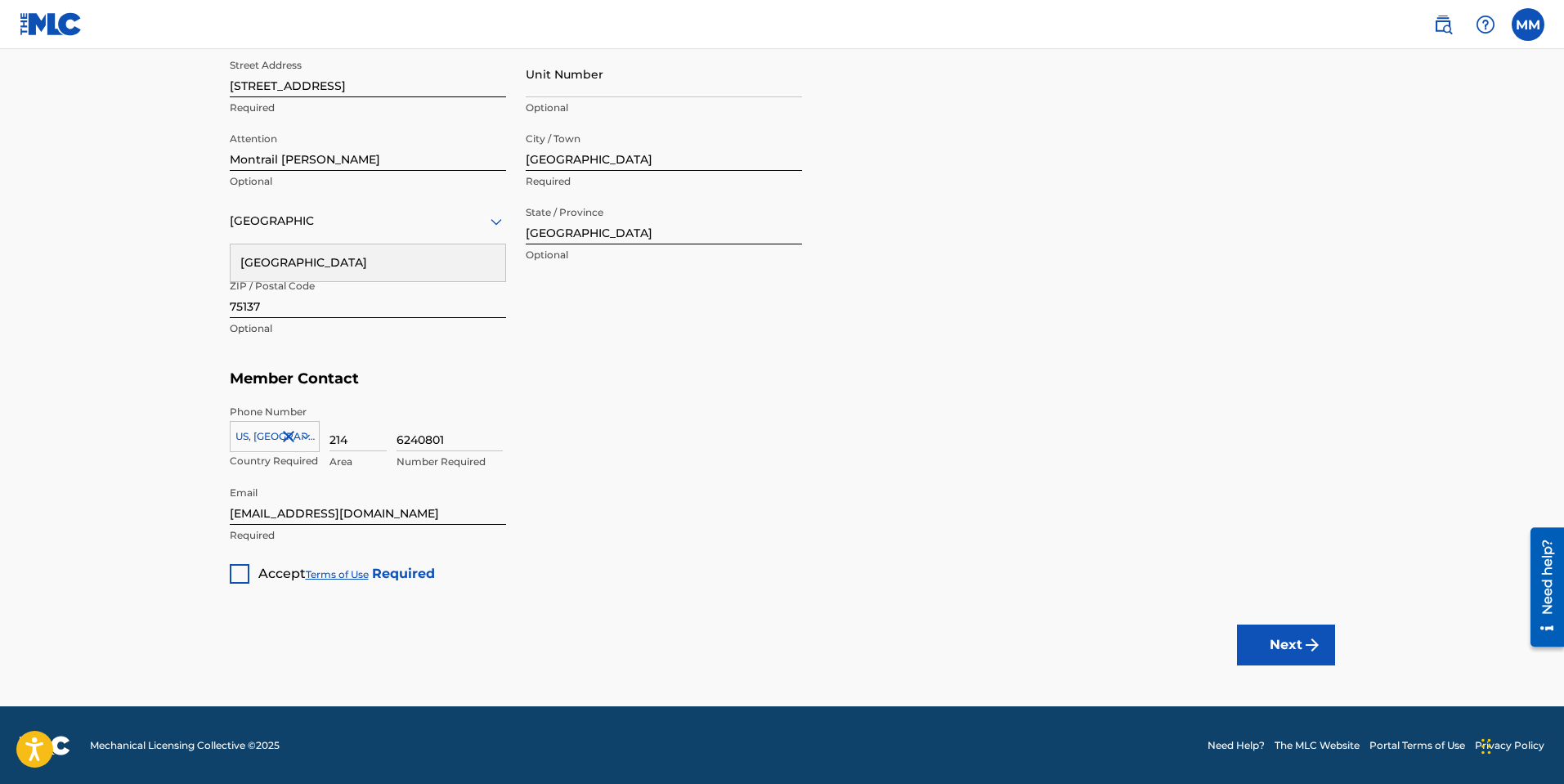
click at [234, 571] on div at bounding box center [239, 574] width 20 height 20
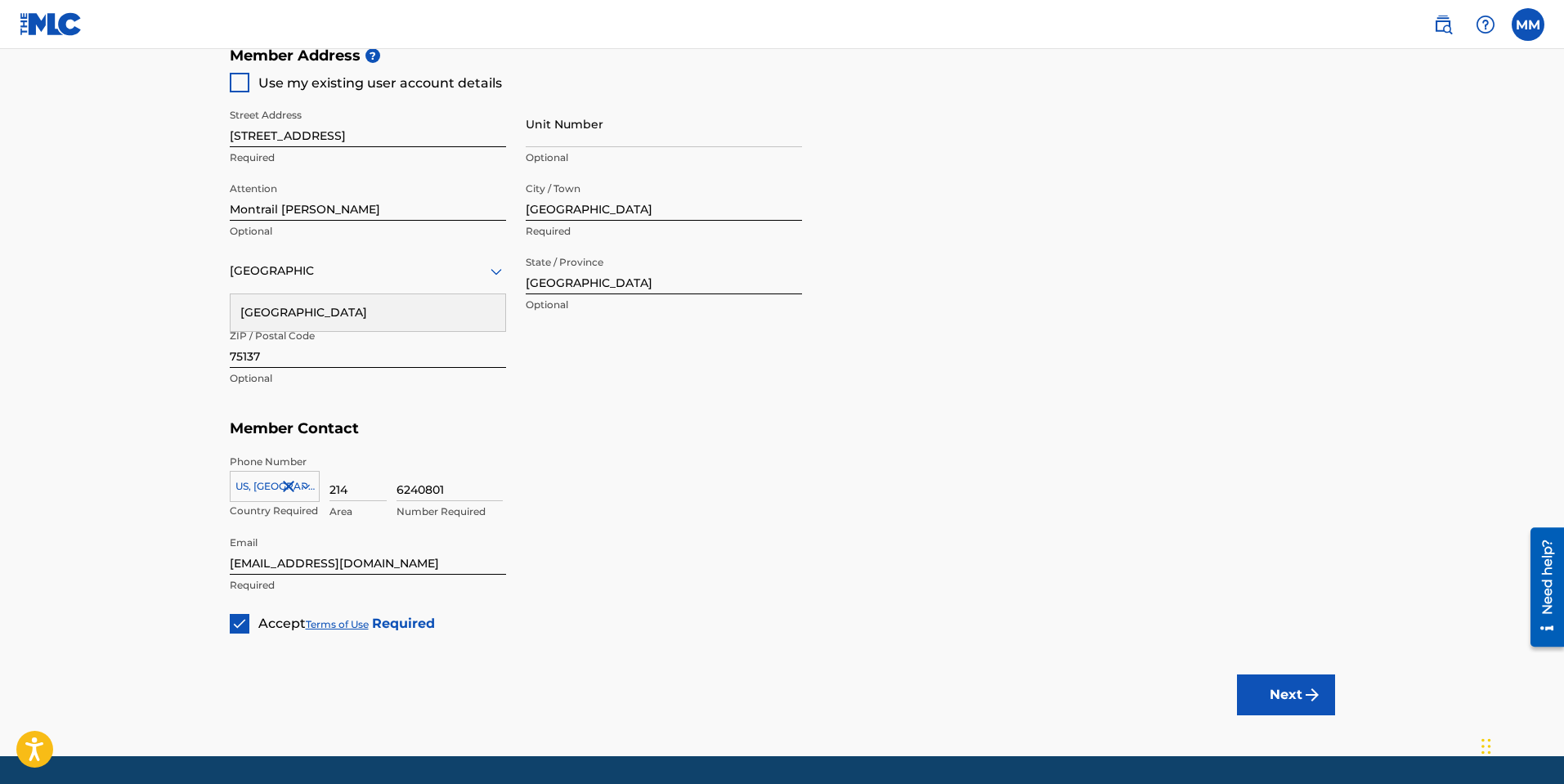
scroll to position [729, 0]
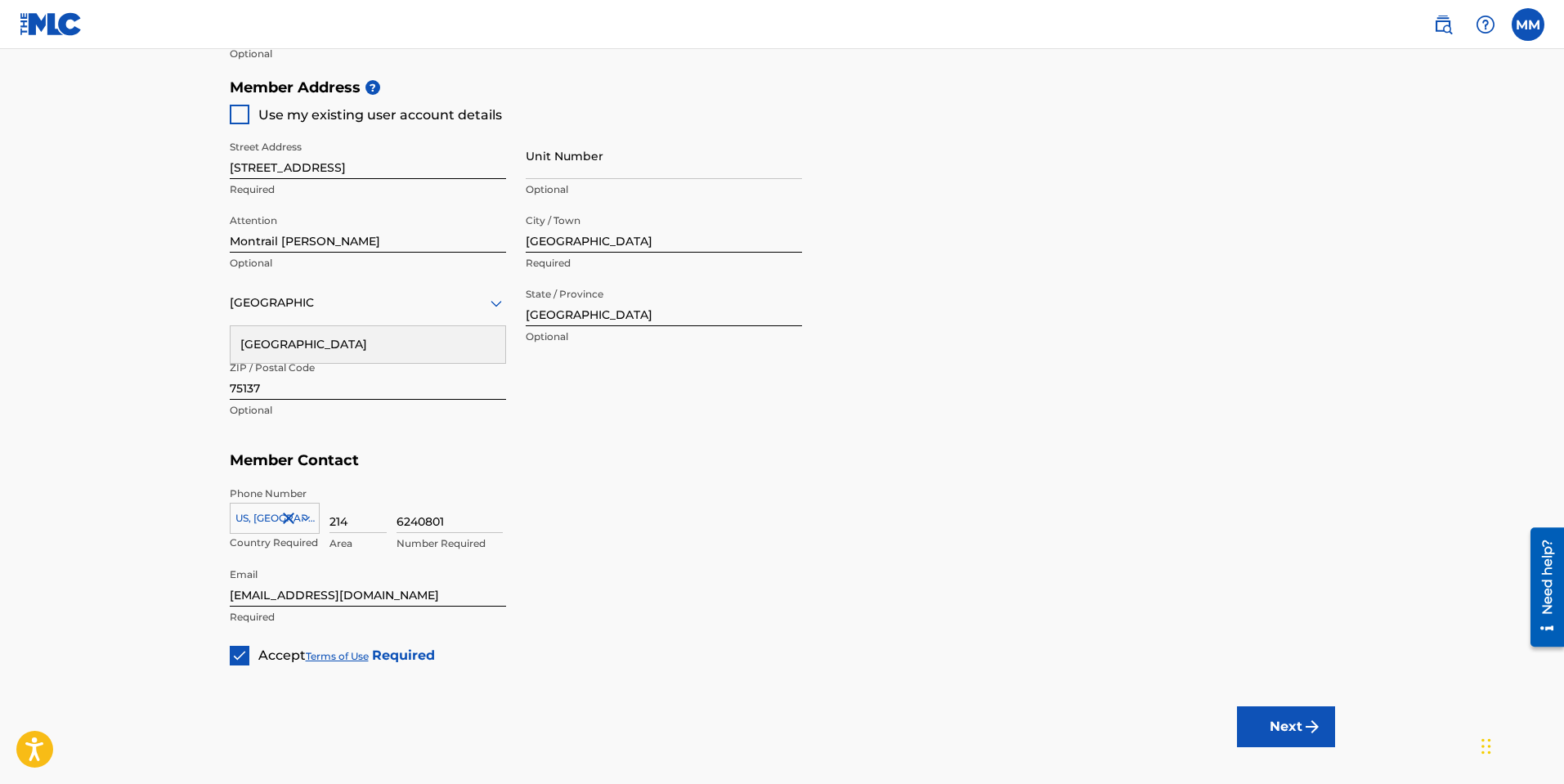
click at [1309, 716] on img "submit" at bounding box center [1313, 726] width 20 height 20
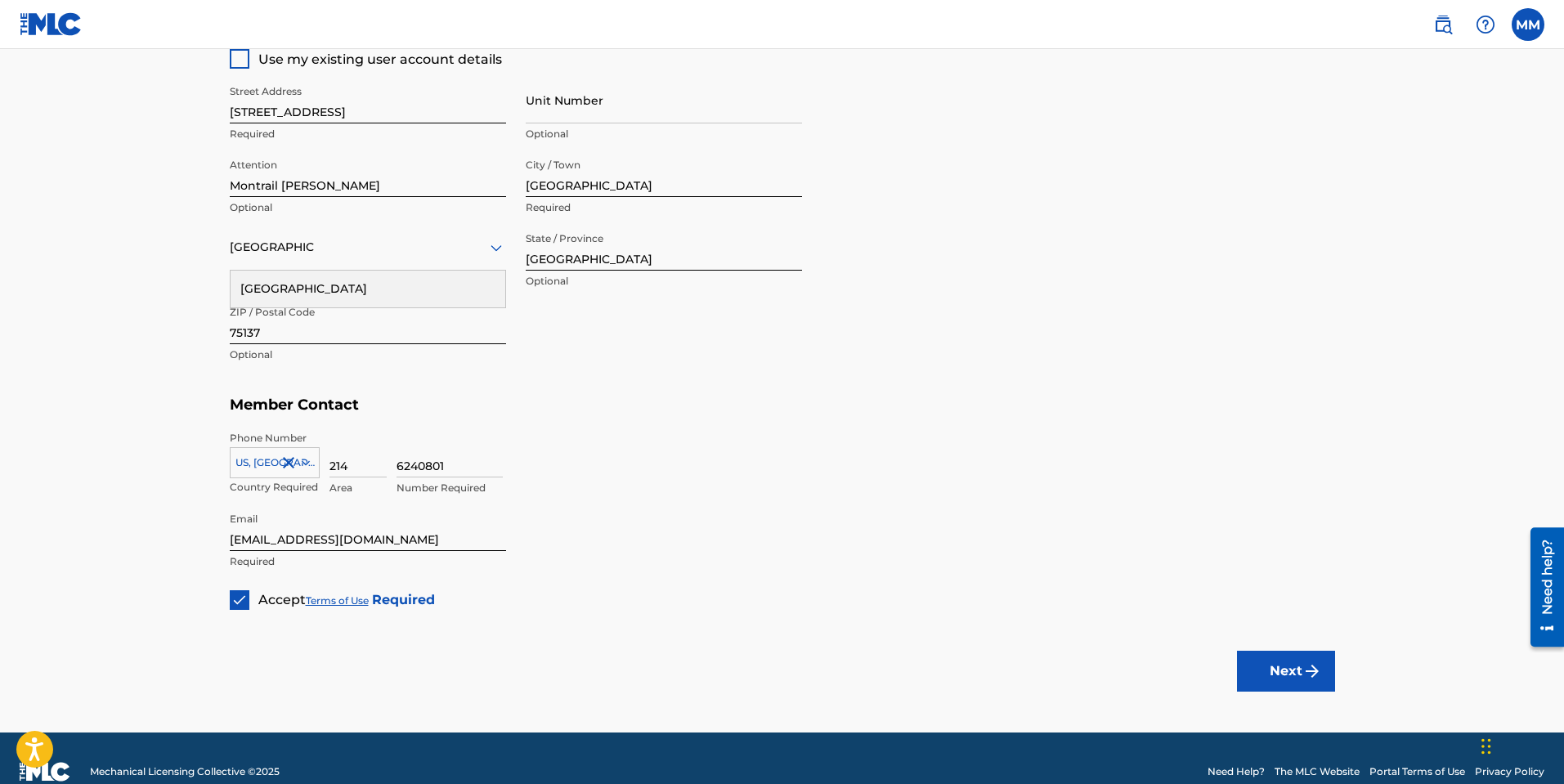
scroll to position [811, 0]
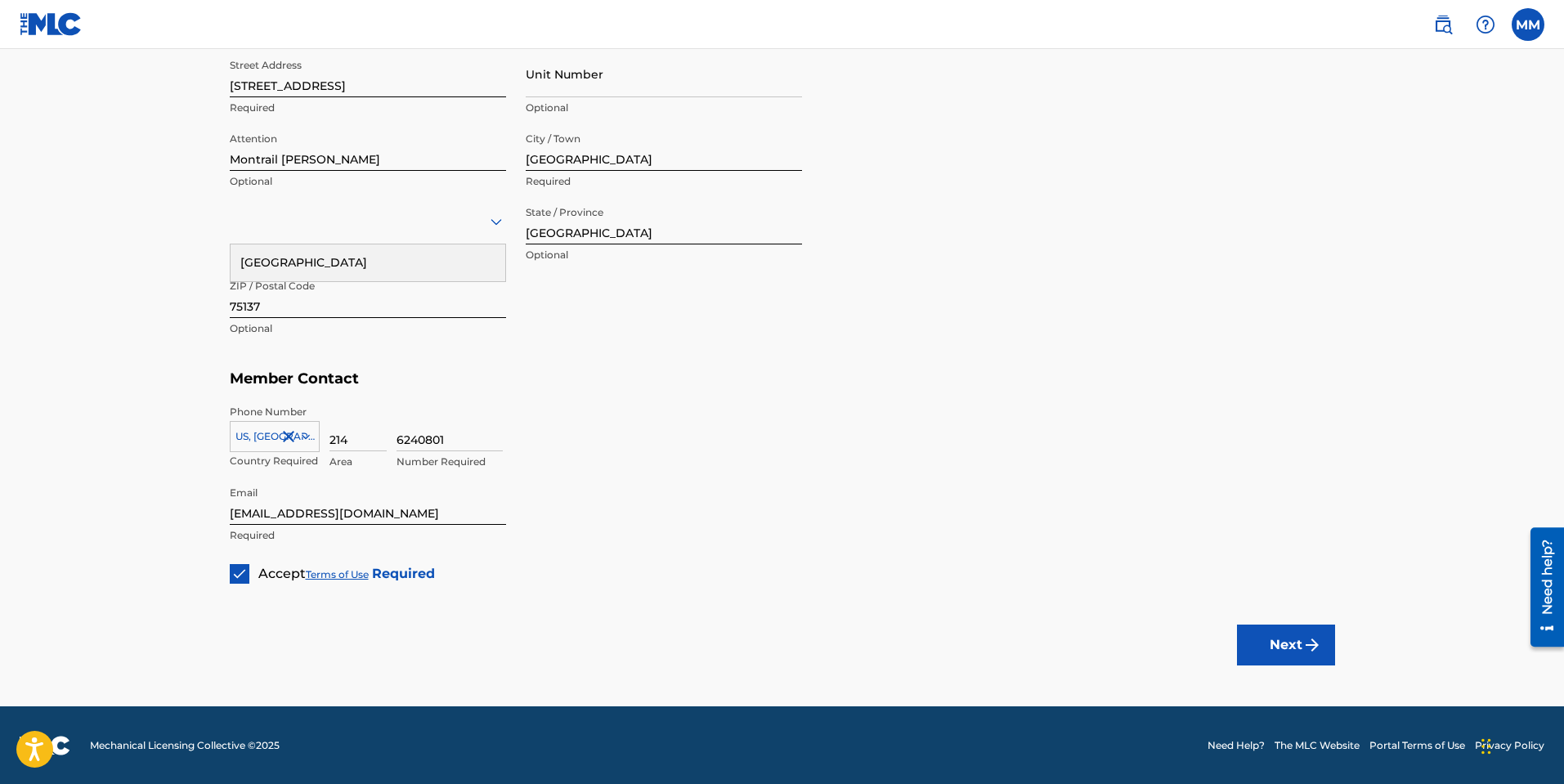
click at [244, 571] on img at bounding box center [239, 574] width 16 height 16
click at [238, 573] on div at bounding box center [239, 574] width 20 height 20
click at [430, 243] on div "Country Required" at bounding box center [367, 234] width 276 height 74
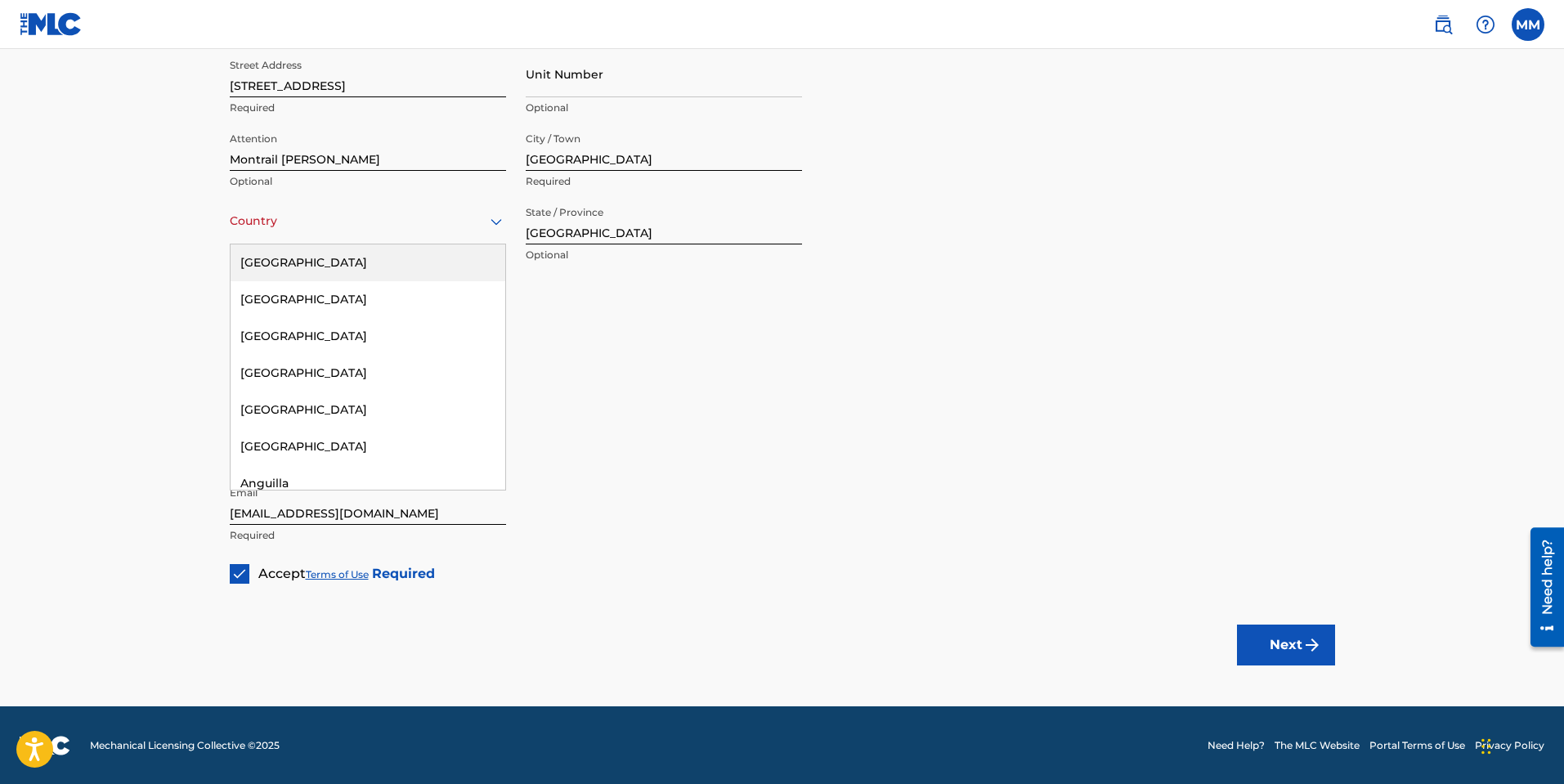
click at [430, 235] on div "Country" at bounding box center [367, 220] width 276 height 47
click at [314, 255] on div "[GEOGRAPHIC_DATA]" at bounding box center [368, 262] width 275 height 37
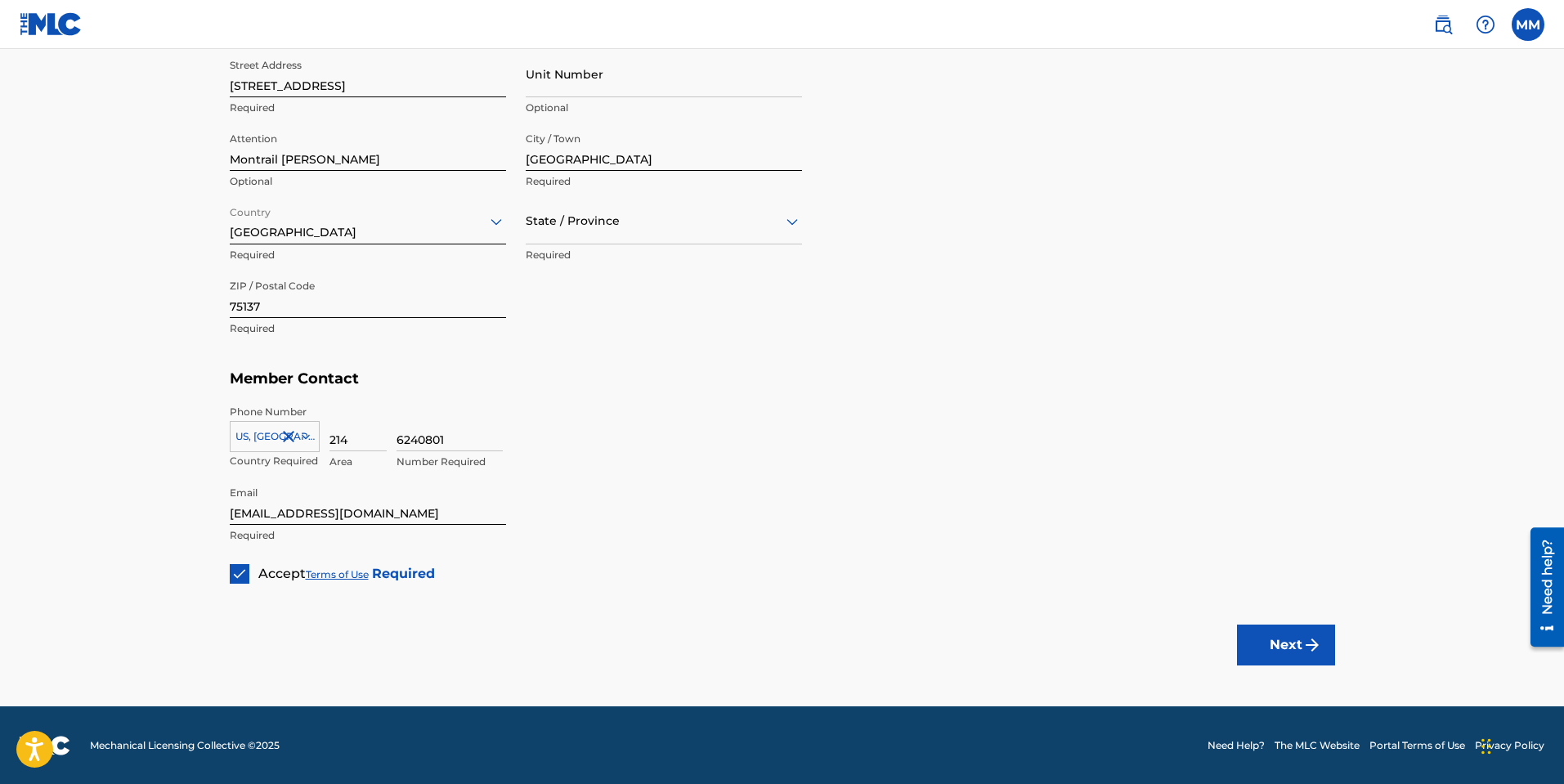
click at [1312, 642] on img "submit" at bounding box center [1313, 645] width 20 height 20
click at [708, 230] on div "State / Province" at bounding box center [663, 220] width 276 height 47
click at [593, 343] on div "[US_STATE]" at bounding box center [664, 340] width 275 height 37
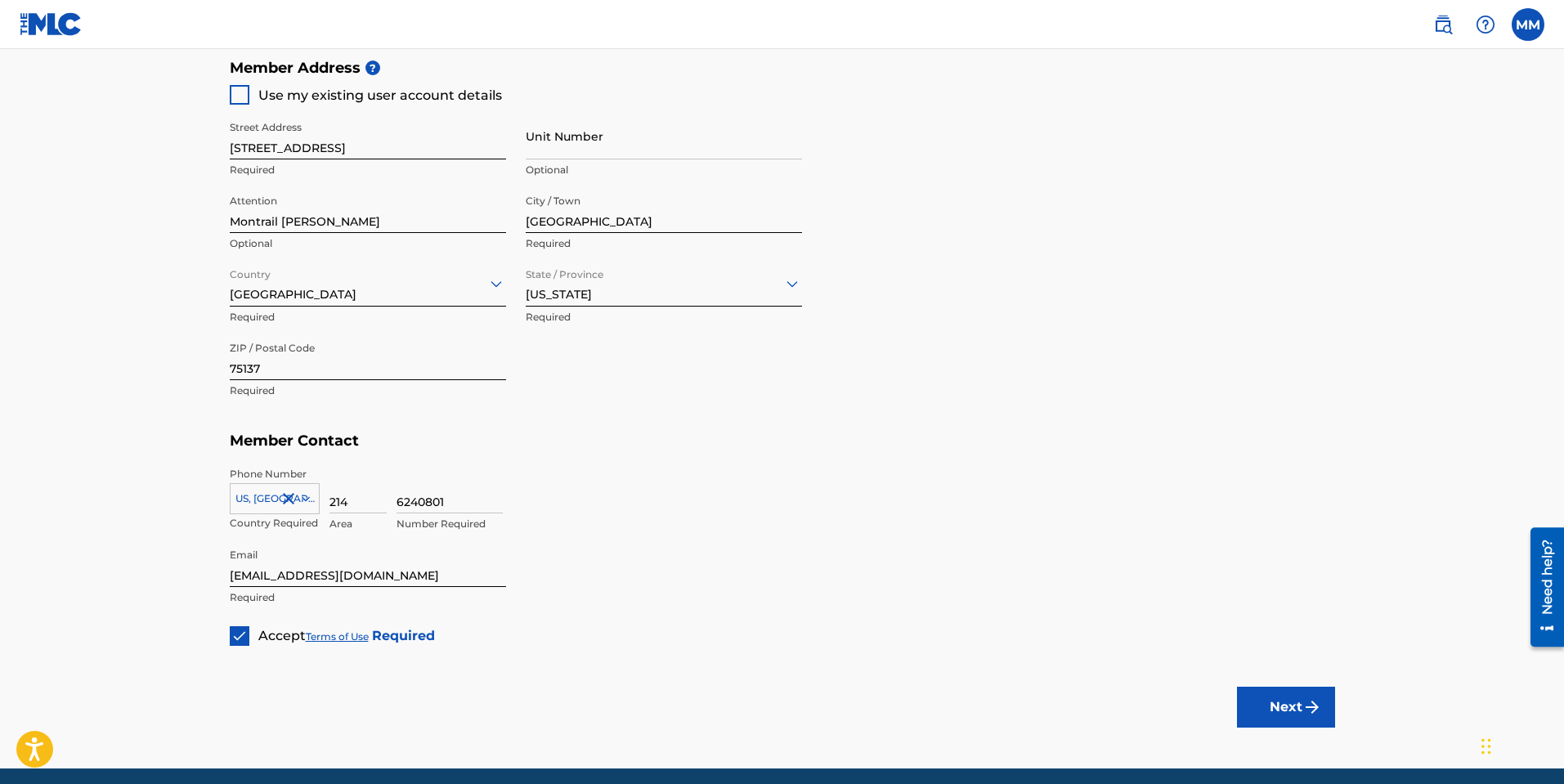
scroll to position [729, 0]
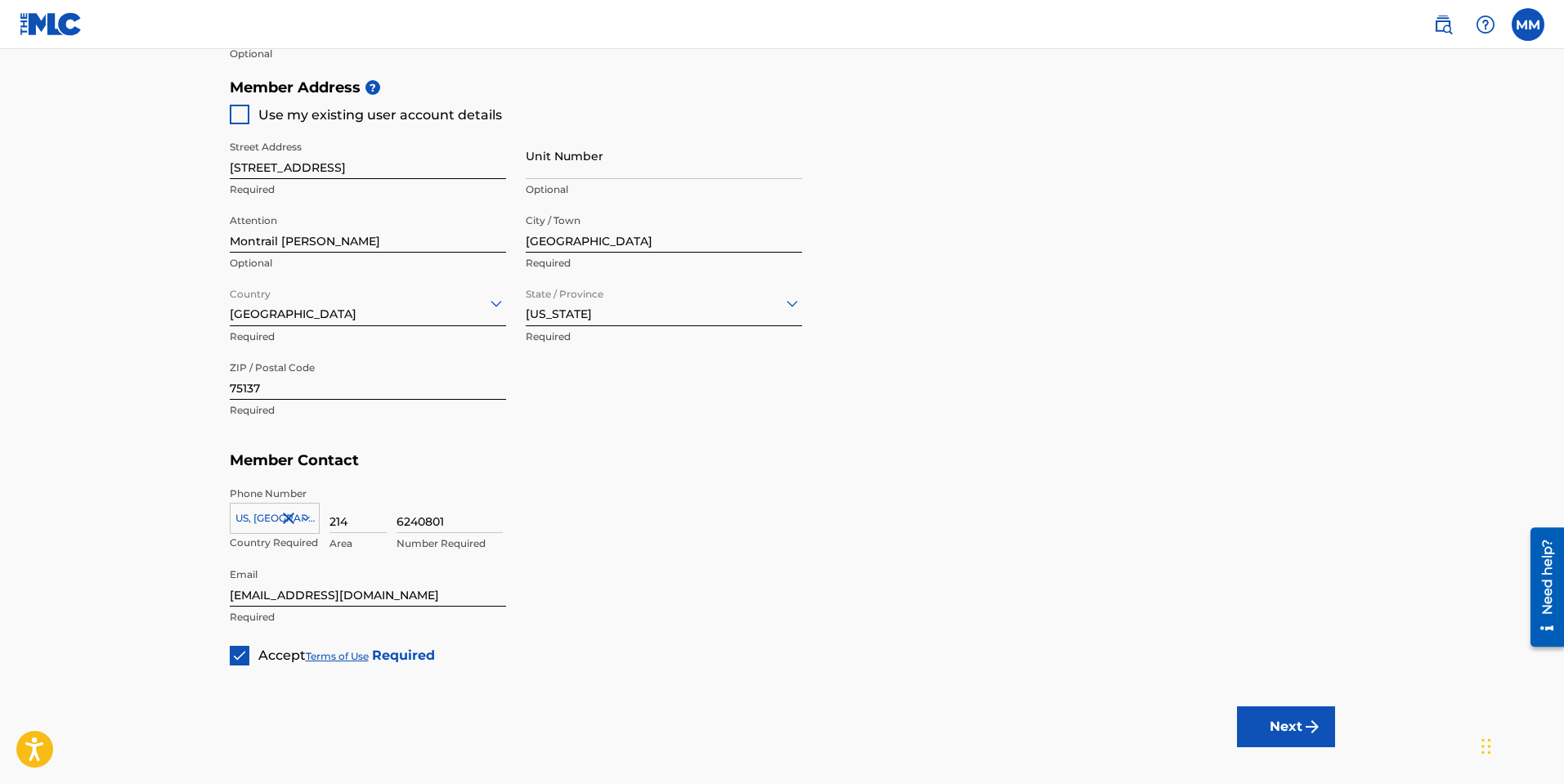
click at [520, 383] on div "Street Address 1315 Cedar Run Drive Required Unit Number Optional Attention Mon…" at bounding box center [515, 280] width 572 height 311
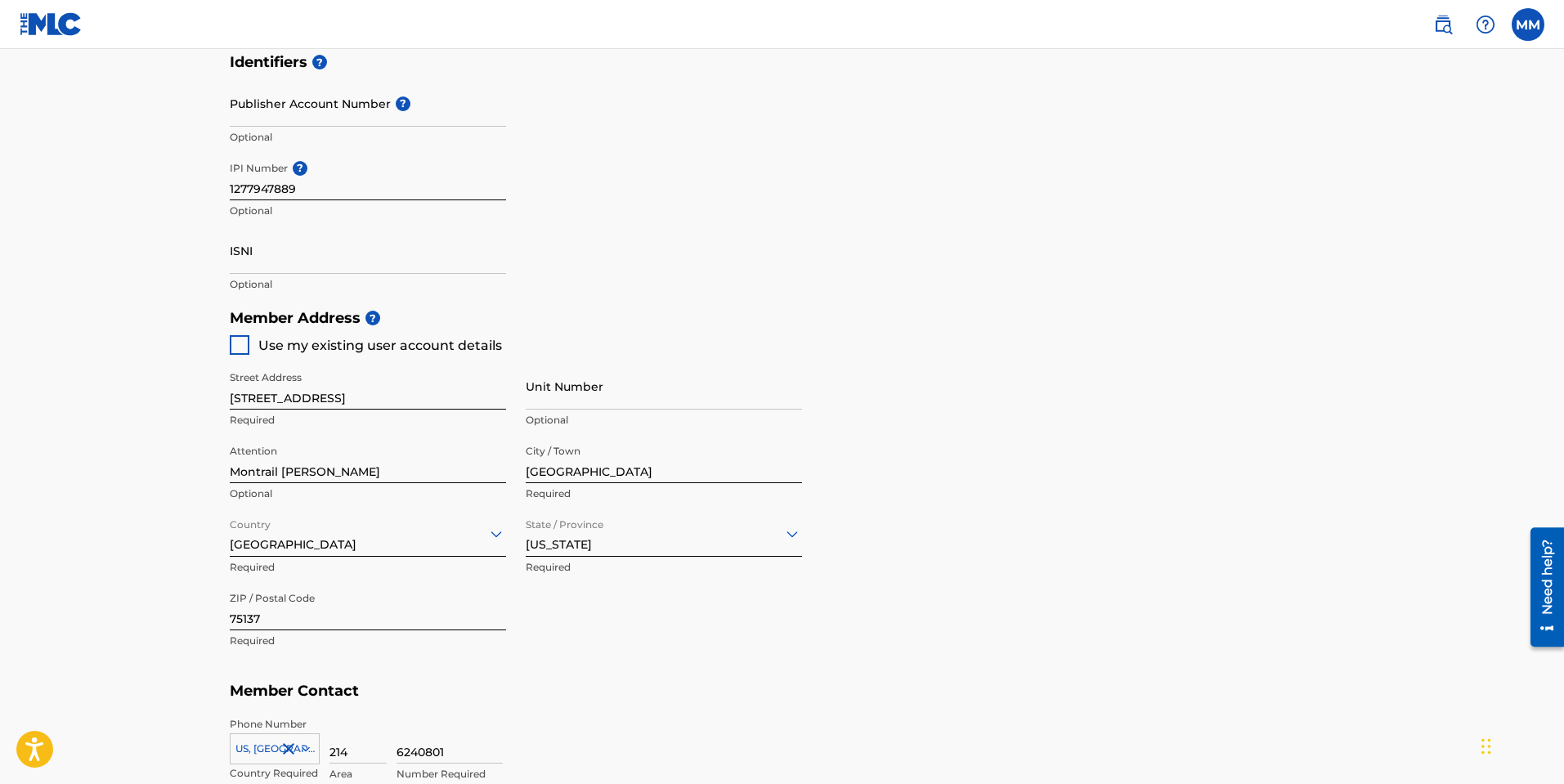
scroll to position [735, 0]
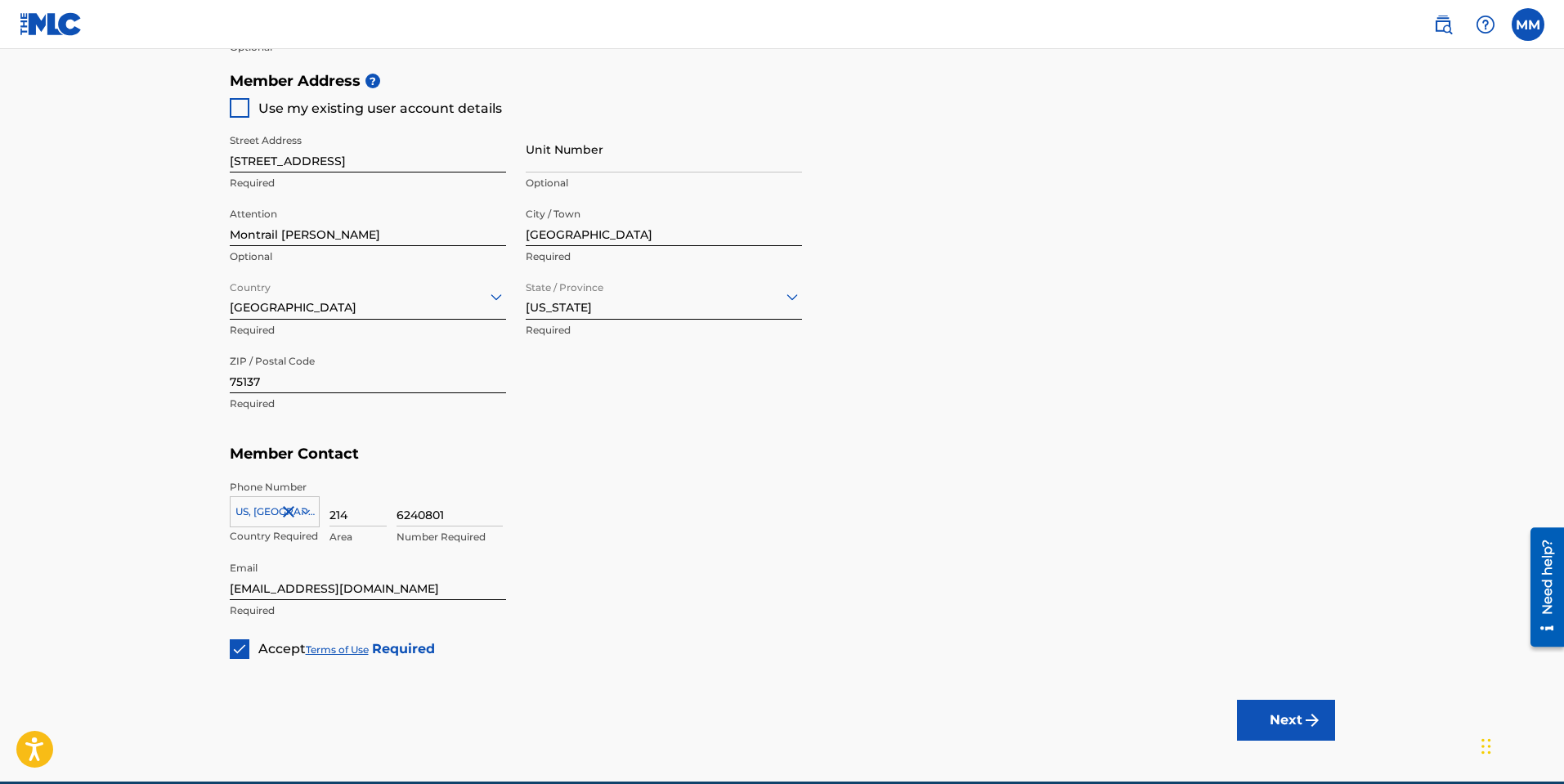
click at [993, 665] on main "Create a Member If you are a self-administered songwriter without a publisher t…" at bounding box center [782, 47] width 1564 height 1467
click at [1288, 706] on button "Next" at bounding box center [1286, 719] width 98 height 41
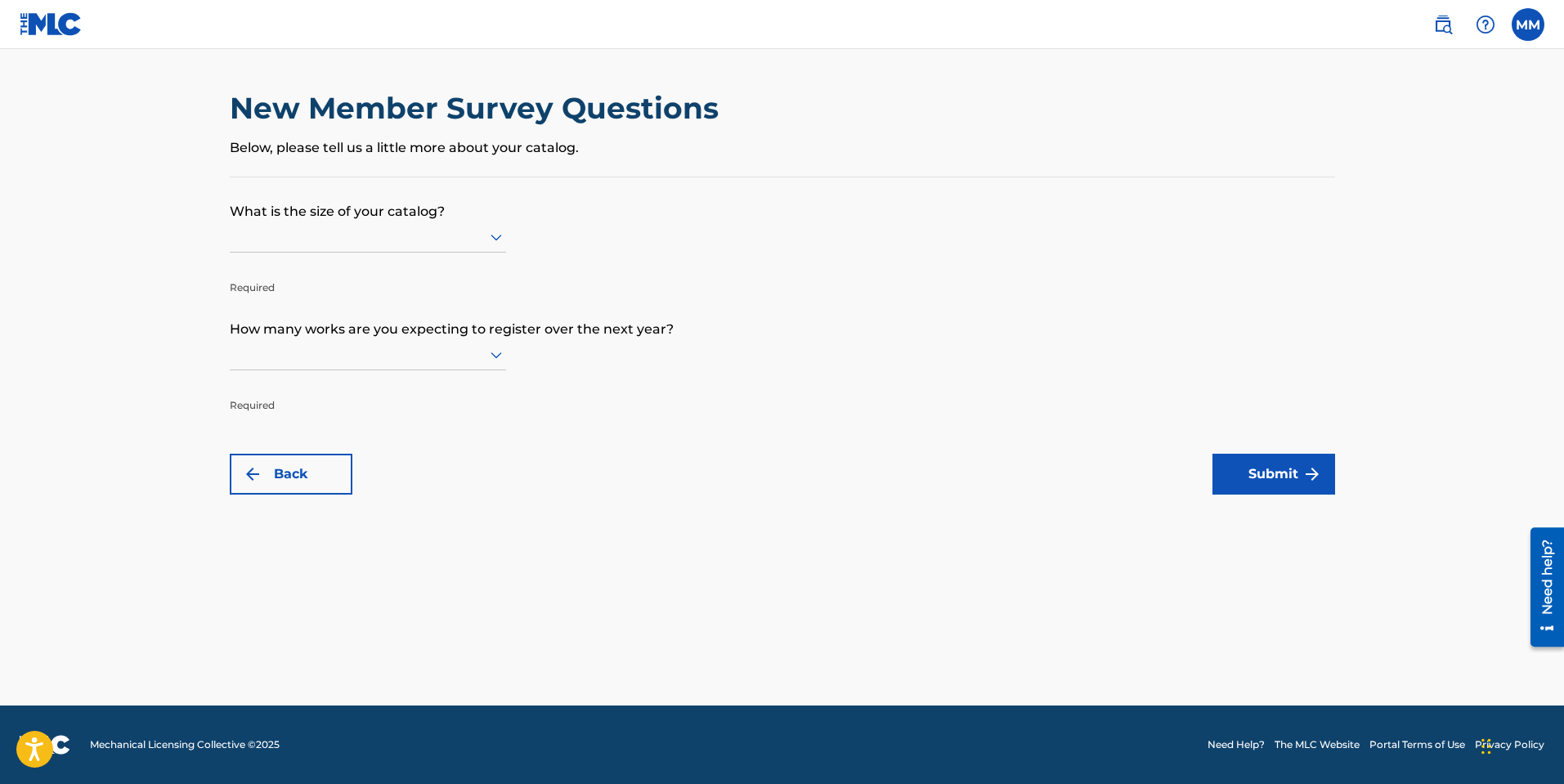
click at [302, 239] on div at bounding box center [367, 236] width 276 height 21
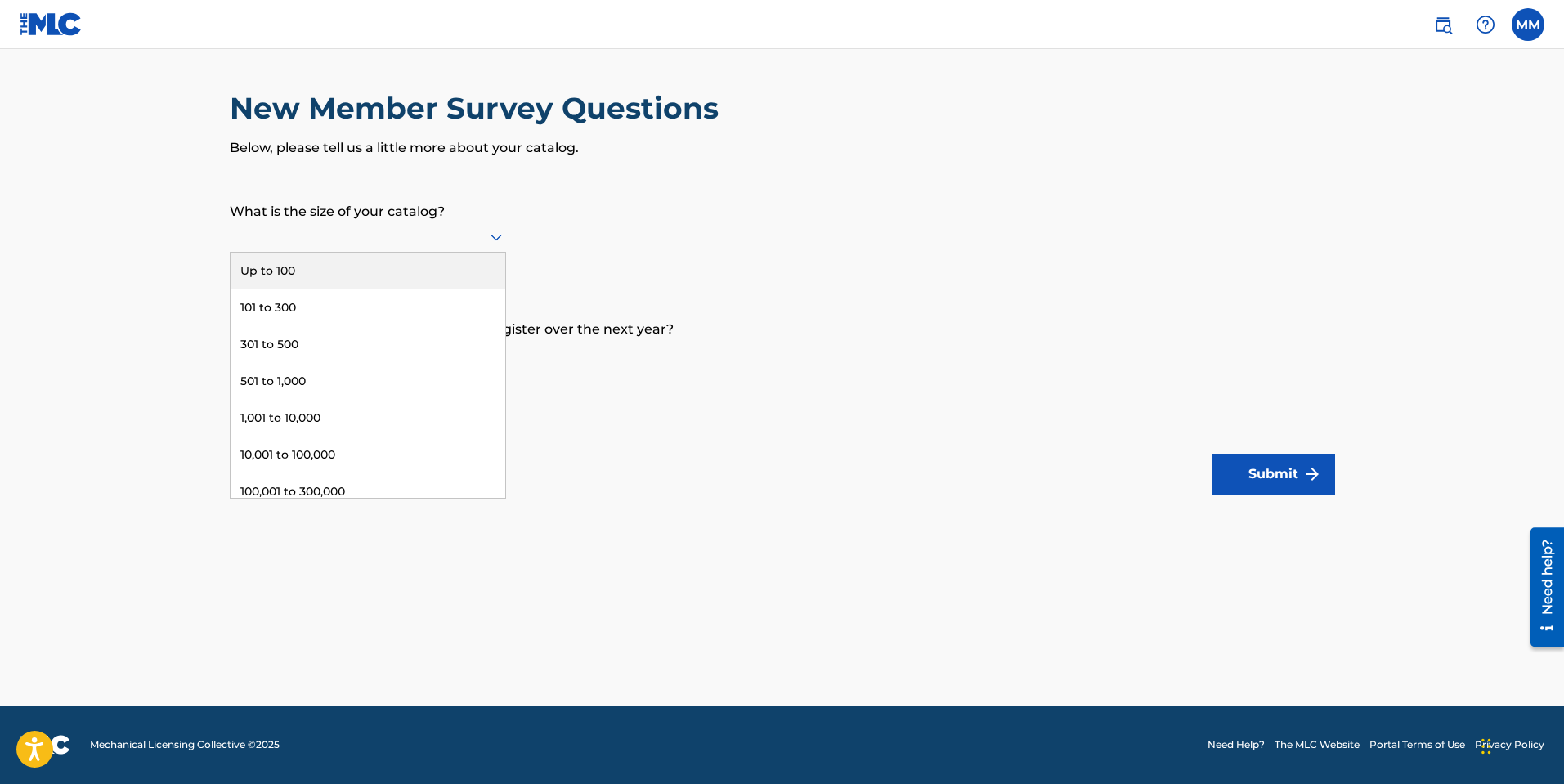
click at [302, 274] on div "Up to 100" at bounding box center [368, 270] width 275 height 37
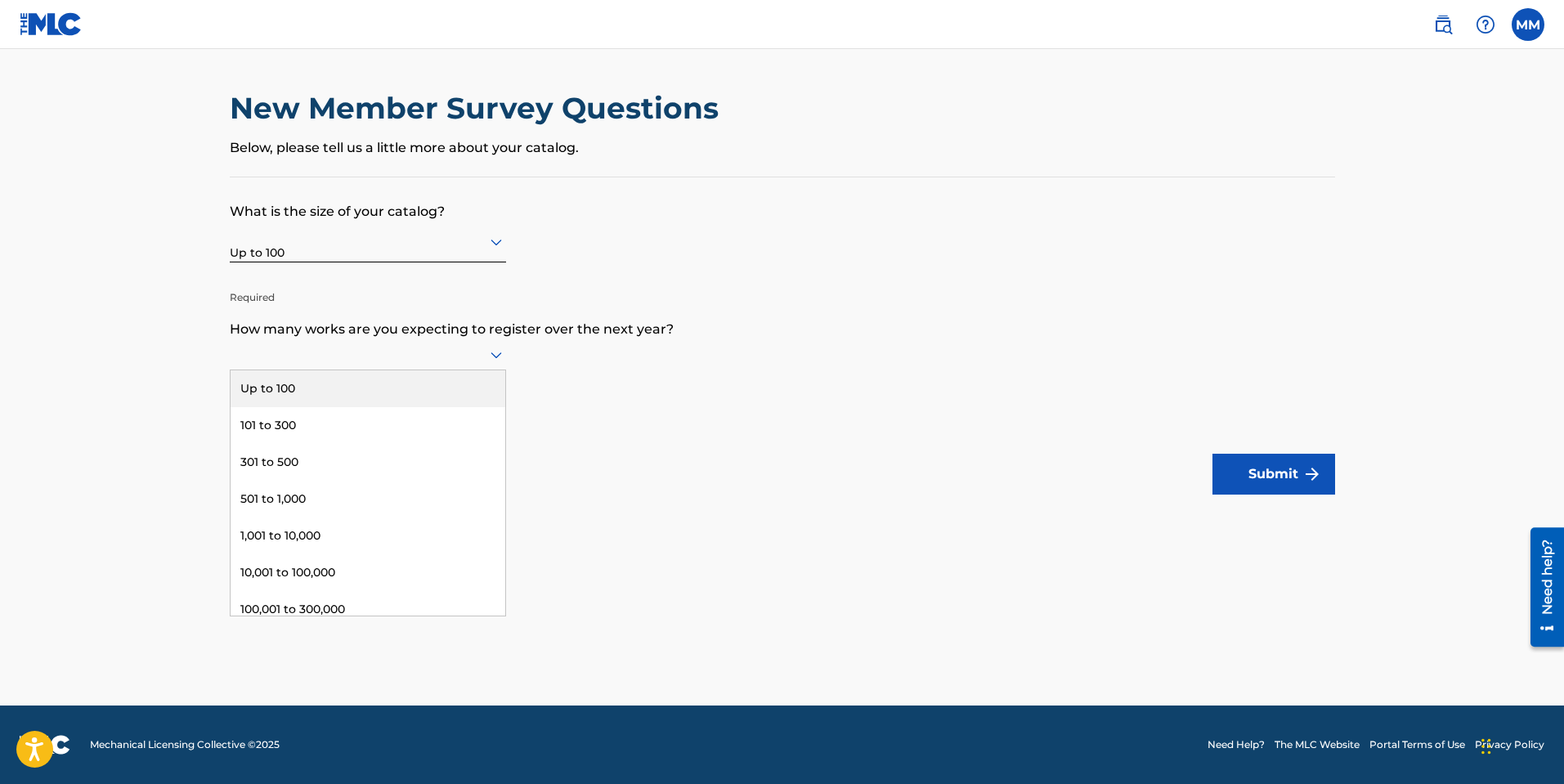
click at [290, 357] on div at bounding box center [367, 354] width 276 height 21
click at [371, 389] on div "Up to 100" at bounding box center [368, 389] width 275 height 37
click at [1289, 479] on button "Submit" at bounding box center [1273, 473] width 123 height 41
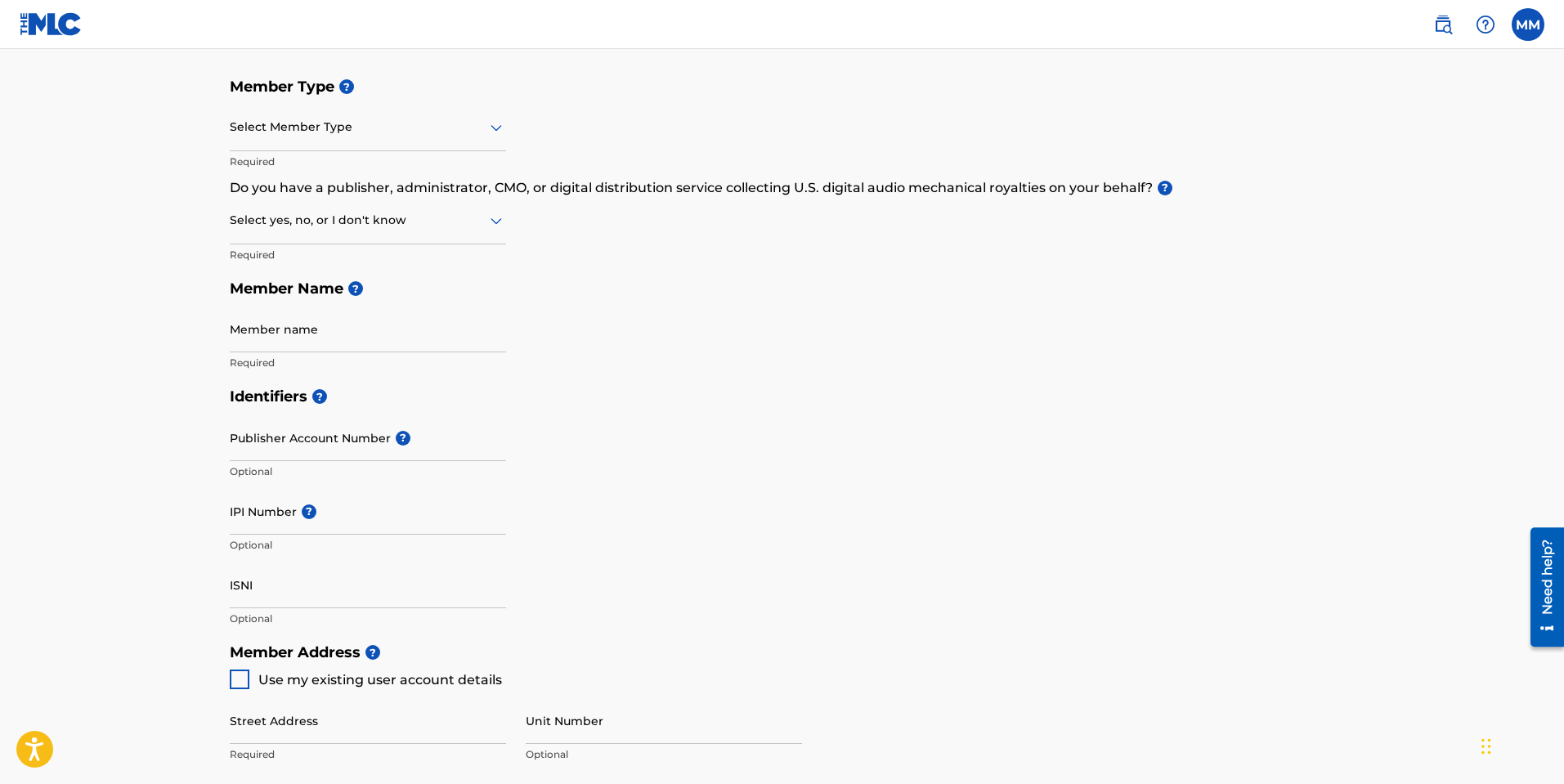
scroll to position [163, 0]
click at [362, 125] on div at bounding box center [367, 128] width 276 height 21
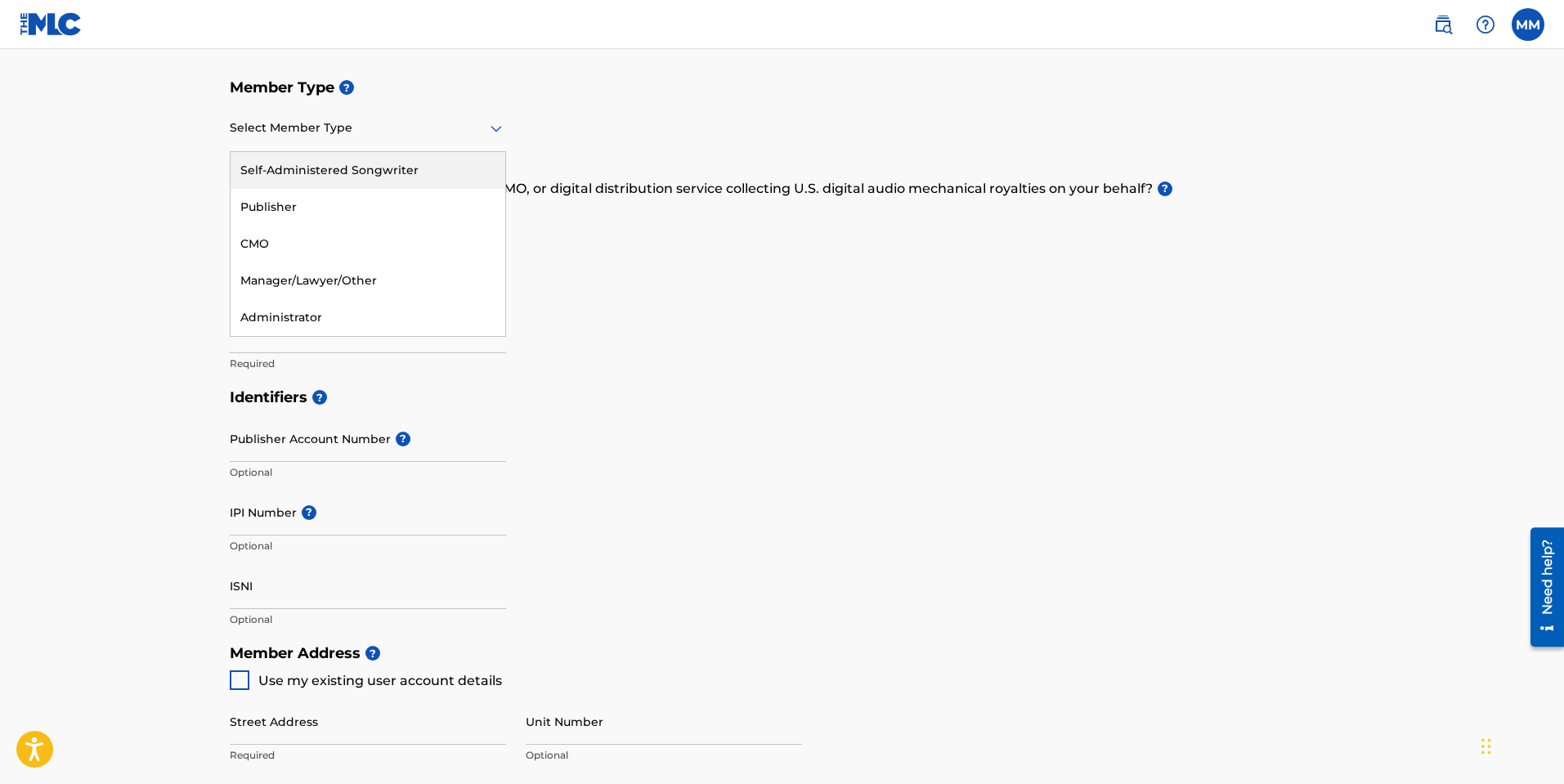
click at [312, 166] on div "Self-Administered Songwriter" at bounding box center [368, 170] width 275 height 37
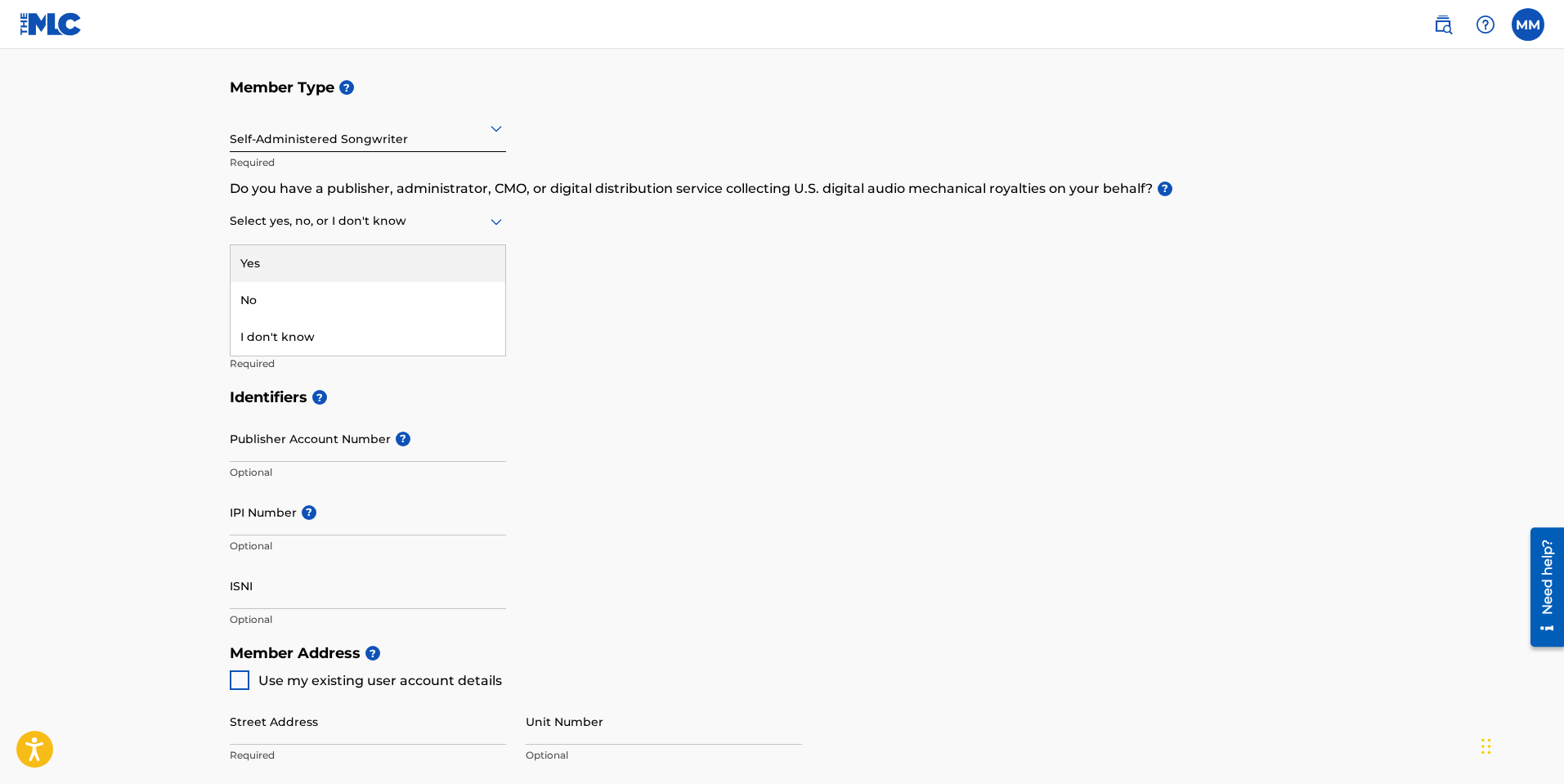
click at [437, 220] on div at bounding box center [367, 221] width 276 height 21
click at [384, 290] on div "No" at bounding box center [368, 300] width 275 height 37
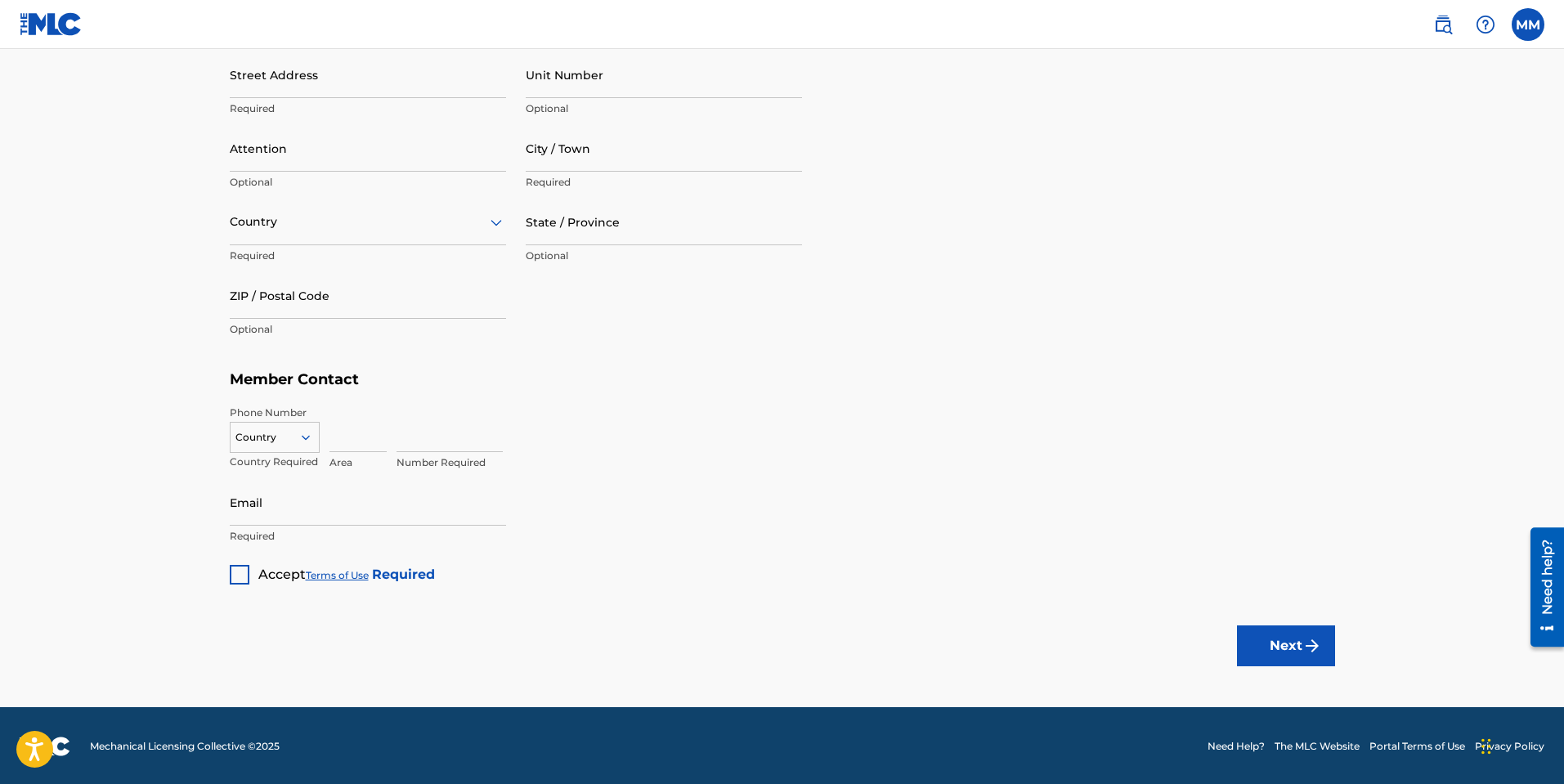
scroll to position [811, 0]
